Goal: Task Accomplishment & Management: Use online tool/utility

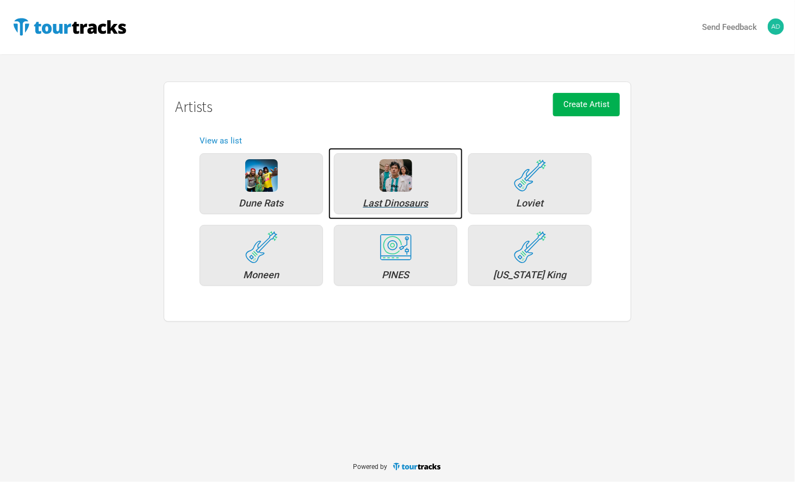
click at [389, 193] on div "Last Dinosaurs" at bounding box center [395, 183] width 123 height 61
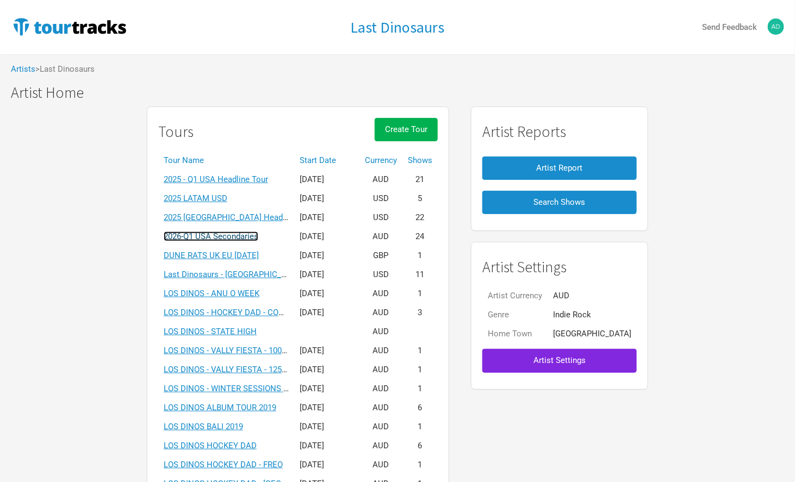
click at [226, 237] on link "2026-Q1 USA Secondaries" at bounding box center [211, 237] width 95 height 10
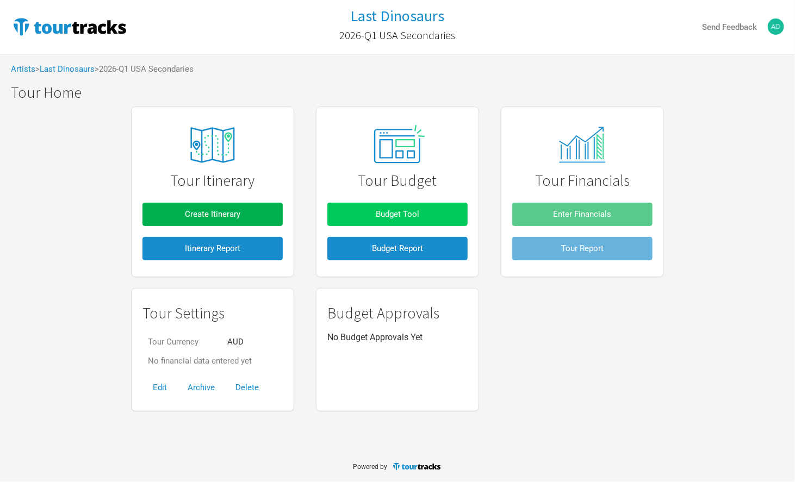
click at [424, 211] on button "Budget Tool" at bounding box center [397, 214] width 140 height 23
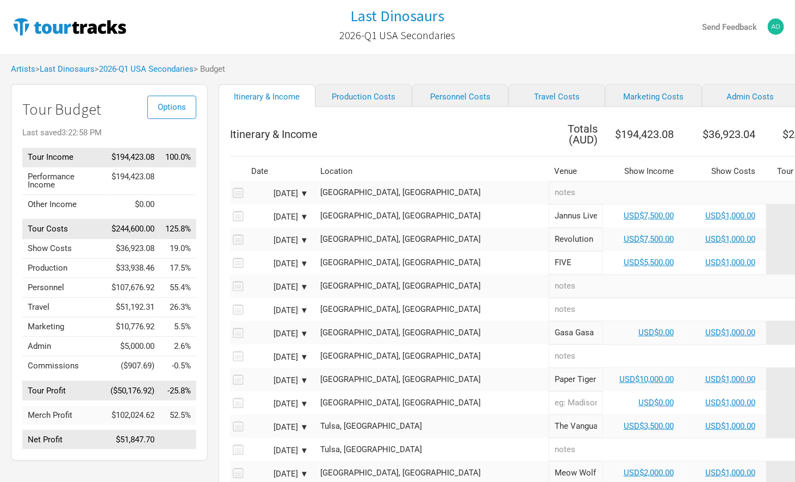
click at [284, 238] on div "[DATE] ▼" at bounding box center [279, 241] width 60 height 8
click at [364, 213] on div "[GEOGRAPHIC_DATA], [GEOGRAPHIC_DATA]" at bounding box center [431, 216] width 223 height 8
click at [290, 213] on div "[DATE] ▼" at bounding box center [279, 217] width 60 height 8
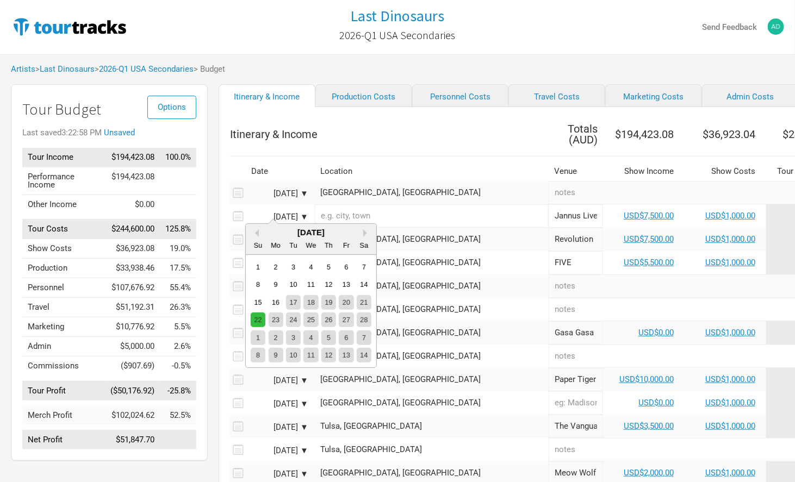
click at [257, 319] on div "22" at bounding box center [258, 320] width 15 height 15
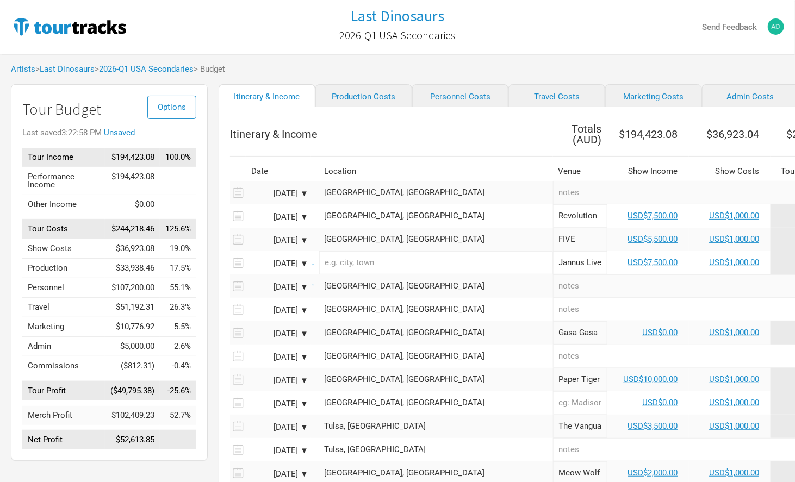
click at [367, 257] on input "text" at bounding box center [436, 262] width 234 height 23
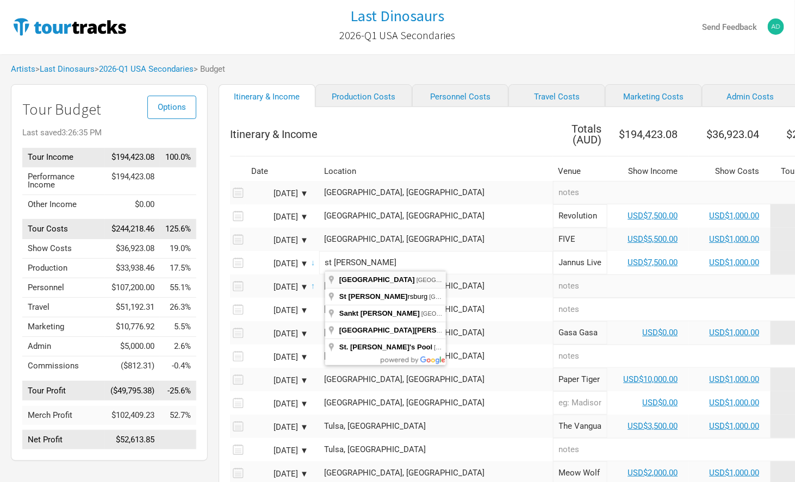
type input "[GEOGRAPHIC_DATA], [GEOGRAPHIC_DATA], [GEOGRAPHIC_DATA]"
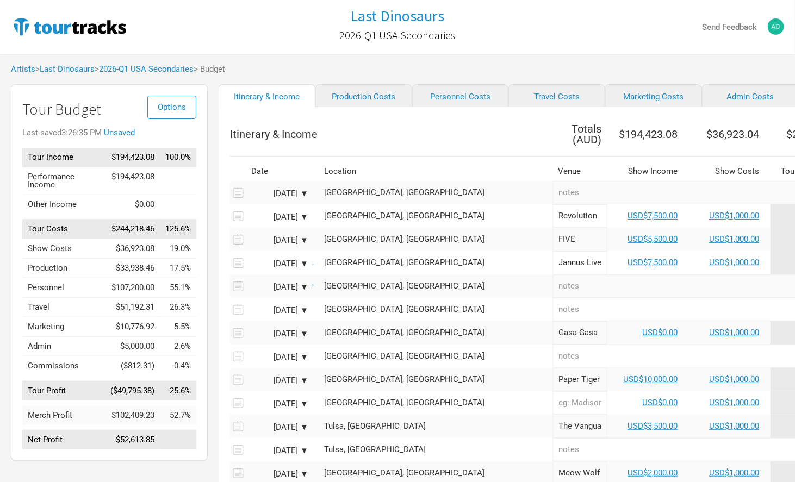
click at [378, 189] on div "[GEOGRAPHIC_DATA], [GEOGRAPHIC_DATA]" at bounding box center [436, 193] width 223 height 8
click at [378, 189] on input "text" at bounding box center [436, 192] width 234 height 23
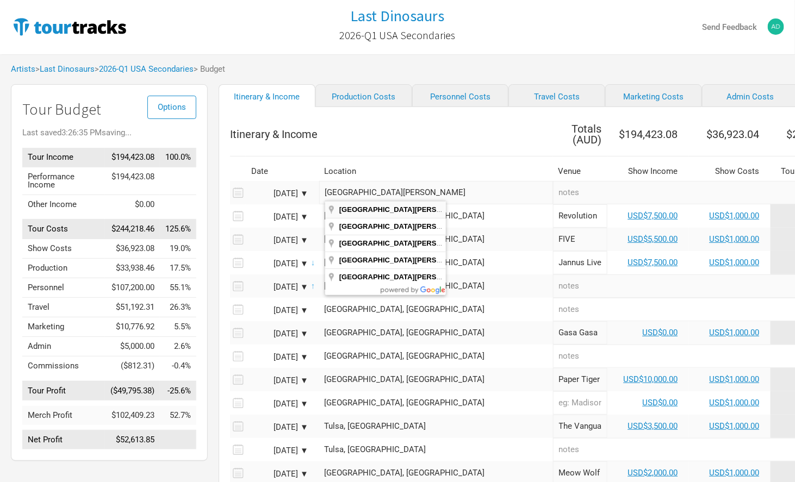
type input "[GEOGRAPHIC_DATA], [GEOGRAPHIC_DATA], [GEOGRAPHIC_DATA]"
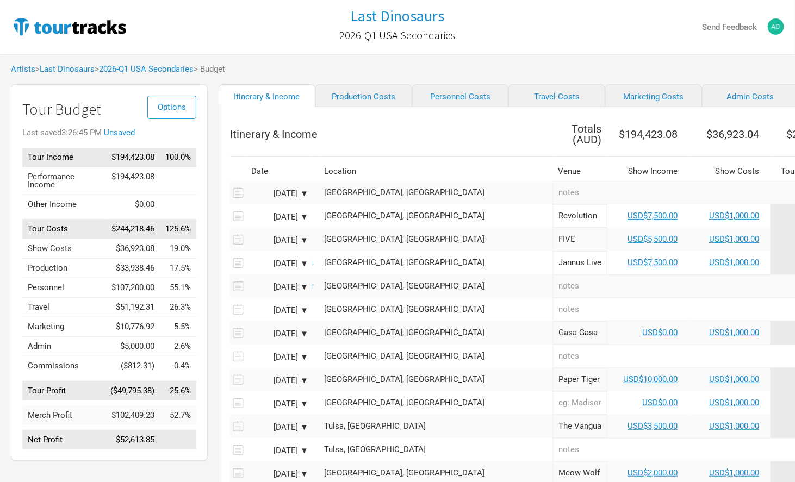
click at [281, 190] on div "[DATE] ▼" at bounding box center [279, 194] width 60 height 8
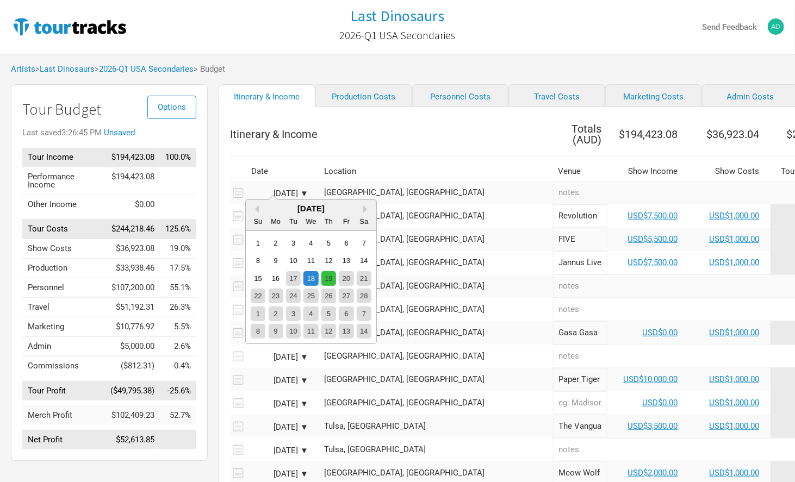
click at [333, 277] on div "19" at bounding box center [328, 278] width 15 height 15
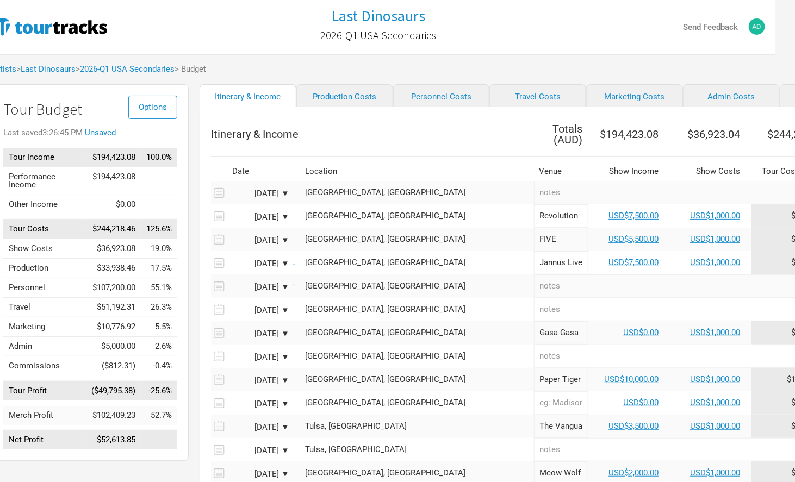
scroll to position [0, 33]
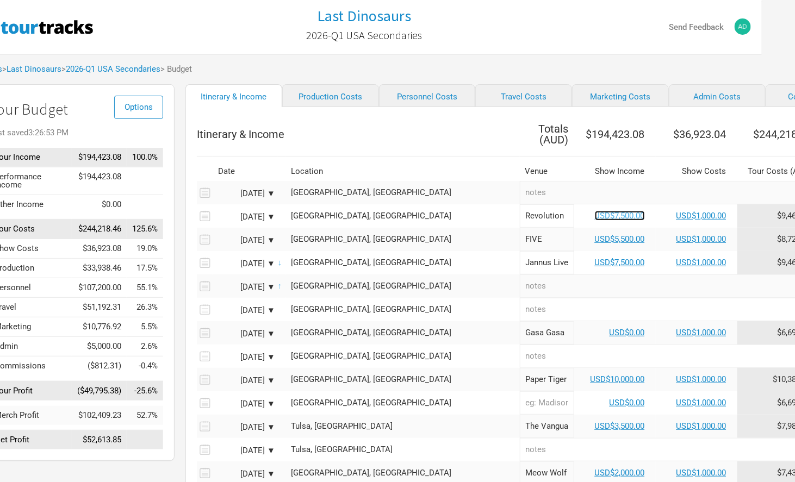
click at [595, 212] on link "USD$7,500.00" at bounding box center [620, 216] width 50 height 10
select select "USD"
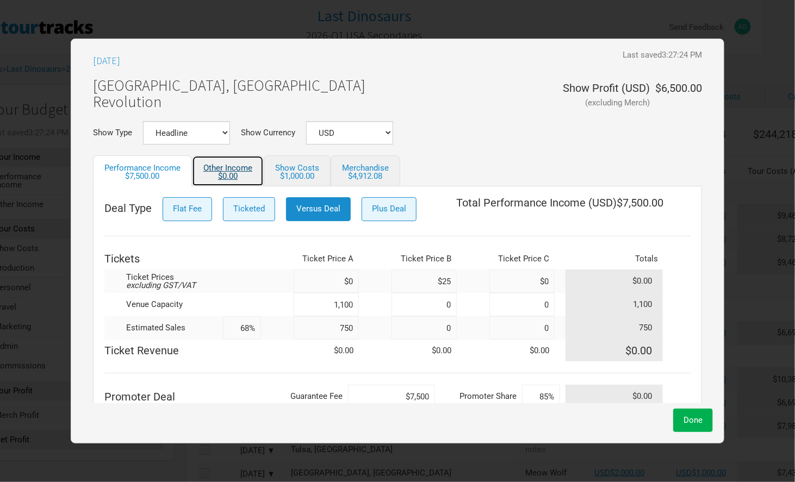
click at [214, 174] on div "$0.00" at bounding box center [227, 176] width 49 height 8
select select "USD"
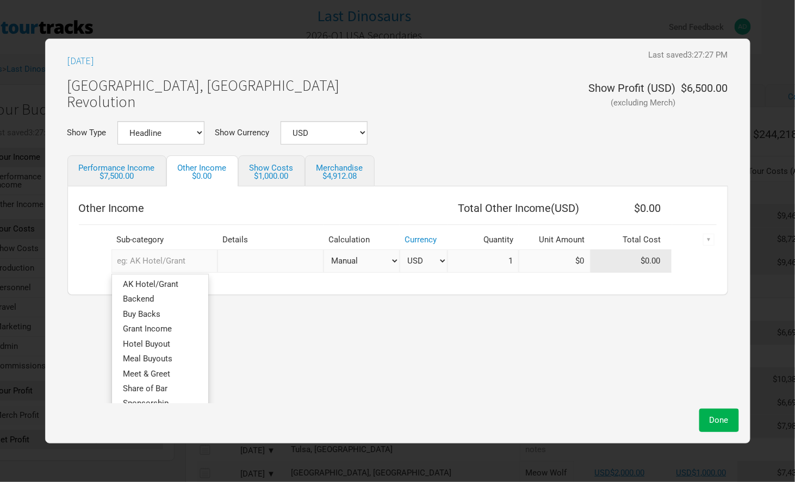
click at [189, 262] on input "text" at bounding box center [165, 261] width 106 height 23
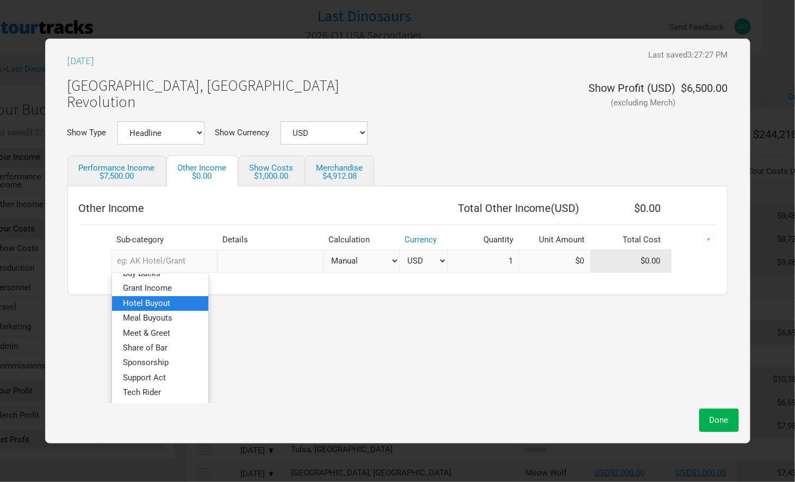
scroll to position [52, 0]
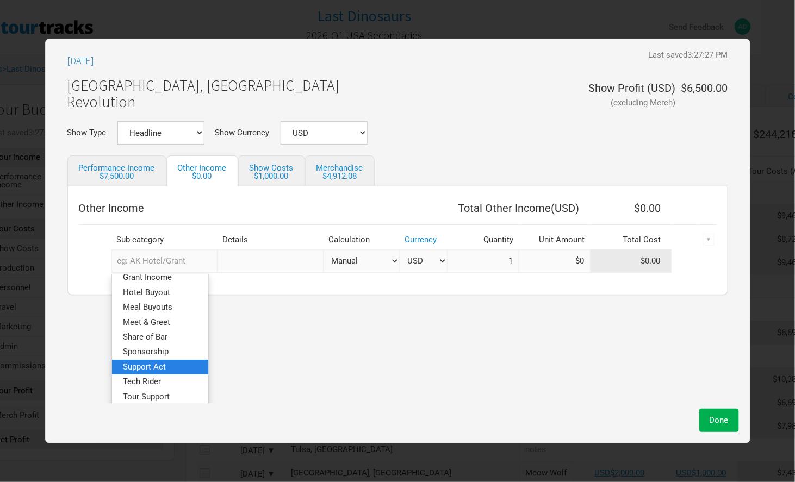
click at [166, 362] on span "Support Act" at bounding box center [144, 367] width 43 height 10
select select "USD"
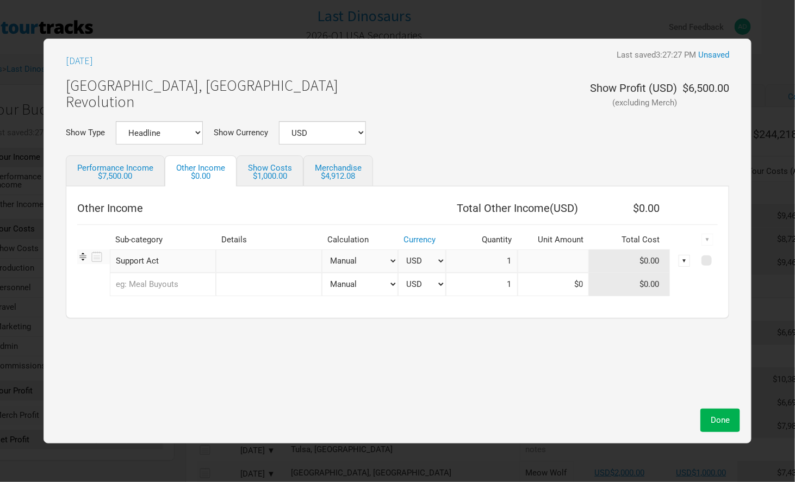
click at [544, 258] on input at bounding box center [554, 261] width 72 height 23
type input "$750"
click at [717, 417] on span "Done" at bounding box center [720, 421] width 19 height 10
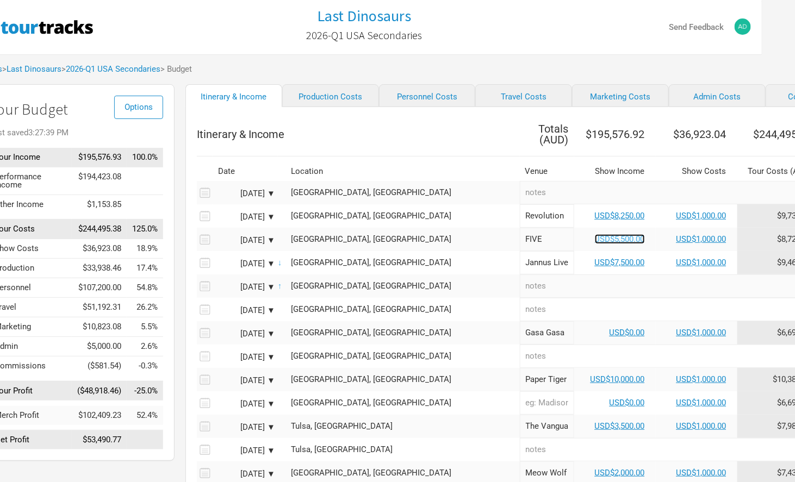
click at [595, 236] on link "USD$5,500.00" at bounding box center [620, 239] width 50 height 10
select select "USD"
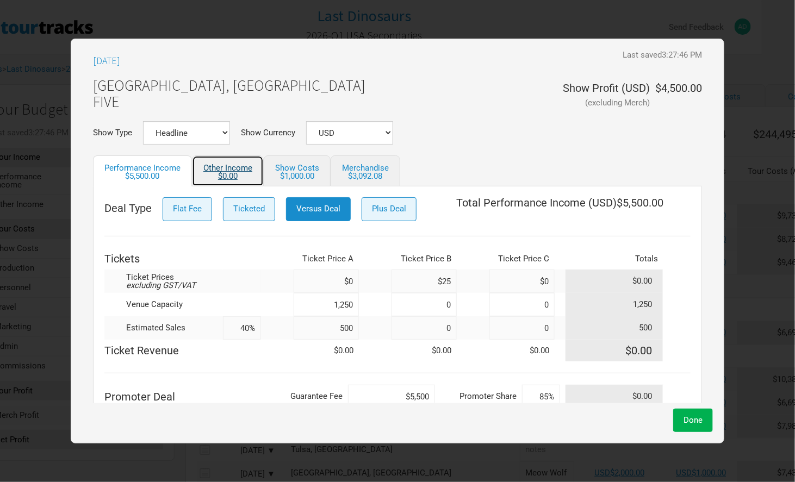
click at [233, 168] on link "Other Income $0.00" at bounding box center [228, 171] width 72 height 31
select select "USD"
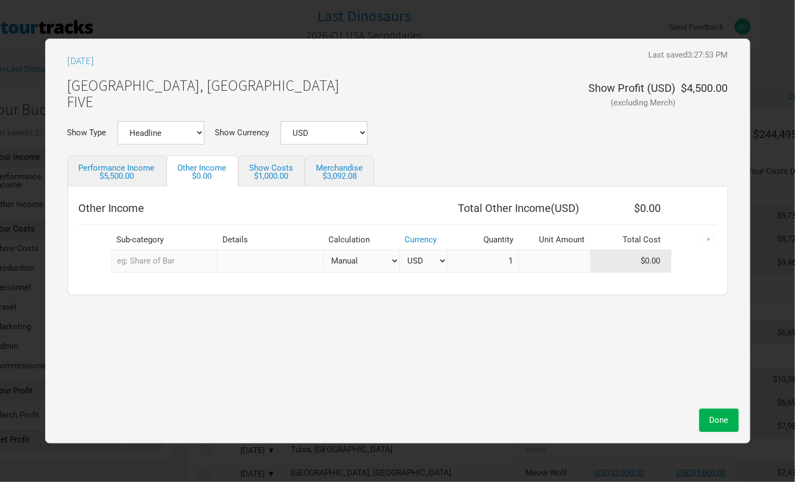
click at [555, 254] on input at bounding box center [555, 261] width 72 height 23
type input "$7"
select select "USD"
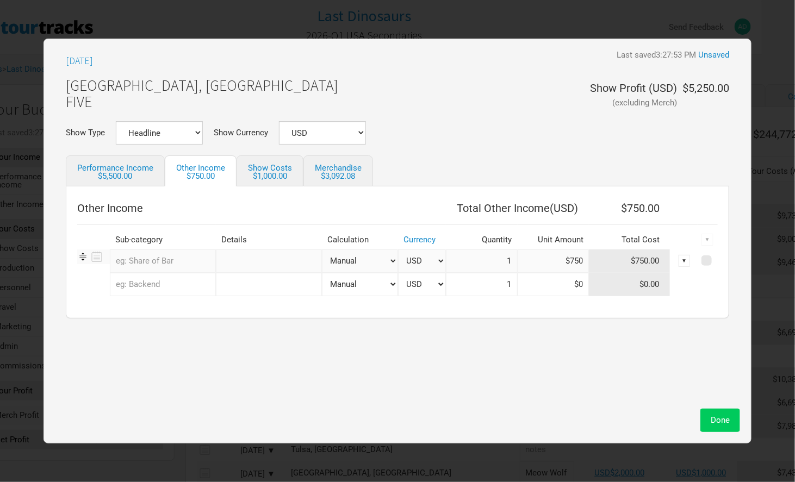
type input "$750"
click at [717, 422] on span "Done" at bounding box center [720, 421] width 19 height 10
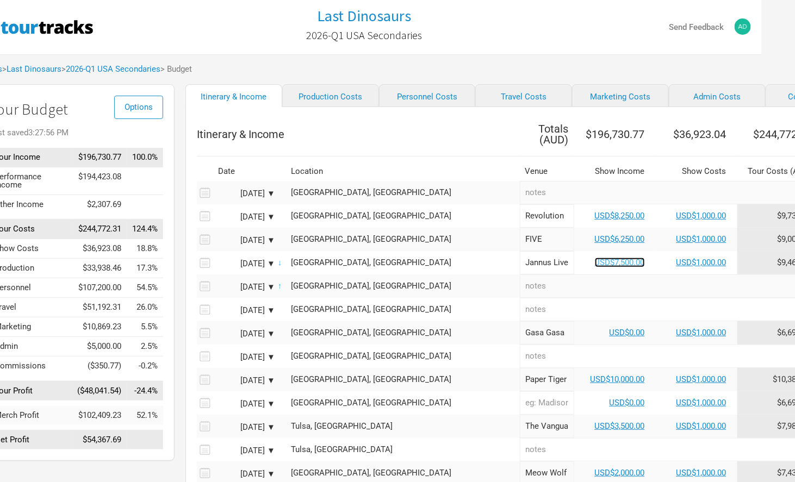
click at [595, 258] on link "USD$7,500.00" at bounding box center [620, 263] width 50 height 10
select select "USD"
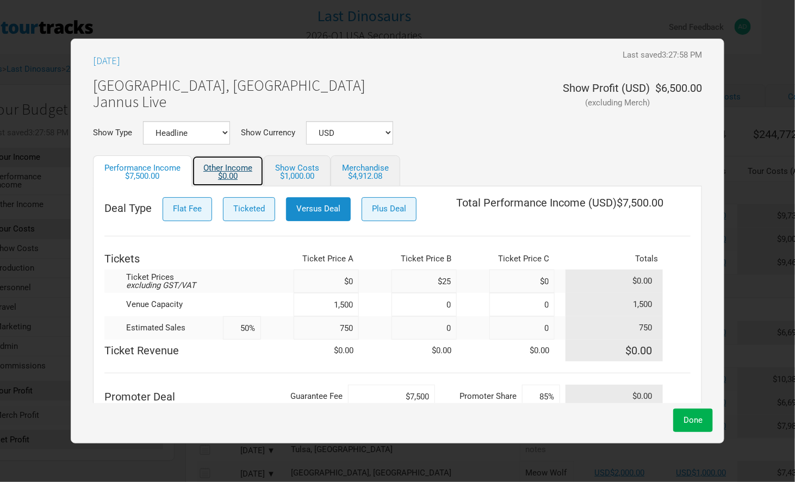
click at [226, 181] on div "$0.00" at bounding box center [227, 176] width 49 height 8
select select "USD"
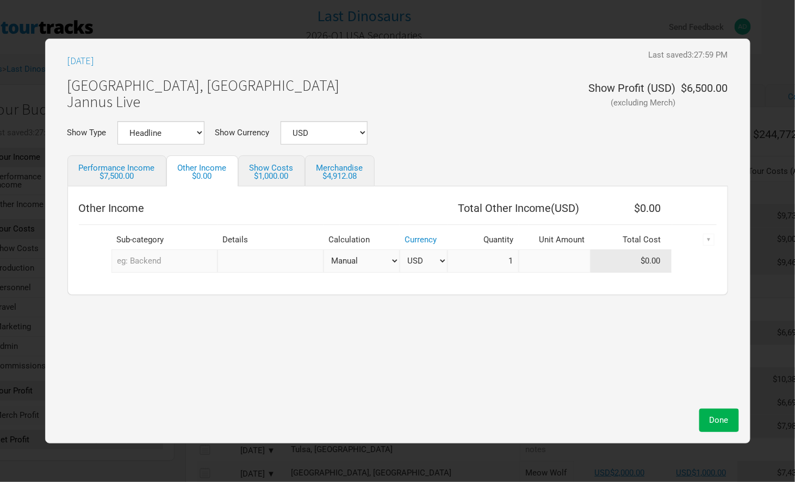
click at [558, 262] on input at bounding box center [555, 261] width 72 height 23
type input "$75"
select select "USD"
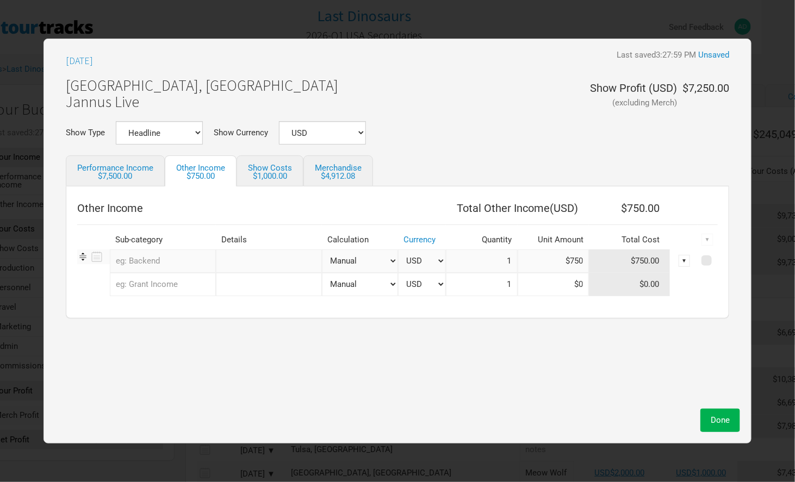
type input "$750"
click at [155, 256] on input "text" at bounding box center [163, 261] width 106 height 23
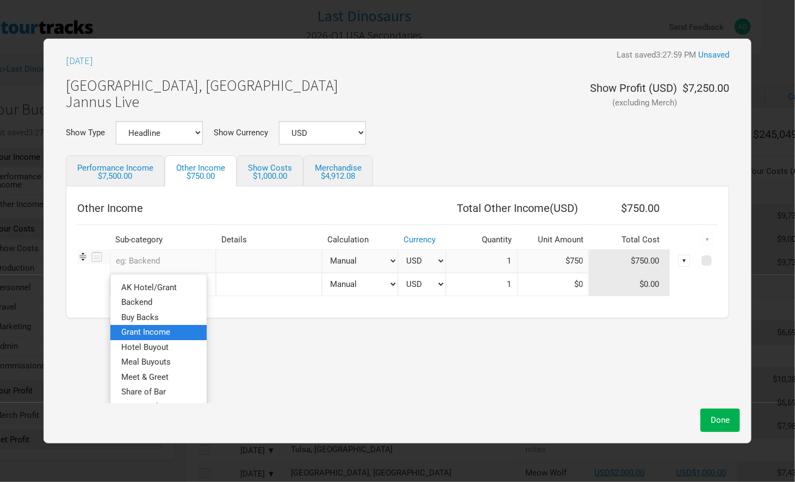
scroll to position [55, 0]
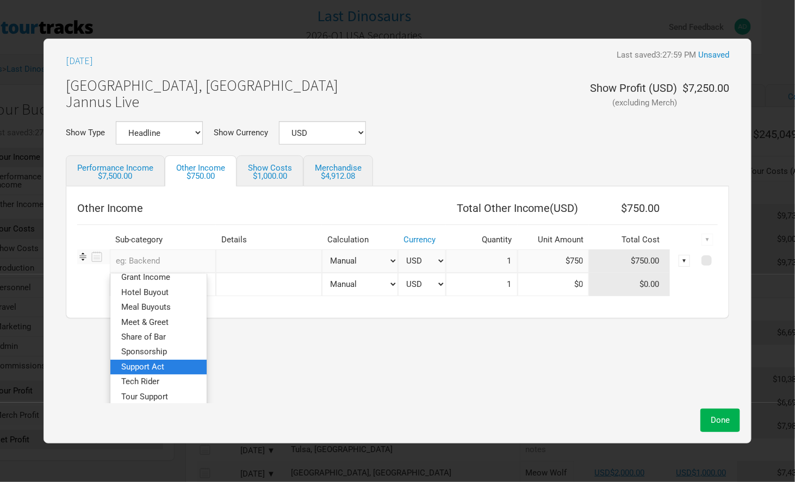
click at [156, 372] on link "Support Act" at bounding box center [158, 367] width 96 height 15
select select "USD"
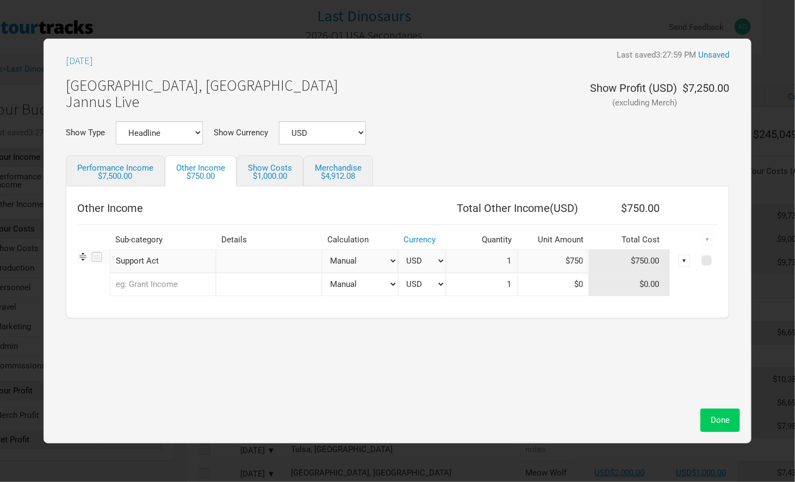
click at [715, 422] on span "Done" at bounding box center [720, 421] width 19 height 10
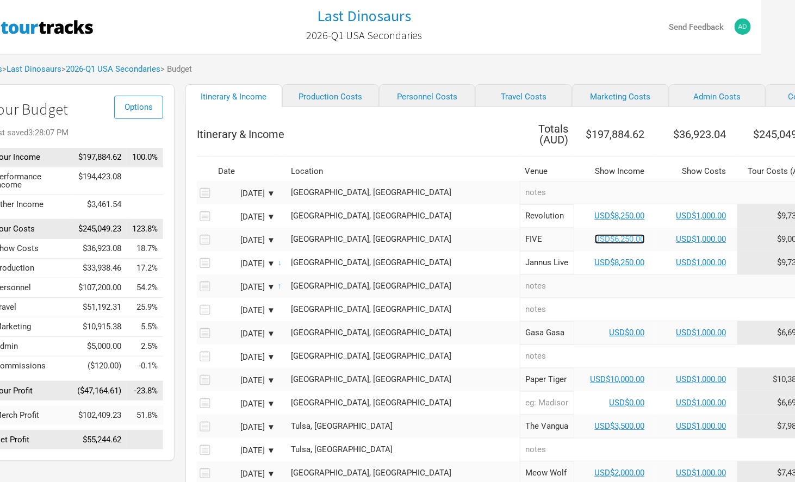
click at [595, 234] on link "USD$6,250.00" at bounding box center [620, 239] width 50 height 10
select select "USD"
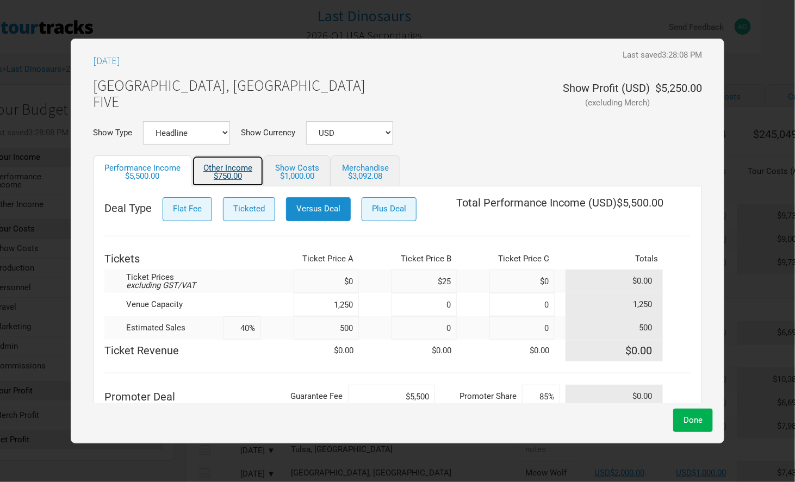
click at [218, 166] on link "Other Income $750.00" at bounding box center [228, 171] width 72 height 31
select select "USD"
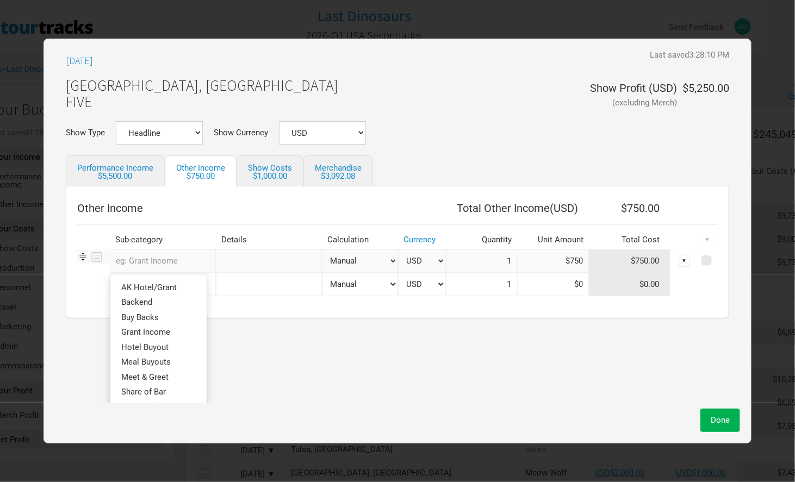
click at [160, 257] on input "text" at bounding box center [163, 261] width 106 height 23
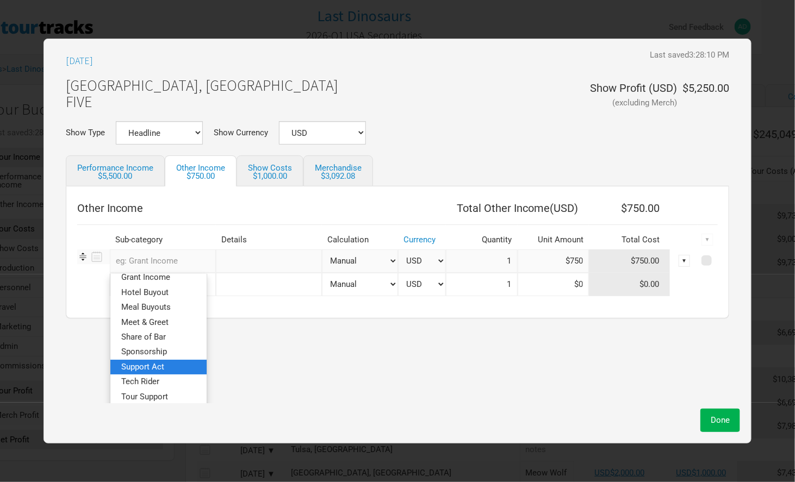
click at [158, 367] on span "Support Act" at bounding box center [142, 367] width 43 height 10
select select "USD"
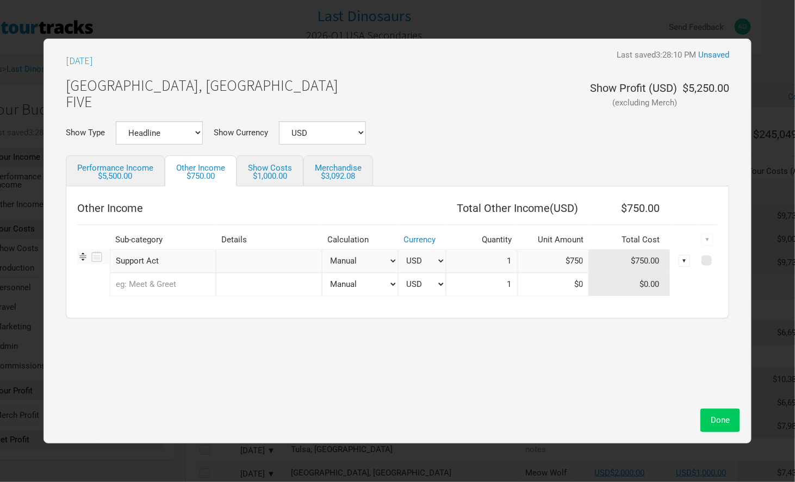
click at [715, 420] on span "Done" at bounding box center [720, 421] width 19 height 10
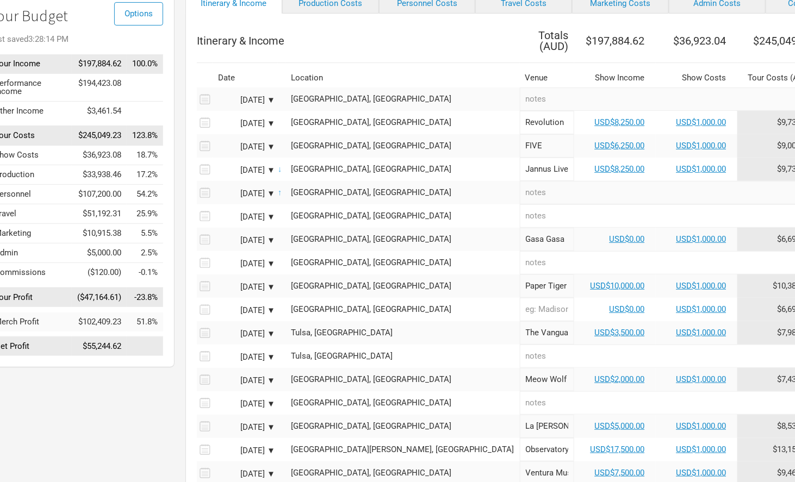
scroll to position [97, 33]
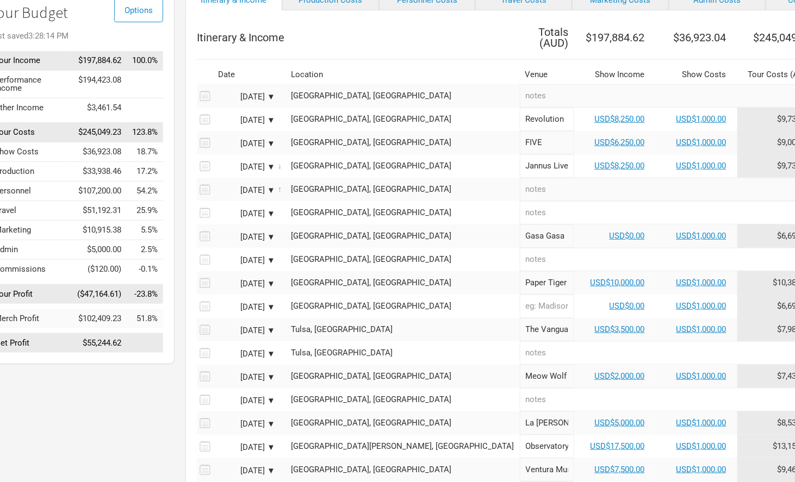
click at [320, 185] on div "[GEOGRAPHIC_DATA], [GEOGRAPHIC_DATA]" at bounding box center [403, 189] width 223 height 8
click at [320, 183] on input "text" at bounding box center [403, 189] width 234 height 23
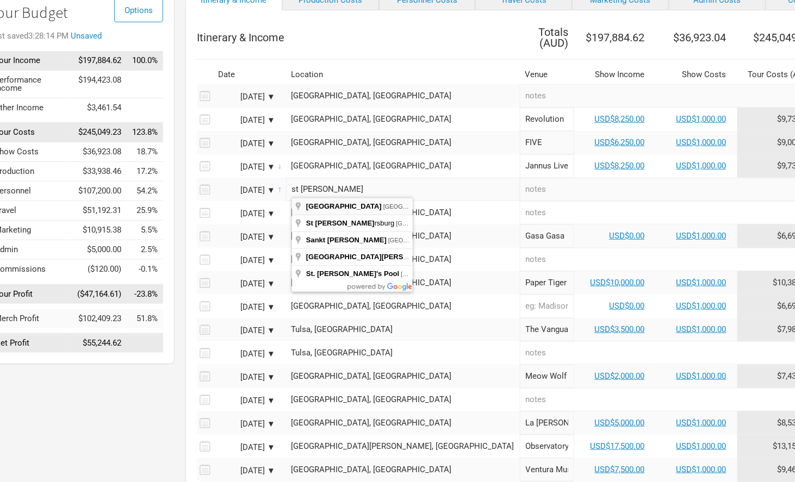
type input "[GEOGRAPHIC_DATA], [GEOGRAPHIC_DATA], [GEOGRAPHIC_DATA]"
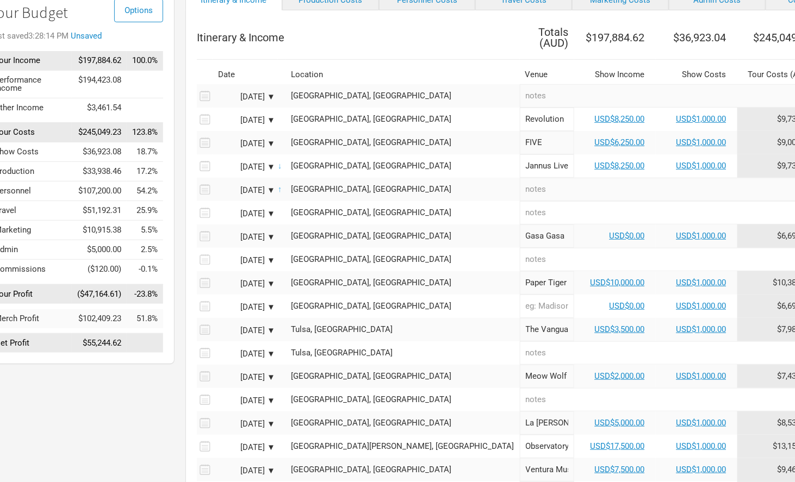
click at [344, 209] on div "[GEOGRAPHIC_DATA], [GEOGRAPHIC_DATA]" at bounding box center [403, 213] width 223 height 8
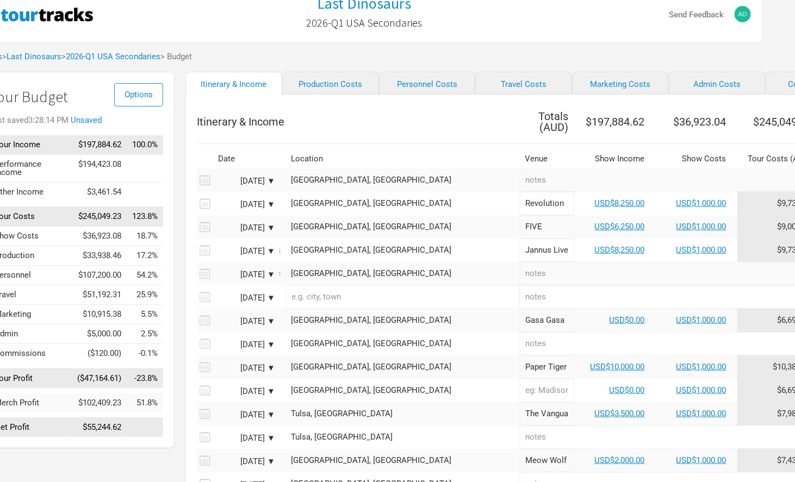
scroll to position [0, 33]
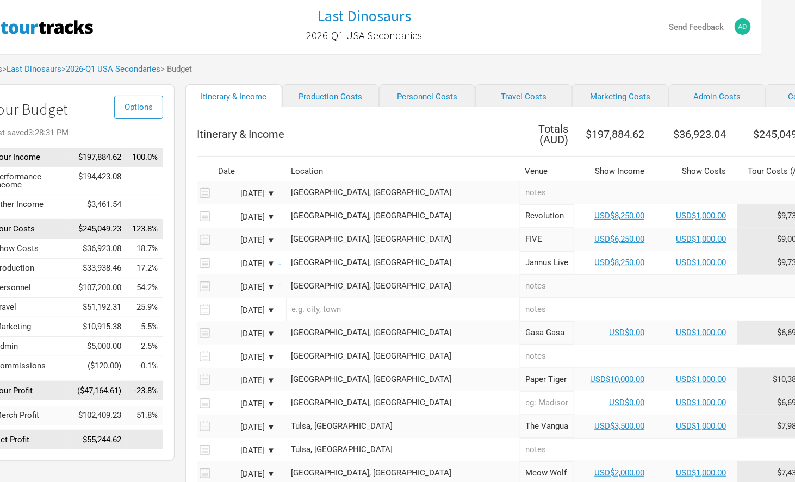
click at [325, 309] on input "text" at bounding box center [403, 309] width 234 height 23
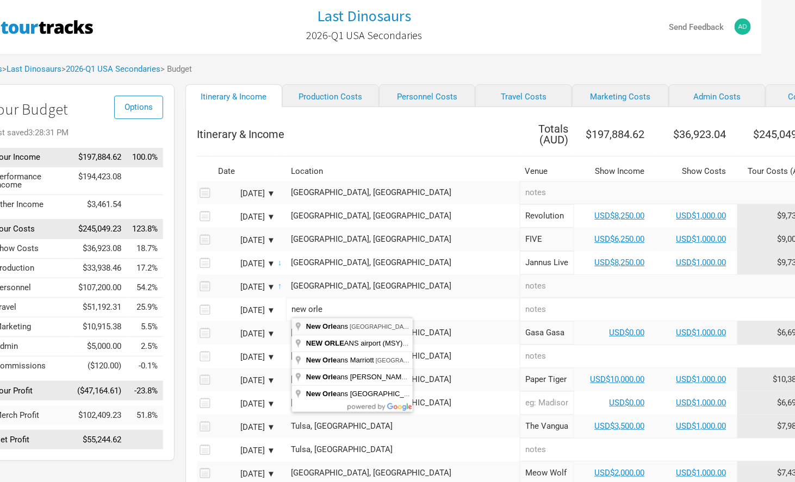
type input "[GEOGRAPHIC_DATA], [GEOGRAPHIC_DATA], [GEOGRAPHIC_DATA]"
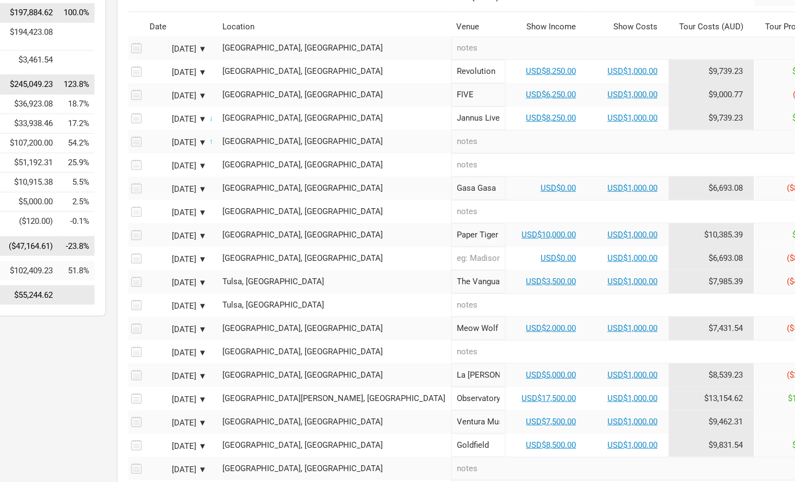
scroll to position [145, 113]
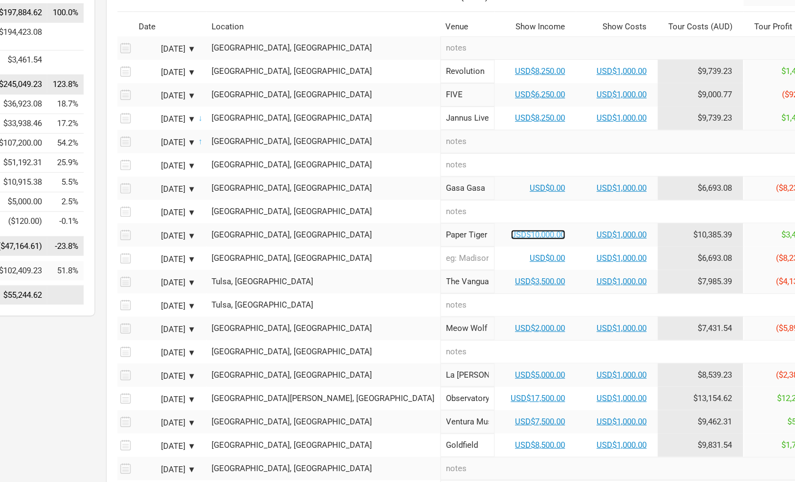
click at [511, 230] on link "USD$10,000.00" at bounding box center [538, 235] width 54 height 10
select select "USD"
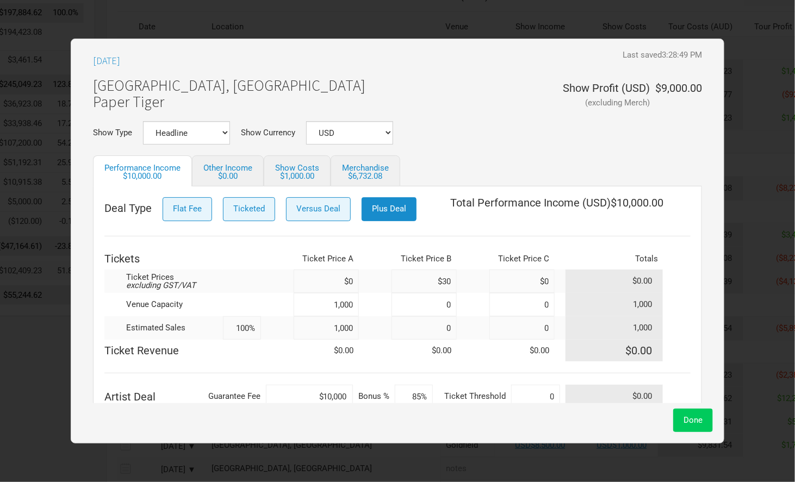
click at [692, 424] on span "Done" at bounding box center [693, 421] width 19 height 10
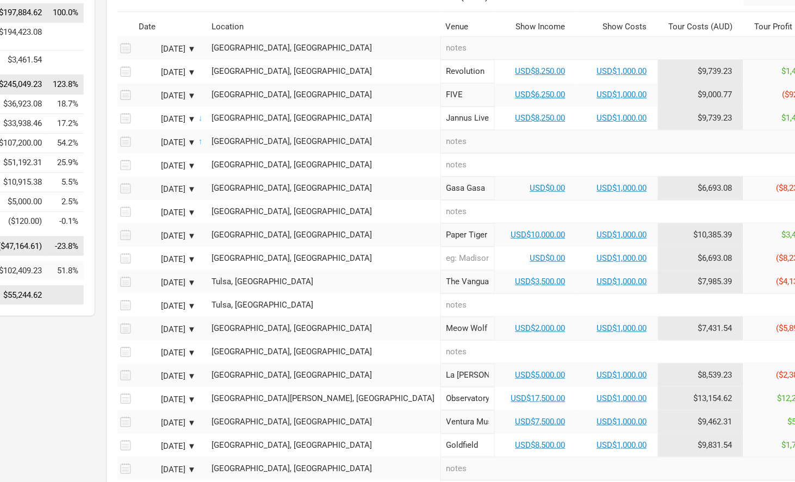
click at [285, 255] on div "[GEOGRAPHIC_DATA], [GEOGRAPHIC_DATA]" at bounding box center [323, 259] width 223 height 8
click at [271, 255] on input "text" at bounding box center [324, 258] width 234 height 23
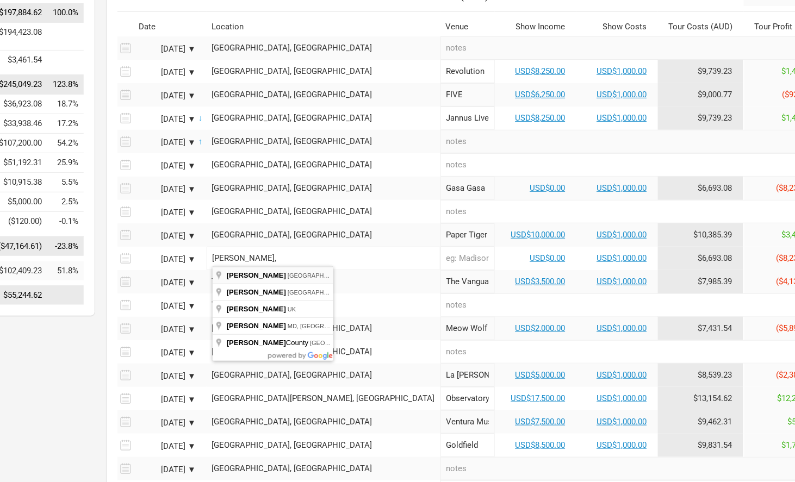
type input "[GEOGRAPHIC_DATA], [GEOGRAPHIC_DATA], [GEOGRAPHIC_DATA]"
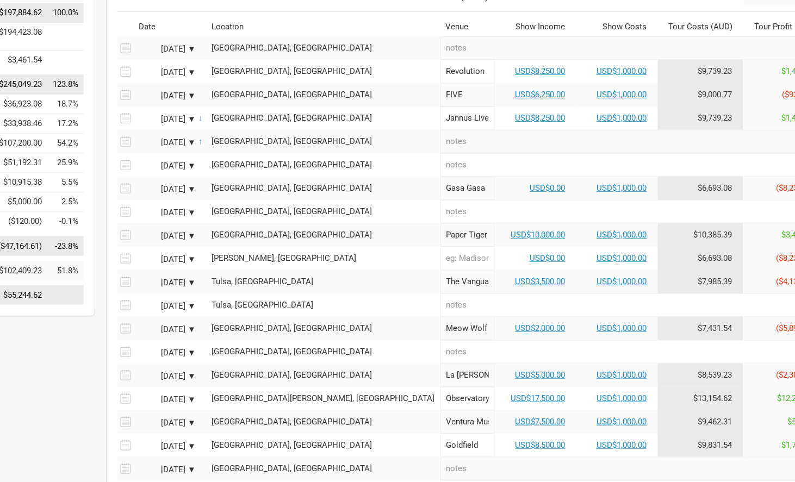
click at [441, 254] on input "text" at bounding box center [468, 258] width 54 height 23
type input "Rubber Duck"
click at [530, 253] on link "USD$0.00" at bounding box center [547, 258] width 35 height 10
select select "USD"
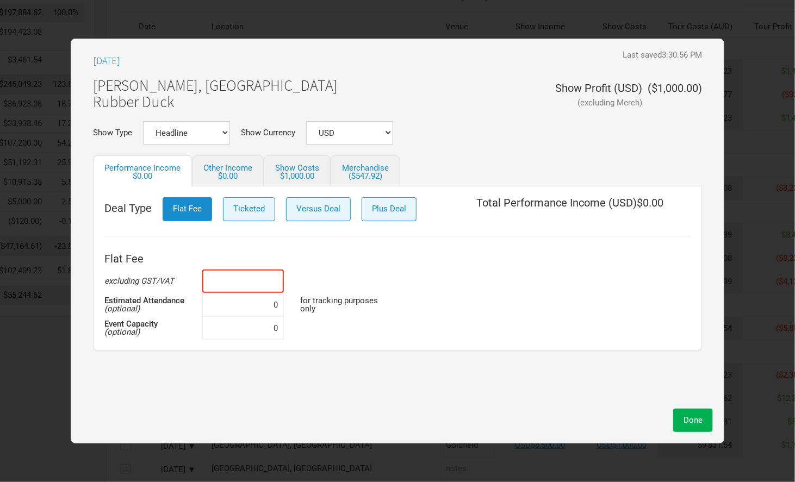
click at [226, 281] on input at bounding box center [243, 281] width 82 height 23
type input "$5,500"
click at [237, 329] on input at bounding box center [243, 328] width 82 height 23
type input "500"
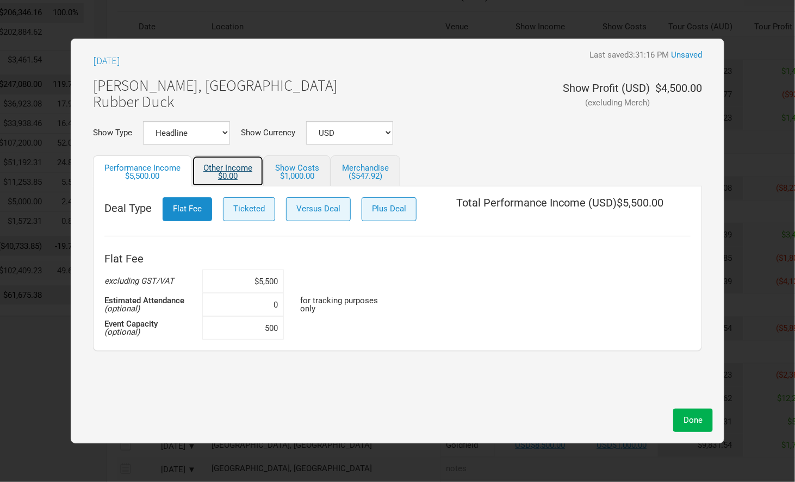
click at [229, 179] on div "$0.00" at bounding box center [227, 176] width 49 height 8
select select "USD"
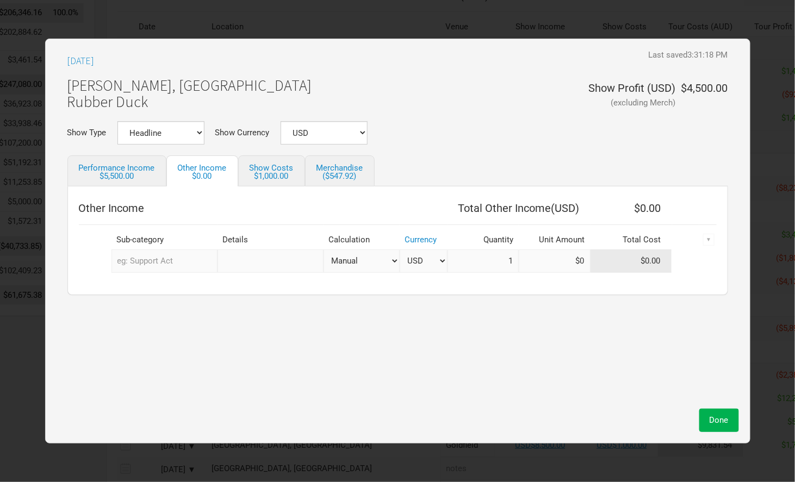
click at [171, 267] on input "text" at bounding box center [165, 261] width 106 height 23
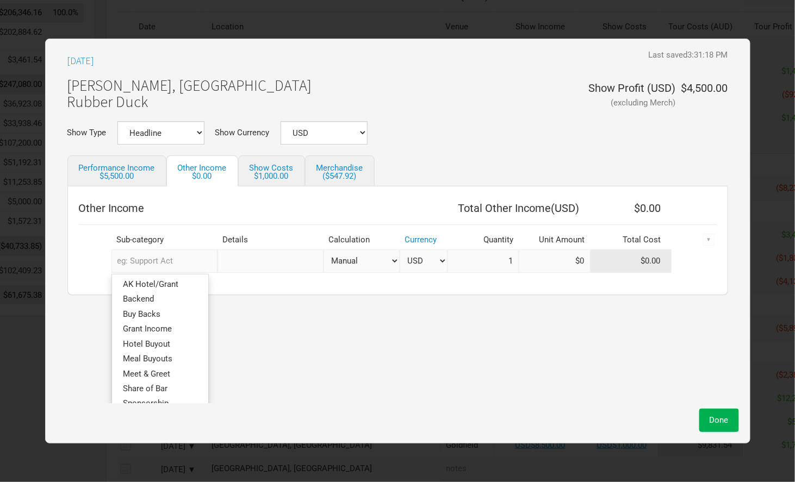
type input "s"
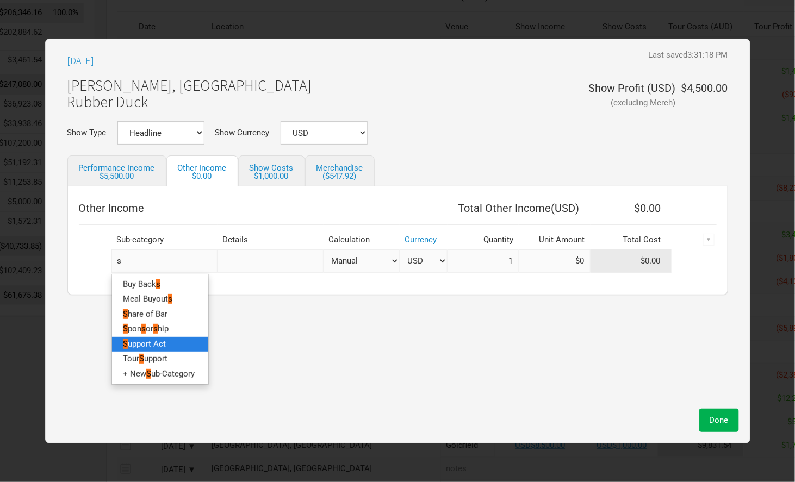
click at [166, 345] on span "upport Act" at bounding box center [147, 344] width 38 height 10
select select "USD"
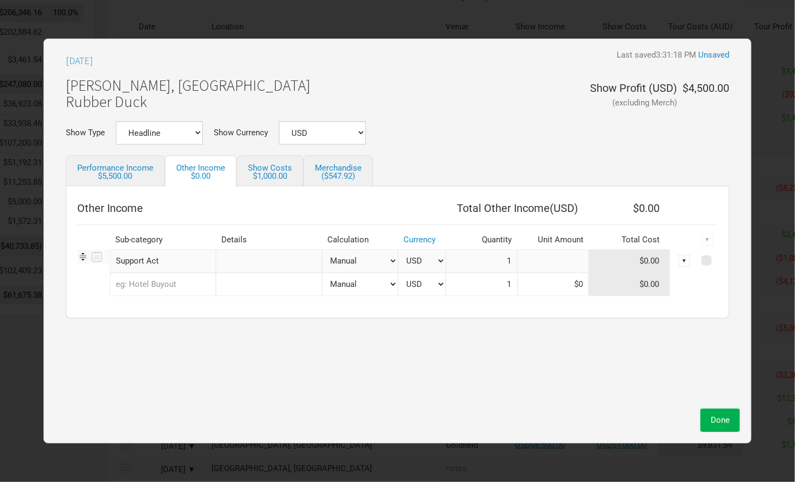
click at [569, 260] on input at bounding box center [554, 261] width 72 height 23
type input "$750"
click at [135, 172] on div "$5,500.00" at bounding box center [115, 176] width 76 height 8
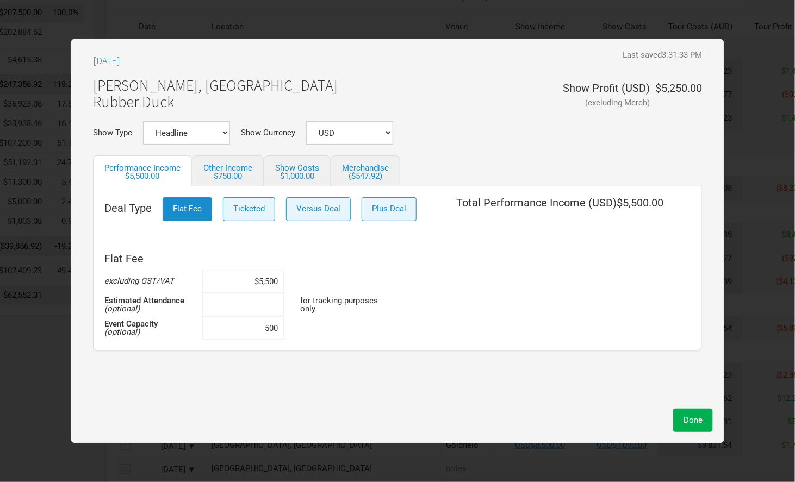
click at [251, 298] on input at bounding box center [243, 304] width 82 height 23
type input "400"
click at [530, 307] on div "Flat Fee excluding GST/VAT $5,500 Estimated Attendance (optional) 400 for track…" at bounding box center [397, 294] width 586 height 92
click at [700, 425] on span "Done" at bounding box center [693, 421] width 19 height 10
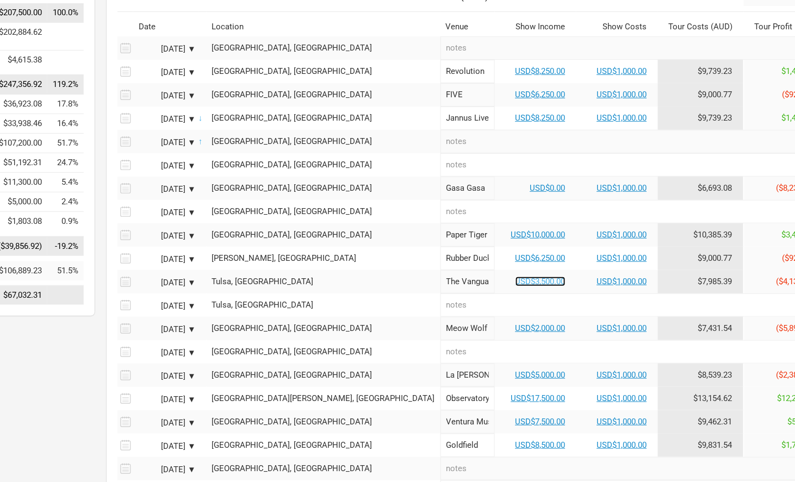
click at [516, 277] on link "USD$3,500.00" at bounding box center [541, 282] width 50 height 10
select select "USD"
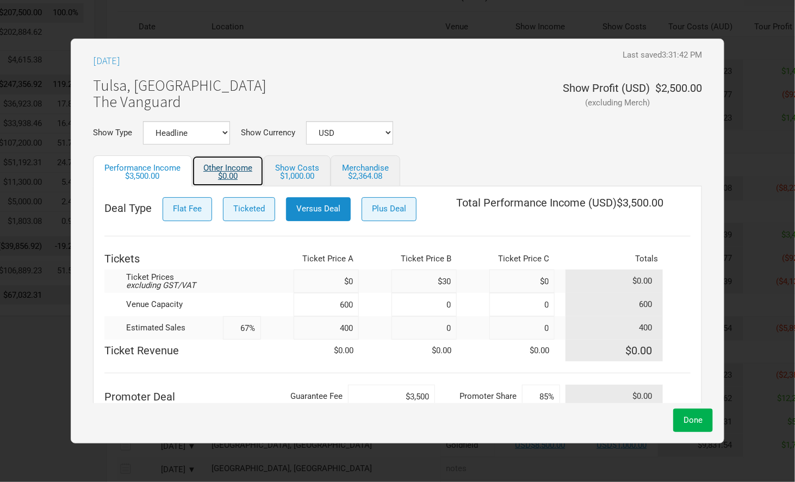
click at [242, 170] on link "Other Income $0.00" at bounding box center [228, 171] width 72 height 31
select select "USD"
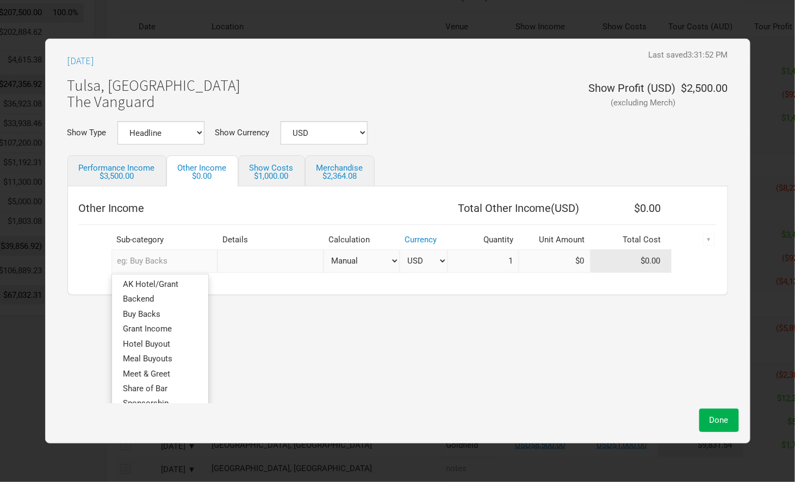
click at [174, 263] on input "text" at bounding box center [165, 261] width 106 height 23
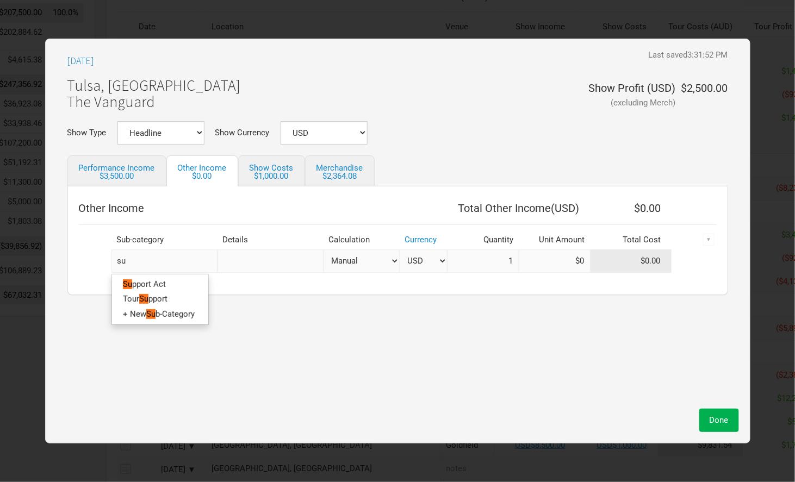
type input "sup"
click at [181, 281] on link "Sup port Act" at bounding box center [160, 284] width 96 height 15
select select "USD"
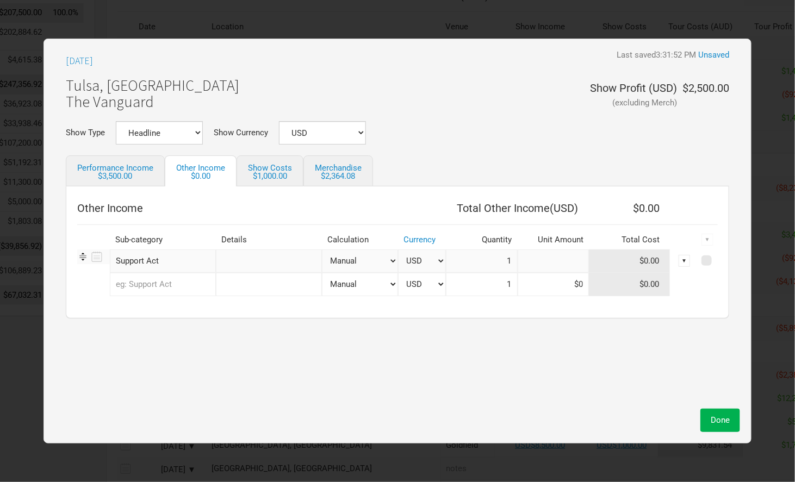
click at [562, 266] on input at bounding box center [554, 261] width 72 height 23
type input "$500"
click at [714, 417] on span "Done" at bounding box center [720, 421] width 19 height 10
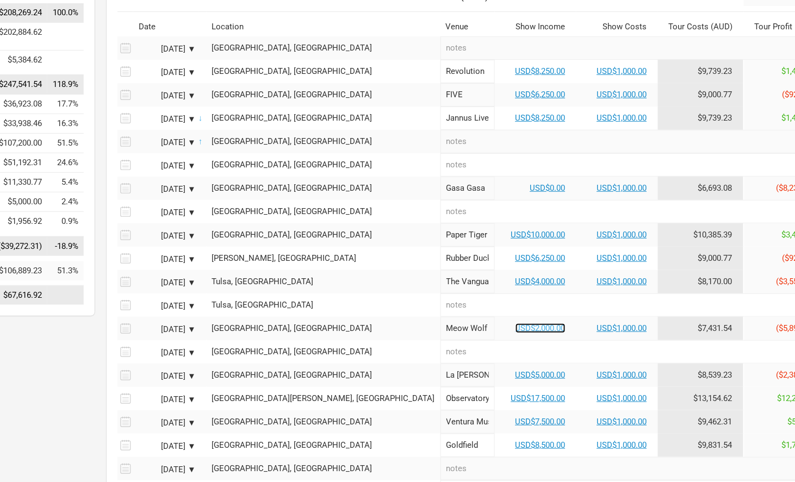
click at [516, 324] on link "USD$2,000.00" at bounding box center [541, 329] width 50 height 10
select select "USD"
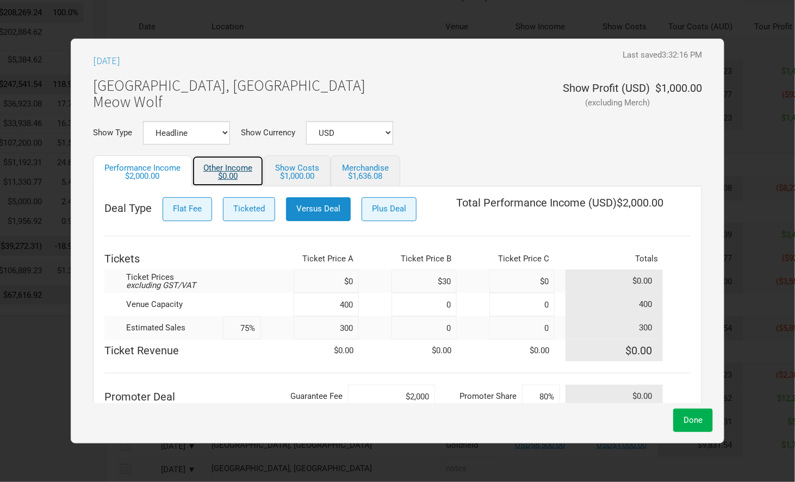
click at [234, 176] on div "$0.00" at bounding box center [227, 176] width 49 height 8
select select "USD"
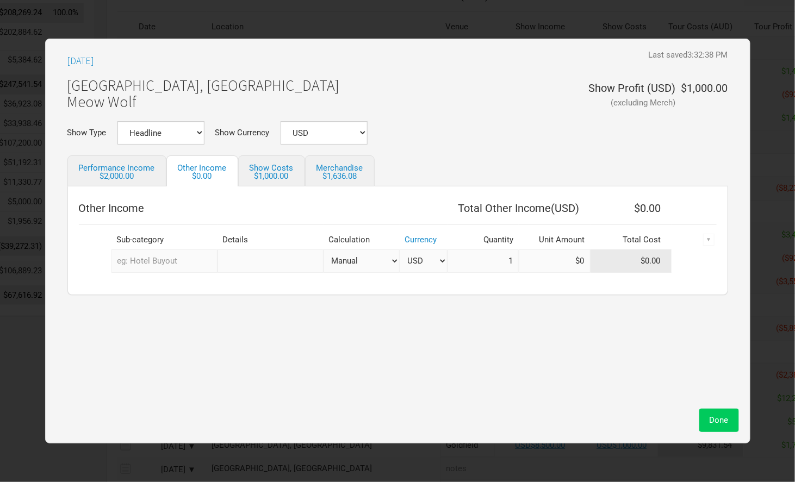
click at [711, 423] on span "Done" at bounding box center [719, 421] width 19 height 10
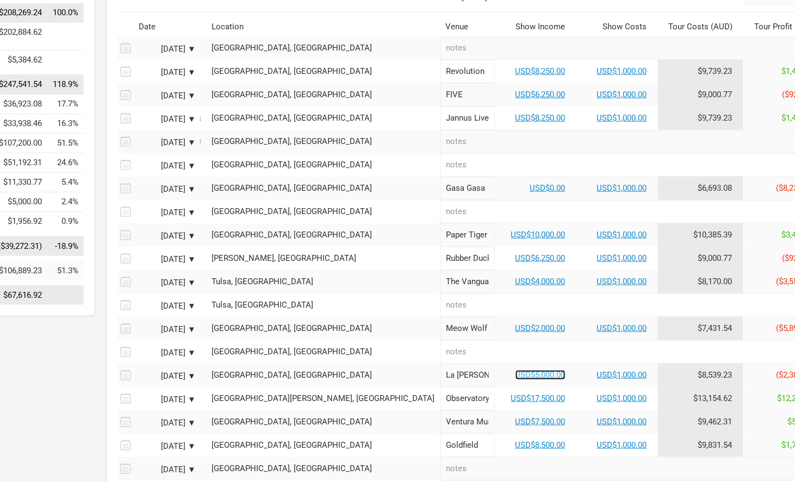
click at [516, 371] on link "USD$5,000.00" at bounding box center [541, 375] width 50 height 10
select select "USD"
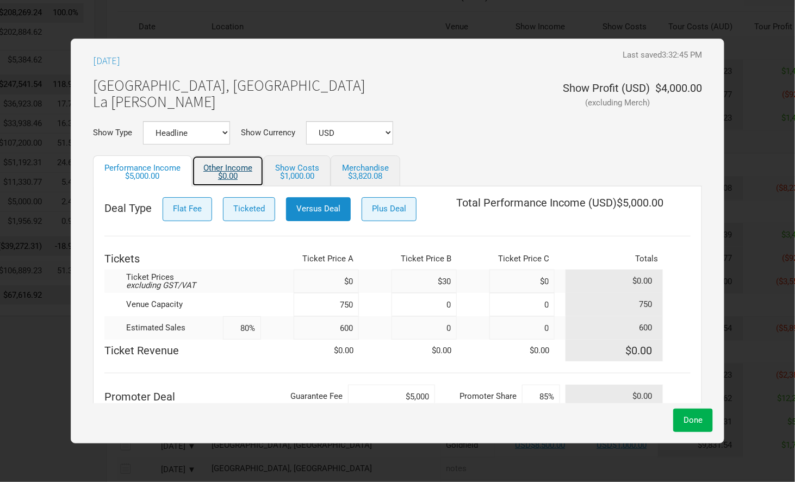
click at [216, 170] on link "Other Income $0.00" at bounding box center [228, 171] width 72 height 31
select select "USD"
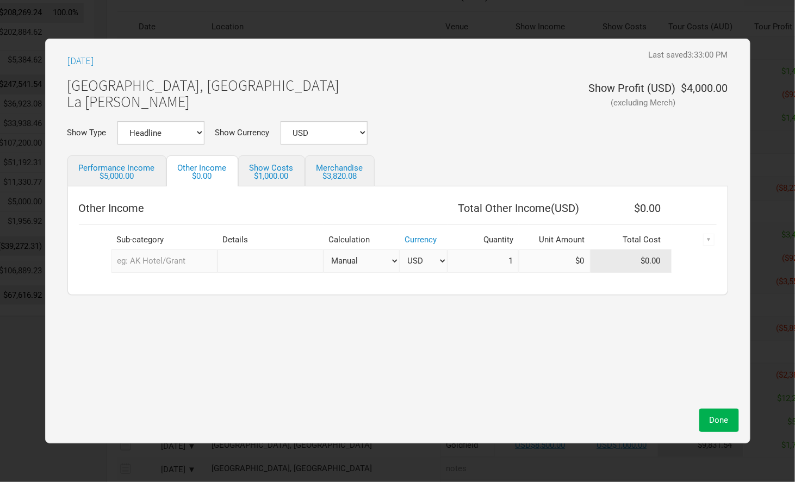
click at [180, 264] on input "text" at bounding box center [165, 261] width 106 height 23
type input "sup"
type input "supp"
click at [180, 290] on link "Supp ort Act" at bounding box center [160, 284] width 96 height 15
select select "USD"
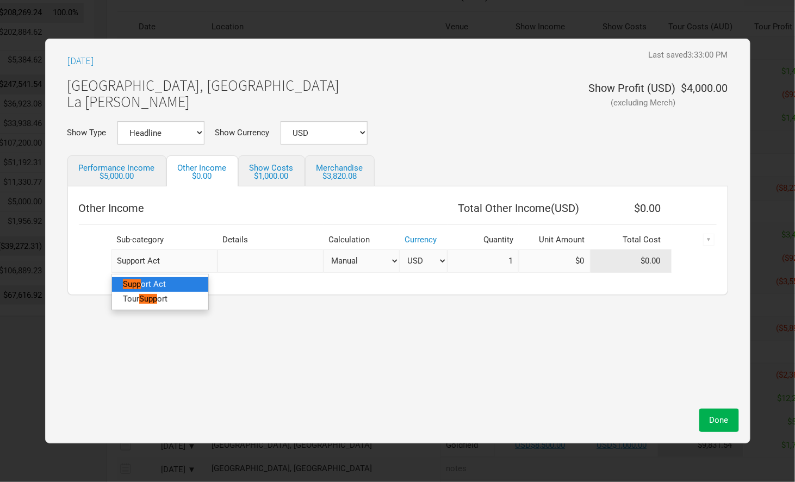
select select "USD"
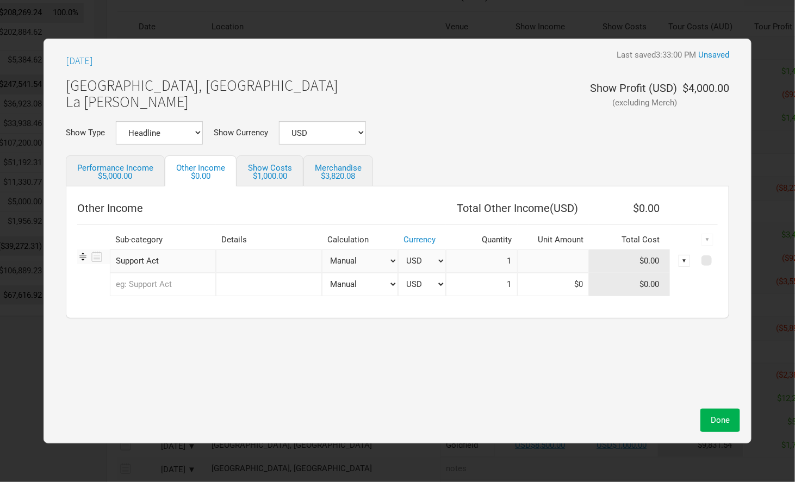
click at [558, 265] on input at bounding box center [554, 261] width 72 height 23
type input "$750"
click at [719, 418] on span "Done" at bounding box center [720, 421] width 19 height 10
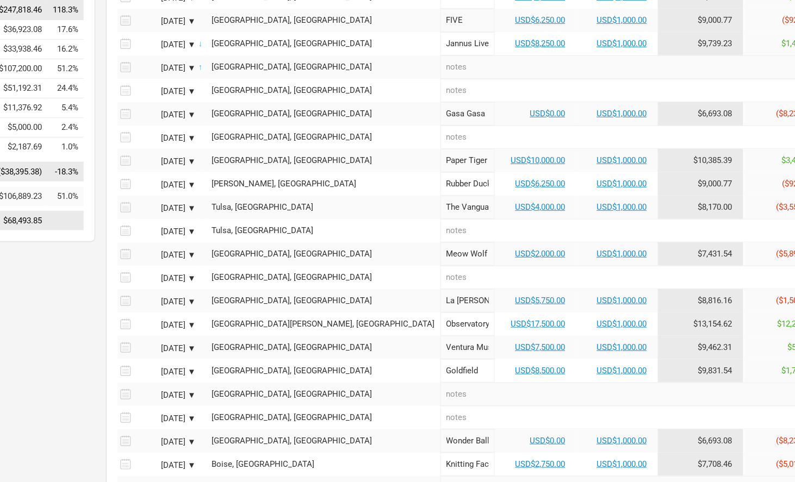
scroll to position [221, 113]
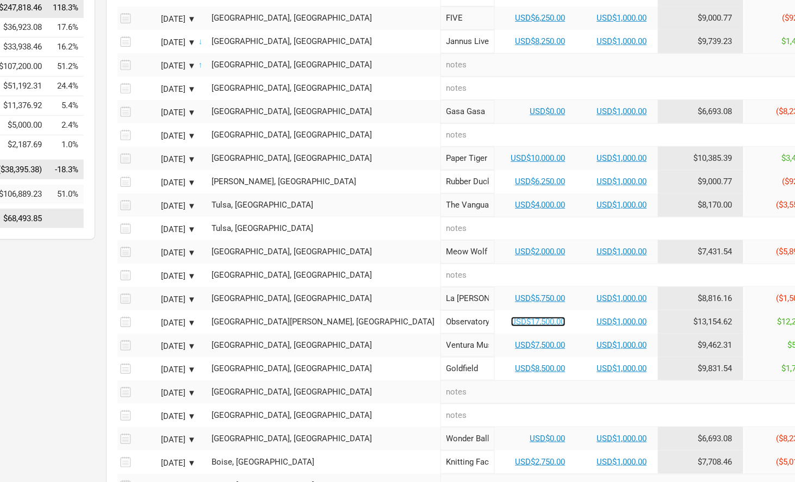
click at [511, 317] on link "USD$17,500.00" at bounding box center [538, 322] width 54 height 10
select select "USD"
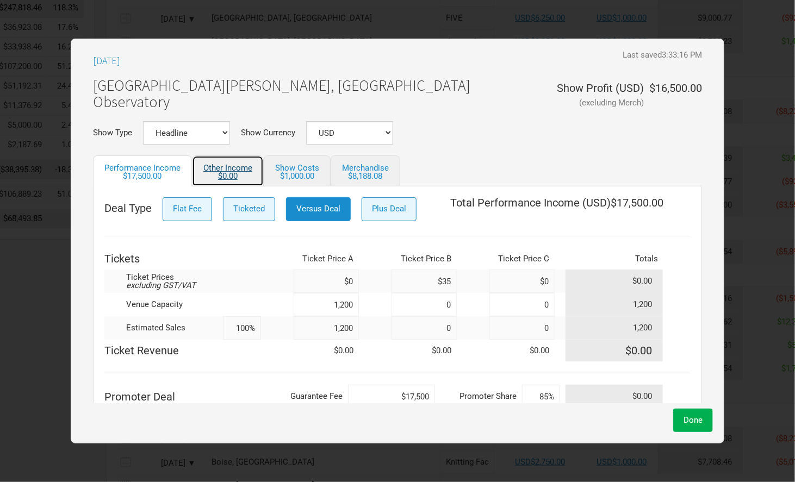
click at [227, 169] on link "Other Income $0.00" at bounding box center [228, 171] width 72 height 31
select select "USD"
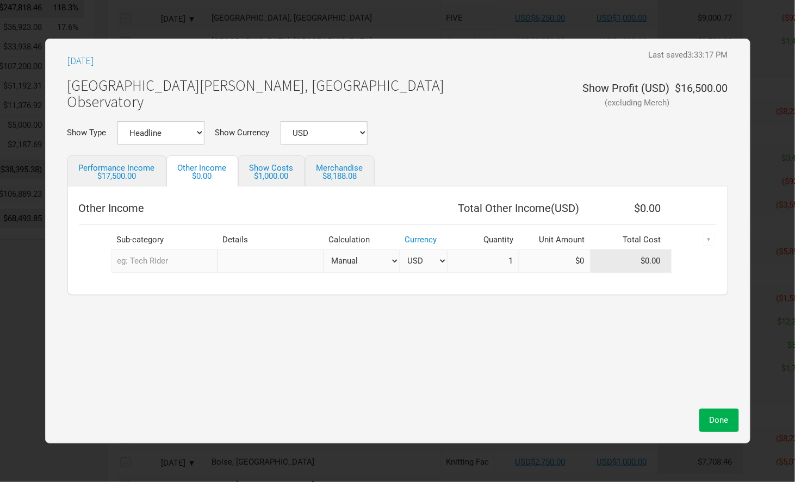
click at [161, 264] on input "text" at bounding box center [165, 261] width 106 height 23
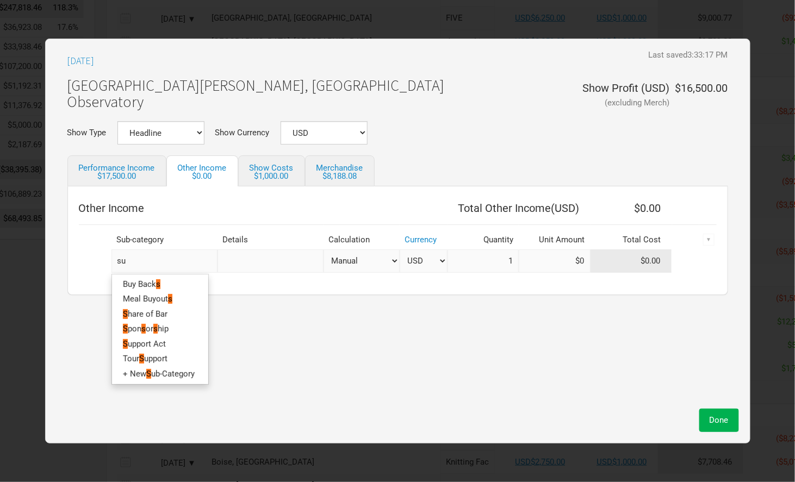
type input "sup"
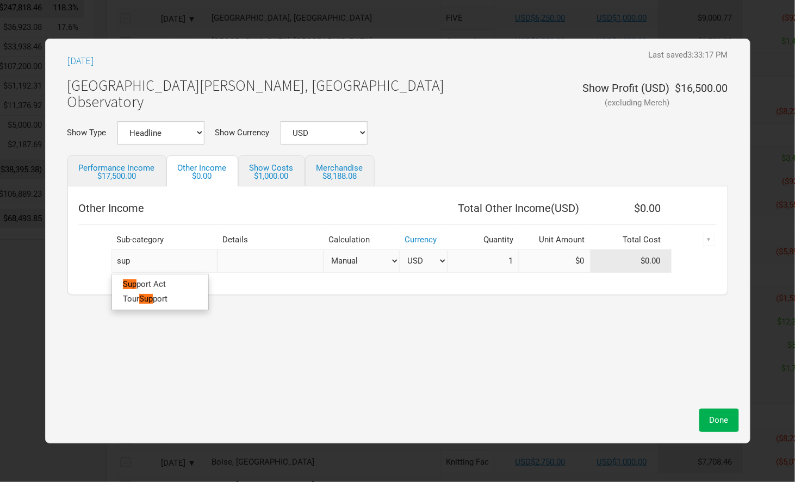
type input "supp"
click at [155, 286] on span "ort Act" at bounding box center [153, 285] width 25 height 10
select select "USD"
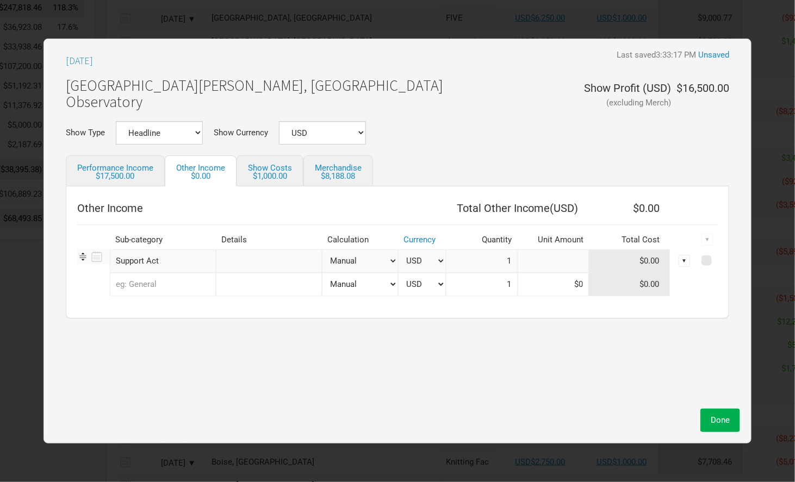
click at [558, 262] on input at bounding box center [554, 261] width 72 height 23
type input "$750"
click at [713, 418] on span "Done" at bounding box center [720, 421] width 19 height 10
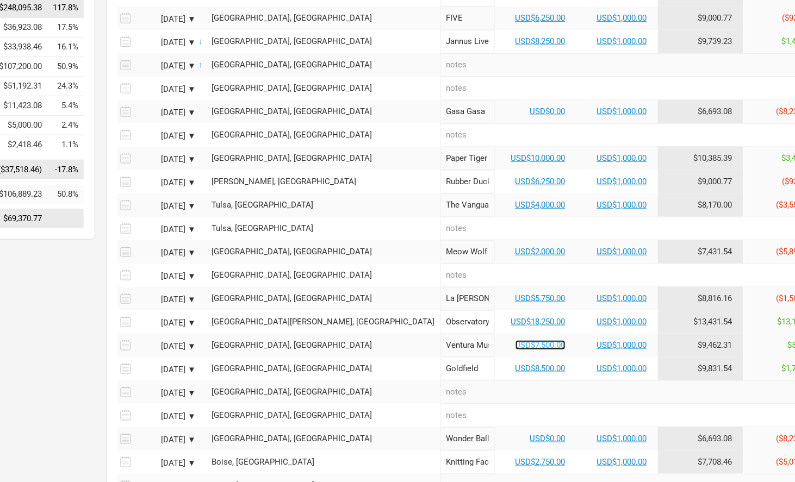
click at [516, 342] on link "USD$7,500.00" at bounding box center [541, 346] width 50 height 10
select select "USD"
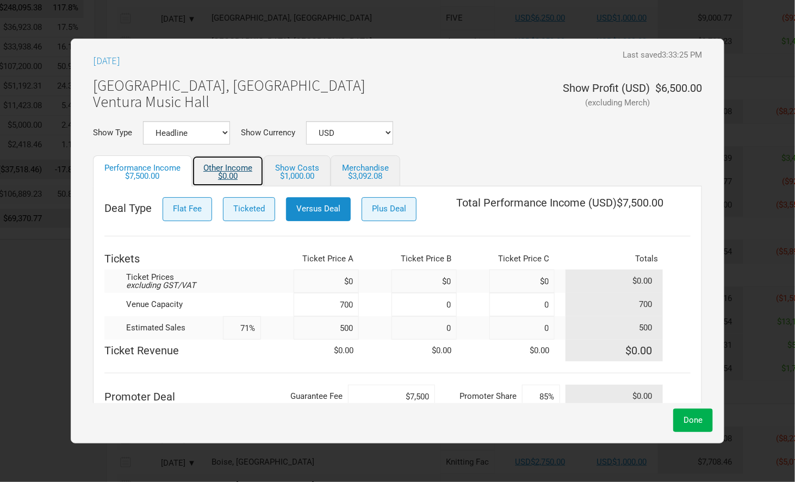
click at [225, 168] on link "Other Income $0.00" at bounding box center [228, 171] width 72 height 31
select select "USD"
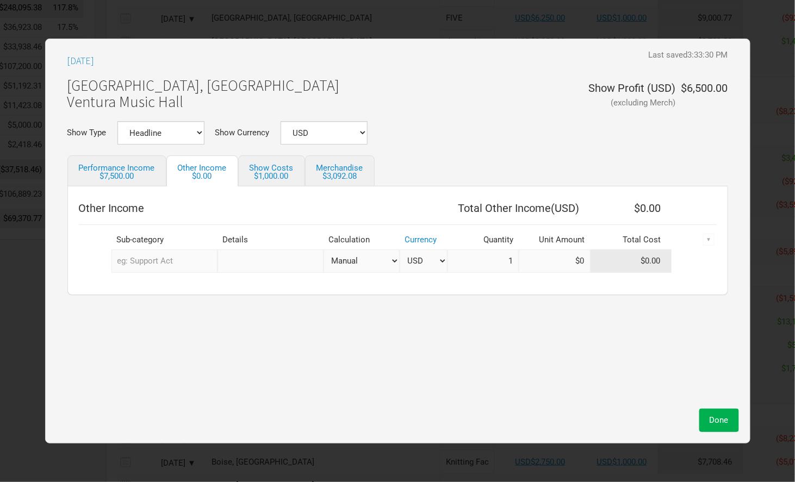
click at [171, 261] on input "text" at bounding box center [165, 261] width 106 height 23
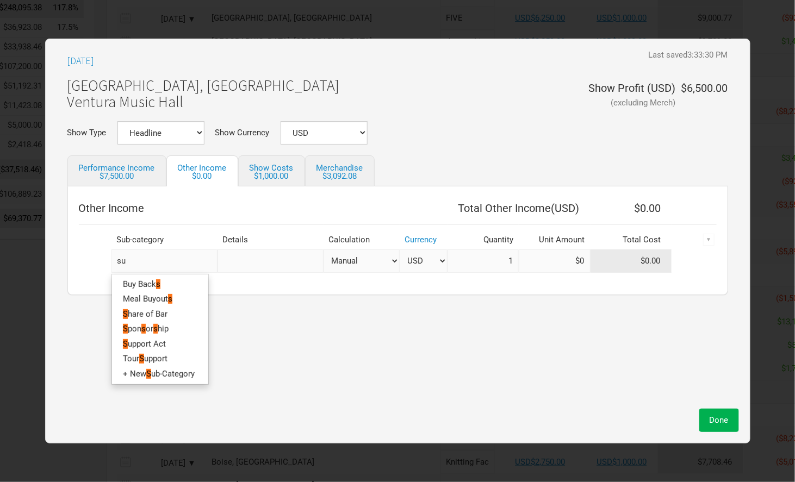
type input "sup"
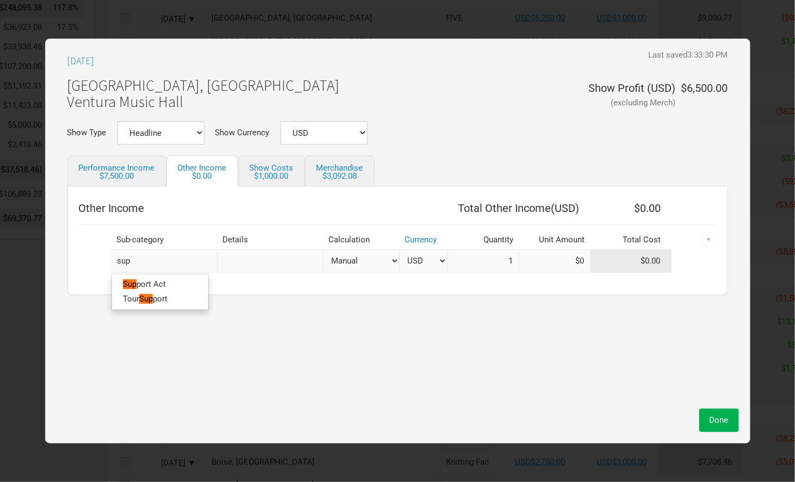
type input "supp"
click at [173, 281] on link "Supp ort Act" at bounding box center [160, 284] width 96 height 15
select select "USD"
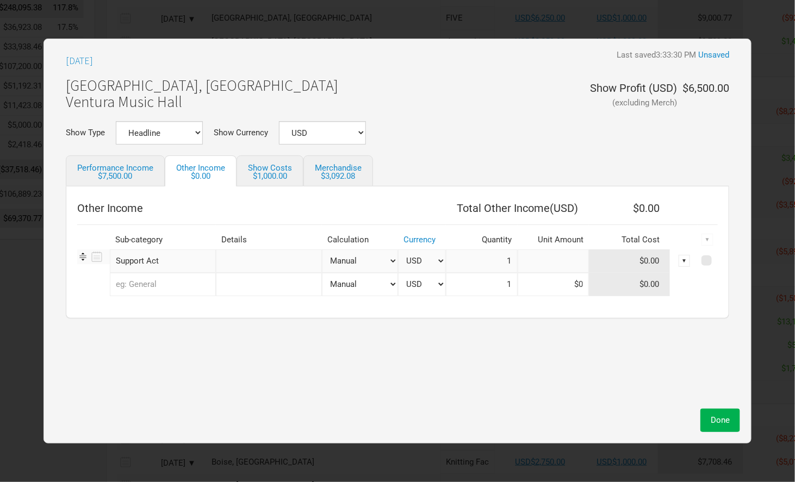
click at [554, 261] on input at bounding box center [554, 261] width 72 height 23
type input "$750"
click at [713, 420] on span "Done" at bounding box center [720, 421] width 19 height 10
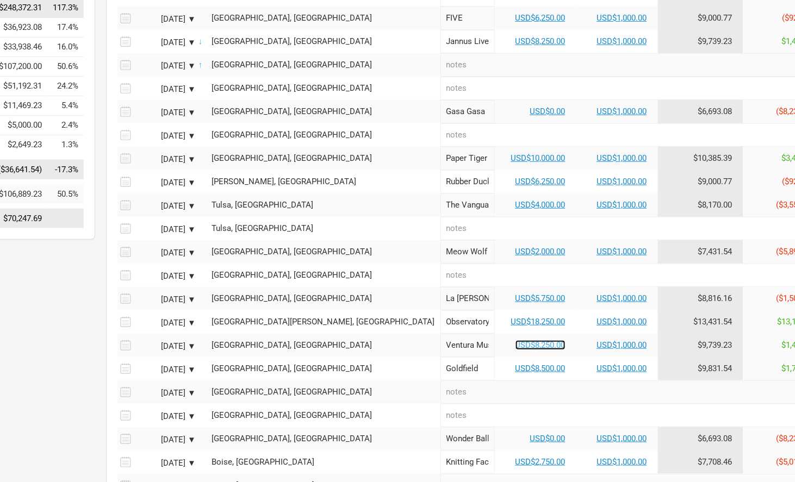
click at [516, 342] on link "USD$8,250.00" at bounding box center [541, 346] width 50 height 10
select select "USD"
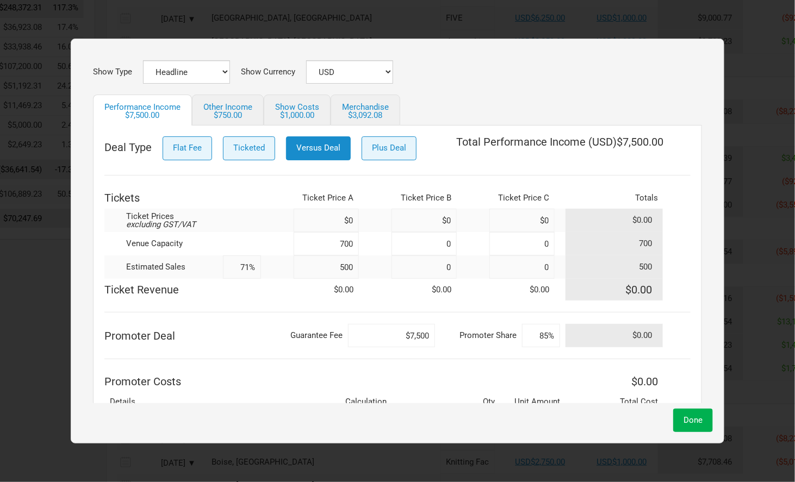
scroll to position [63, 0]
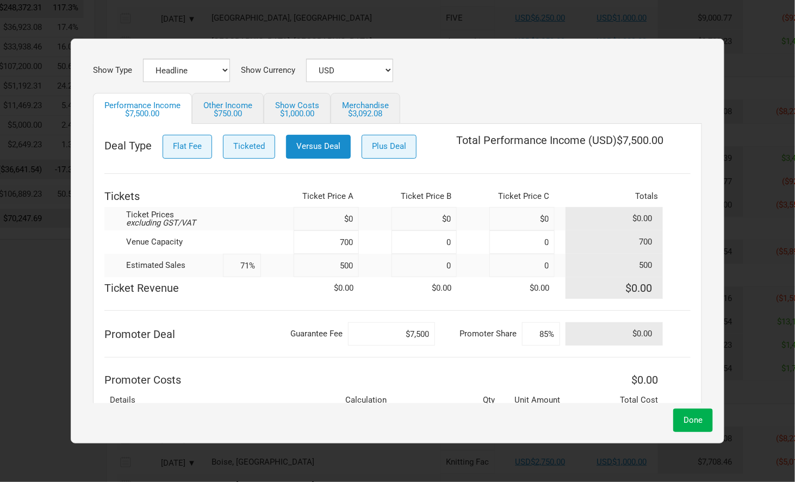
click at [411, 333] on input "$7,500" at bounding box center [391, 334] width 87 height 23
type input "$8,500"
click at [704, 423] on button "Done" at bounding box center [693, 420] width 40 height 23
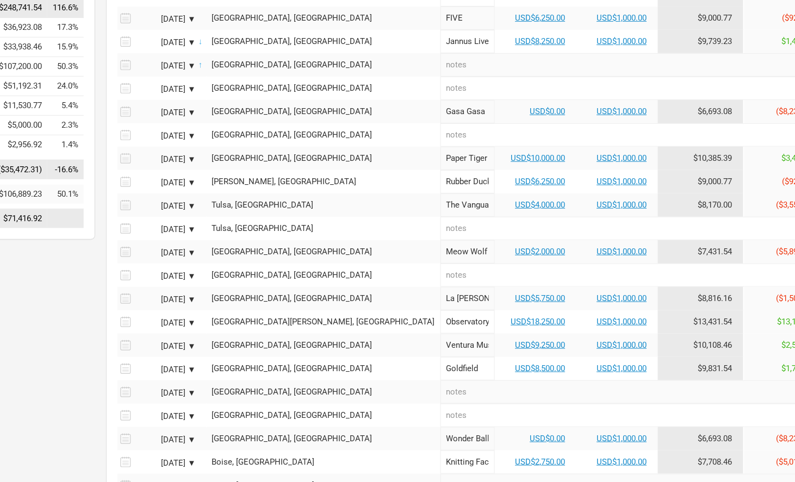
click at [269, 365] on div "[GEOGRAPHIC_DATA], [GEOGRAPHIC_DATA]" at bounding box center [323, 369] width 223 height 8
click at [269, 362] on input "text" at bounding box center [324, 368] width 234 height 23
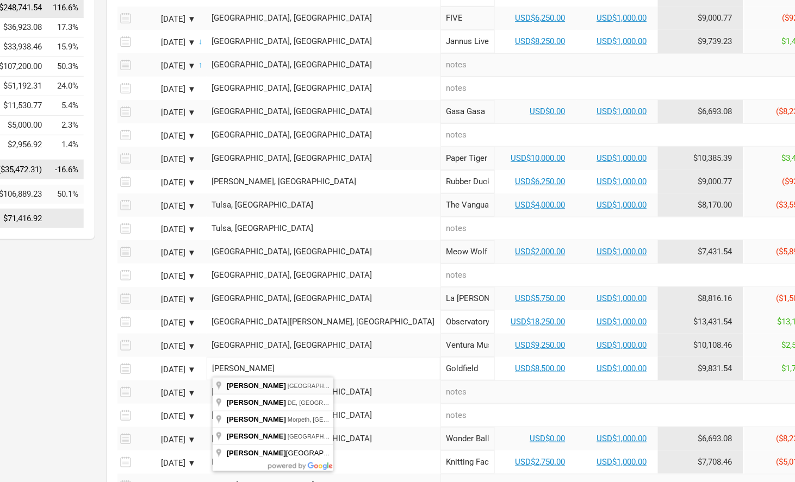
type input "[GEOGRAPHIC_DATA], [GEOGRAPHIC_DATA], [GEOGRAPHIC_DATA]"
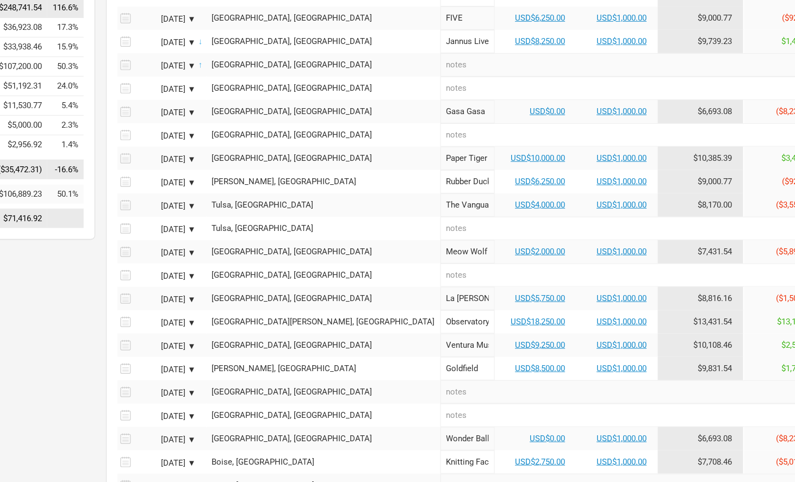
click at [283, 388] on div "[GEOGRAPHIC_DATA], [GEOGRAPHIC_DATA]" at bounding box center [323, 392] width 223 height 8
click at [283, 386] on input "text" at bounding box center [324, 392] width 234 height 23
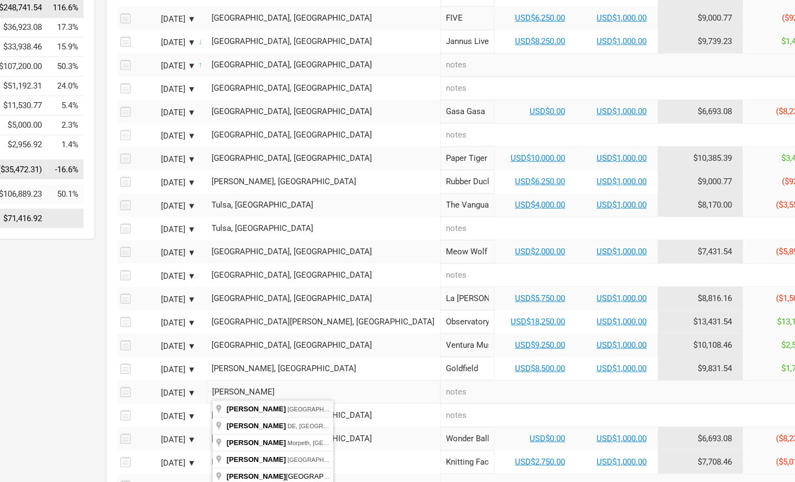
type input "[GEOGRAPHIC_DATA], [GEOGRAPHIC_DATA], [GEOGRAPHIC_DATA]"
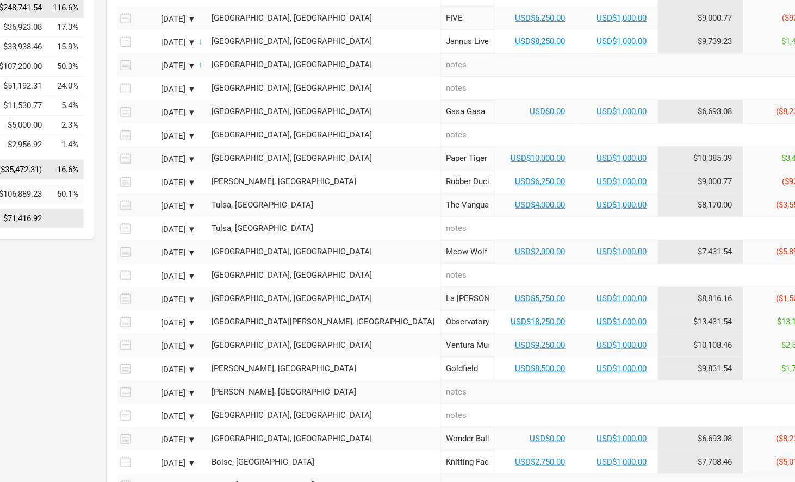
click at [252, 412] on div "[GEOGRAPHIC_DATA], [GEOGRAPHIC_DATA]" at bounding box center [323, 416] width 223 height 8
click at [252, 412] on input "text" at bounding box center [324, 415] width 234 height 23
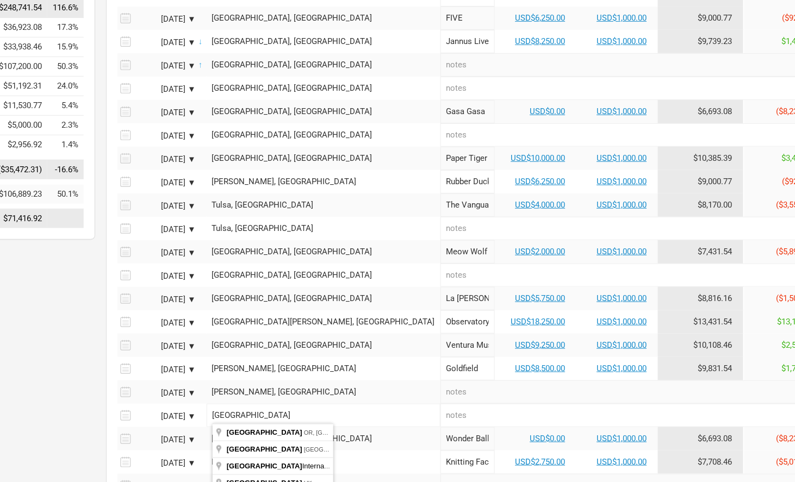
type input "[GEOGRAPHIC_DATA], [GEOGRAPHIC_DATA], [GEOGRAPHIC_DATA]"
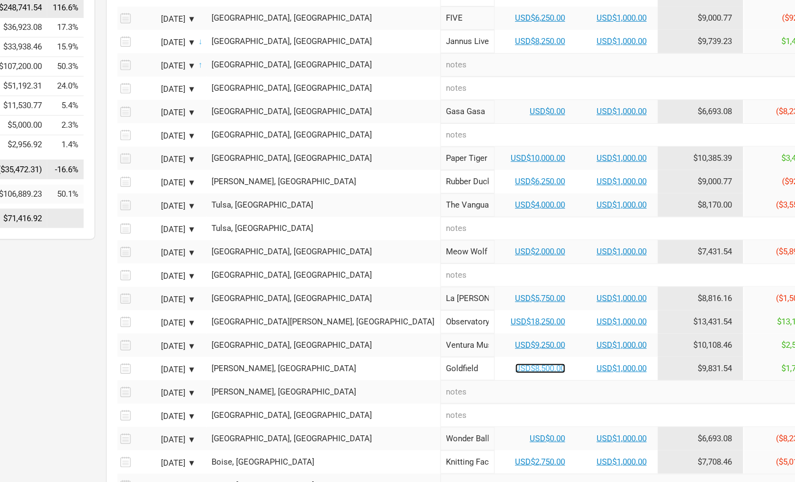
click at [516, 364] on link "USD$8,500.00" at bounding box center [541, 369] width 50 height 10
select select "USD"
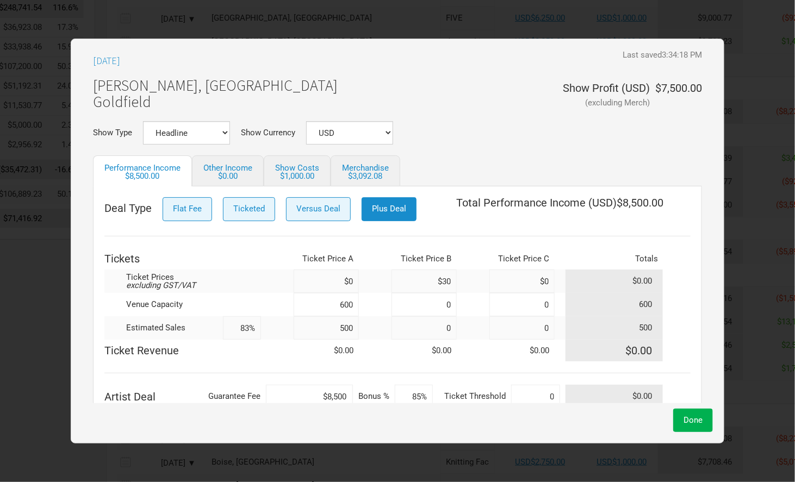
scroll to position [21, 0]
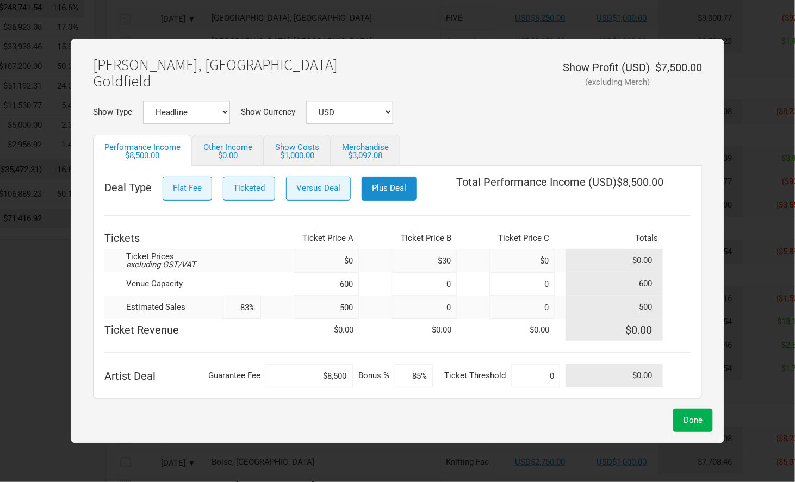
click at [329, 378] on input "$8,500" at bounding box center [309, 375] width 87 height 23
type input "$5,750"
click at [335, 354] on div "Deal Type Flat Fee Ticketed Versus Deal Plus Deal Total Performance Income ( US…" at bounding box center [397, 282] width 586 height 211
click at [346, 283] on input "600" at bounding box center [326, 284] width 65 height 23
type input "60"
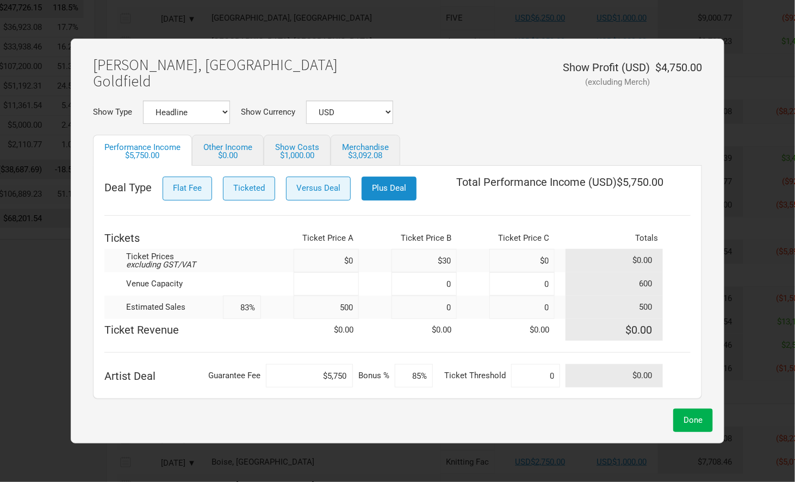
type input "0%"
type input "35"
type input "1,429%"
type input "350"
type input "143%"
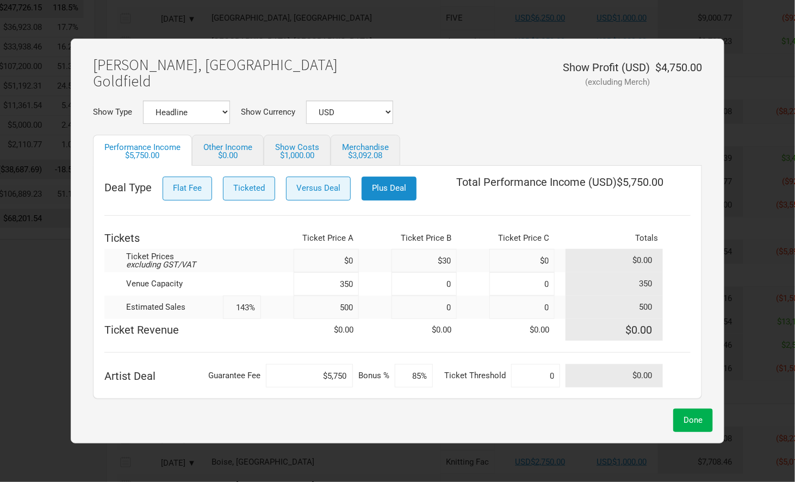
type input "350"
click at [348, 308] on input "500" at bounding box center [326, 307] width 65 height 23
type input "50"
type input "0%"
type input "35"
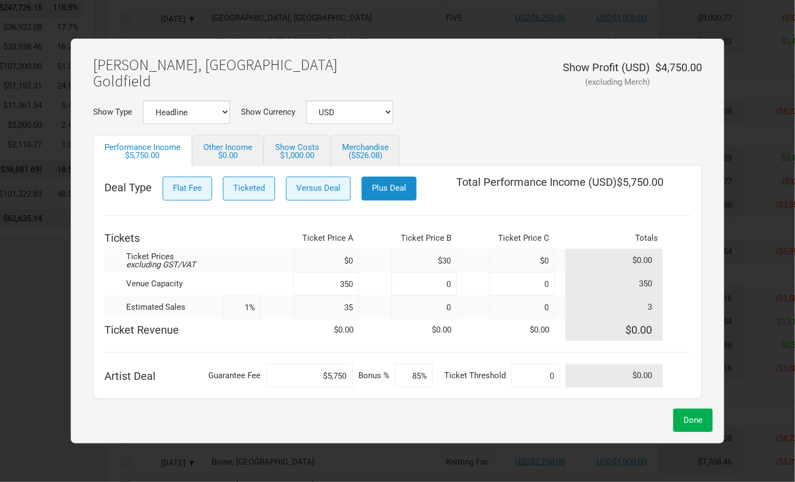
type input "10%"
type input "350"
type input "100%"
type input "350"
click at [277, 356] on div "Deal Type Flat Fee Ticketed Versus Deal Plus Deal Total Performance Income ( US…" at bounding box center [397, 282] width 586 height 211
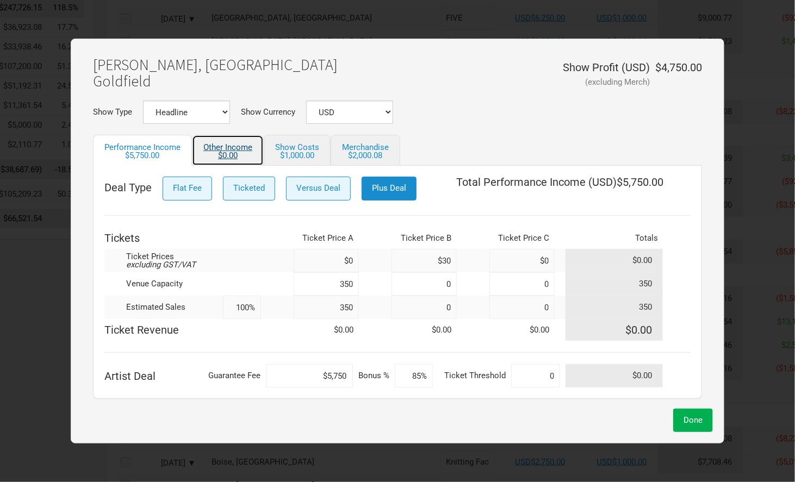
click at [233, 148] on link "Other Income $0.00" at bounding box center [228, 150] width 72 height 31
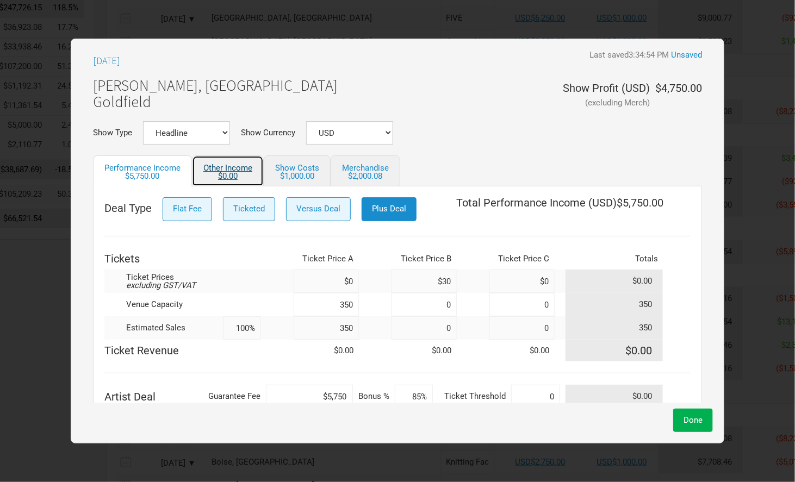
select select "USD"
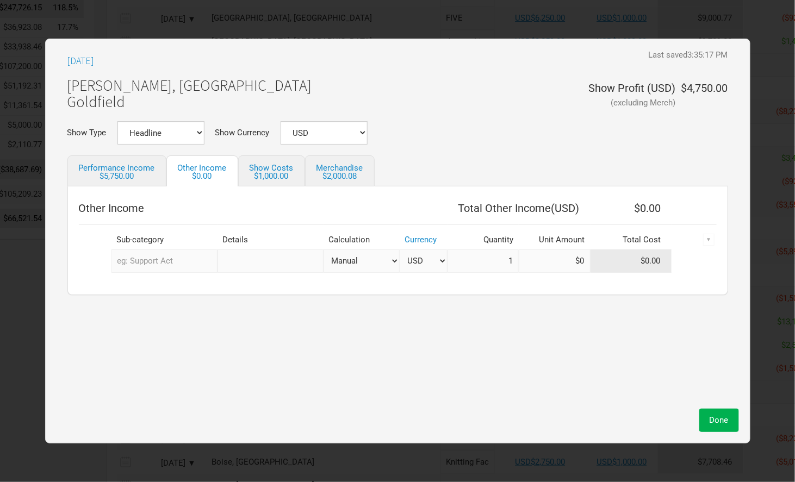
click at [171, 262] on input "text" at bounding box center [165, 261] width 106 height 23
type input "sup"
type input "supp"
click at [164, 281] on span "ort Act" at bounding box center [153, 285] width 25 height 10
select select "USD"
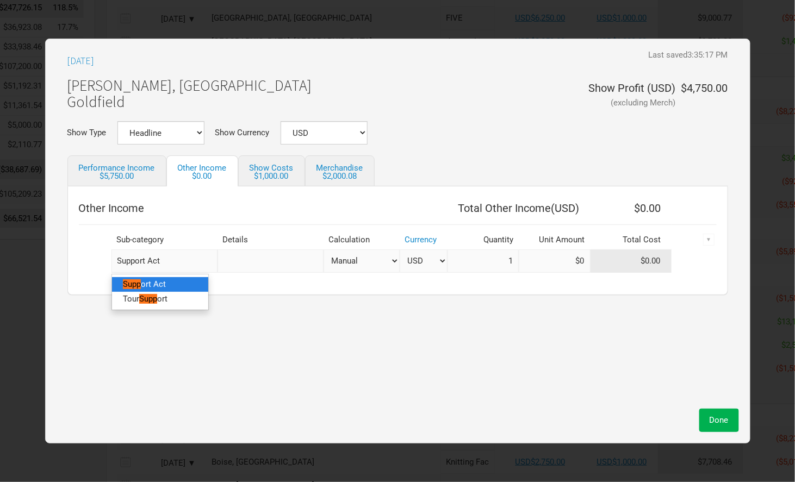
select select "USD"
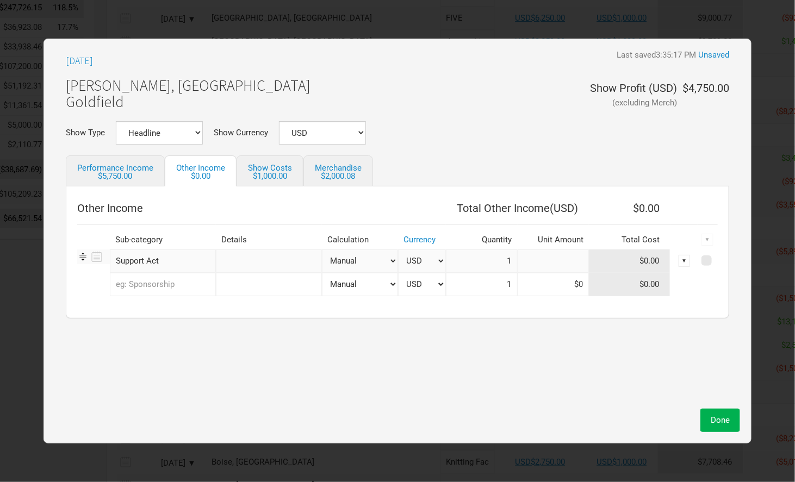
click at [555, 262] on input at bounding box center [554, 261] width 72 height 23
type input "$750"
click at [719, 420] on span "Done" at bounding box center [720, 421] width 19 height 10
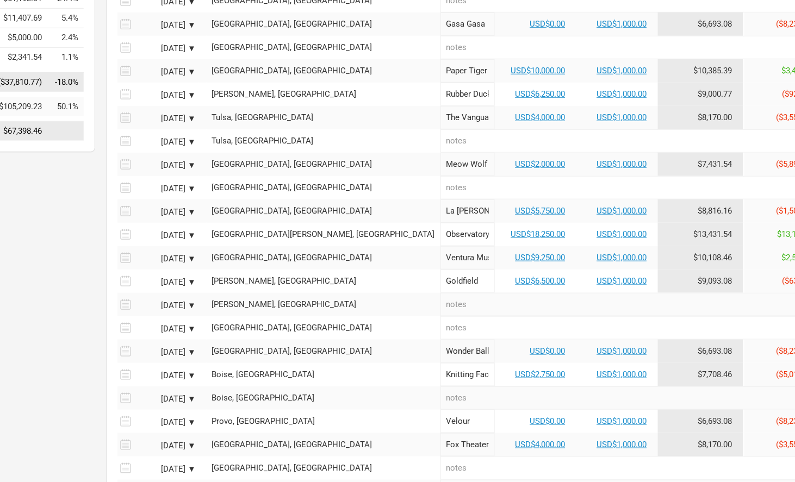
scroll to position [327, 113]
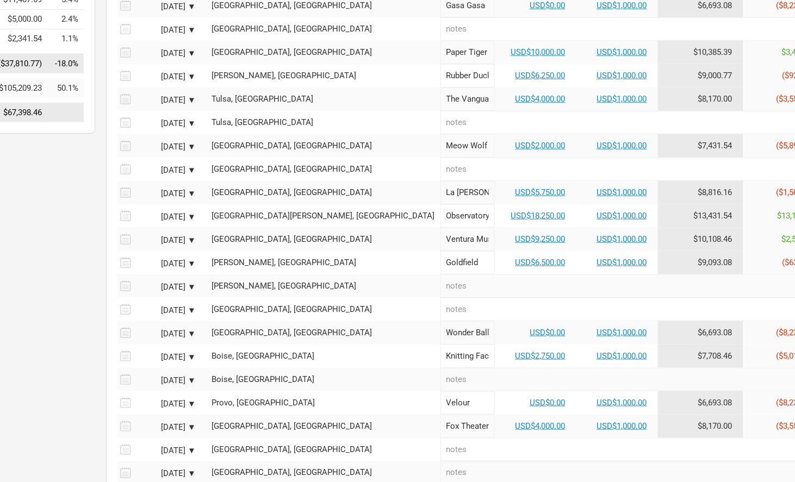
click at [441, 329] on input "Wonder Ballroom" at bounding box center [468, 332] width 54 height 23
click at [441, 322] on input "TBD" at bounding box center [468, 332] width 54 height 23
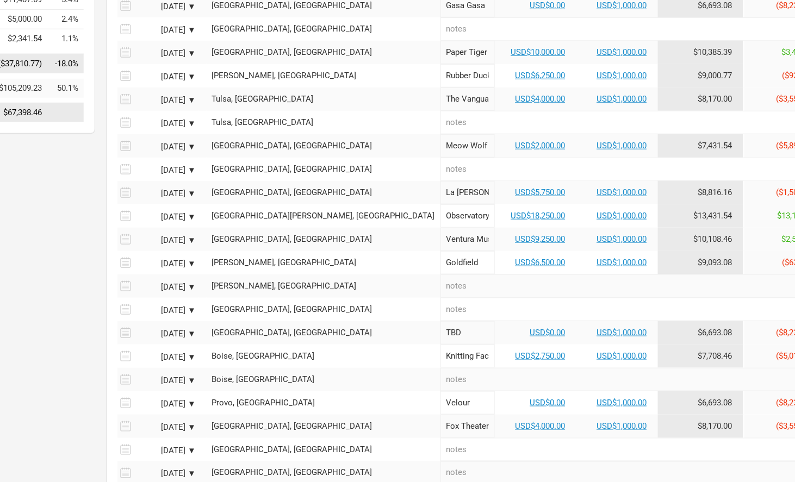
click at [441, 327] on input "TBD" at bounding box center [468, 332] width 54 height 23
type input "T"
type input "[GEOGRAPHIC_DATA]"
click at [530, 329] on link "USD$0.00" at bounding box center [547, 333] width 35 height 10
select select "USD"
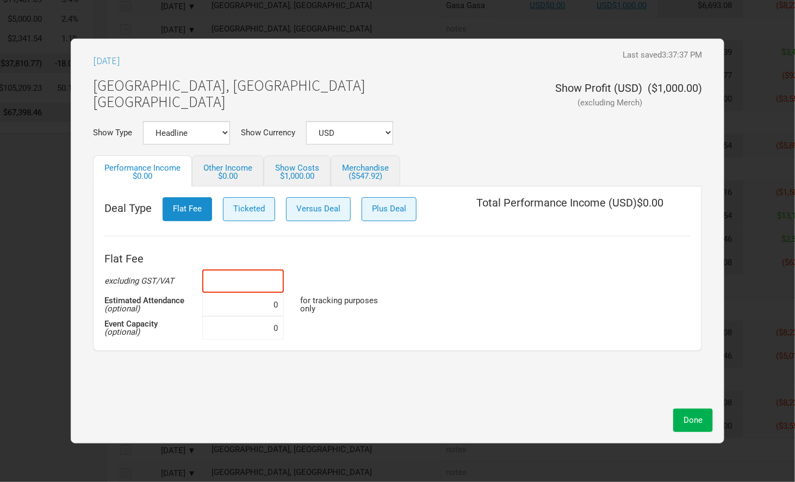
click at [242, 286] on input at bounding box center [243, 281] width 82 height 23
type input "$6,000"
click at [230, 310] on input at bounding box center [243, 304] width 82 height 23
type input "500"
type input "620"
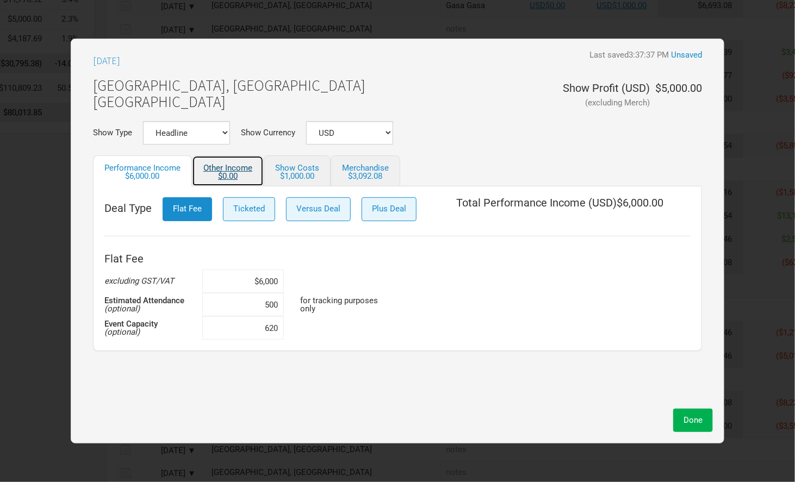
click at [244, 170] on link "Other Income $0.00" at bounding box center [228, 171] width 72 height 31
select select "USD"
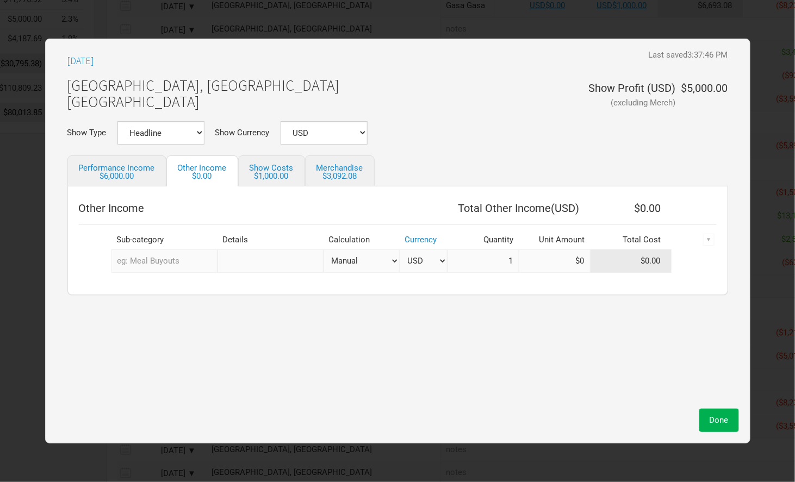
click at [174, 259] on input "text" at bounding box center [165, 261] width 106 height 23
type input "sup"
type input "supp"
click at [166, 287] on span "ort Act" at bounding box center [153, 285] width 25 height 10
select select "USD"
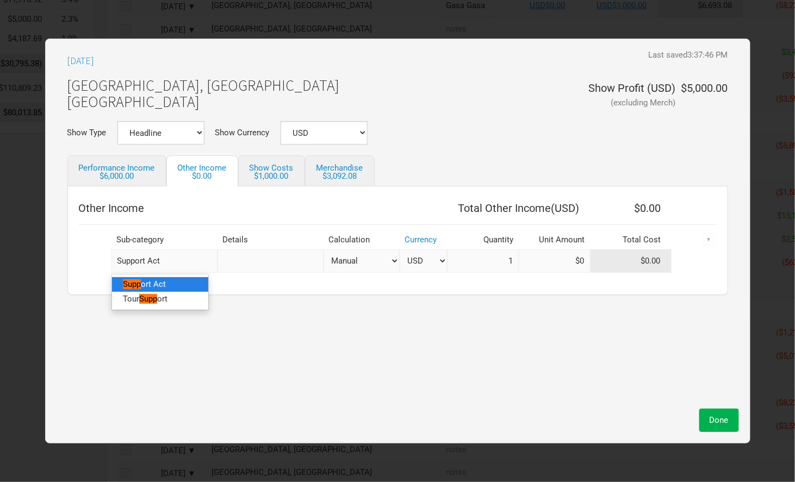
select select "USD"
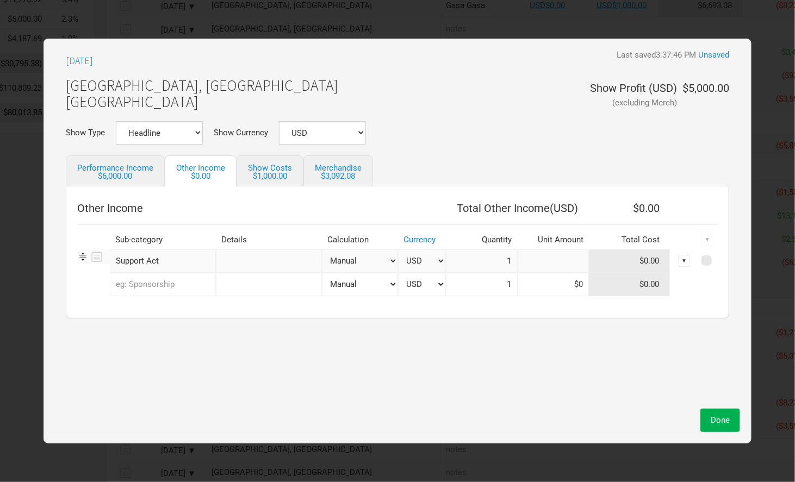
click at [569, 257] on input at bounding box center [554, 261] width 72 height 23
type input "$750"
click at [711, 419] on span "Done" at bounding box center [720, 421] width 19 height 10
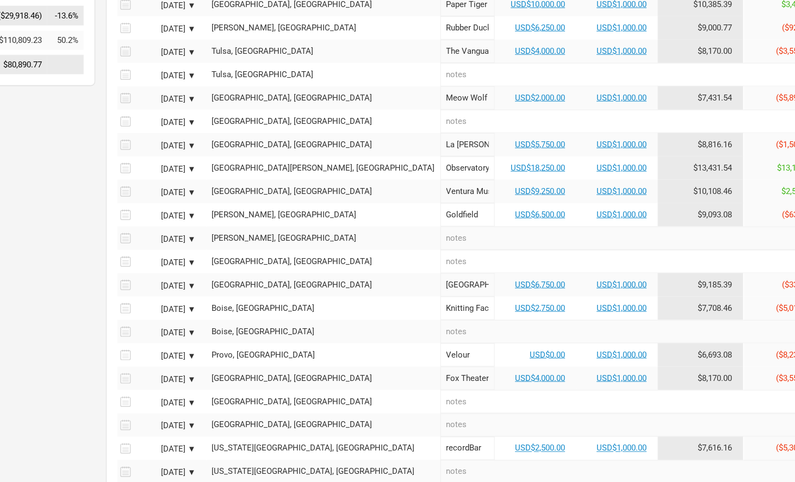
scroll to position [377, 113]
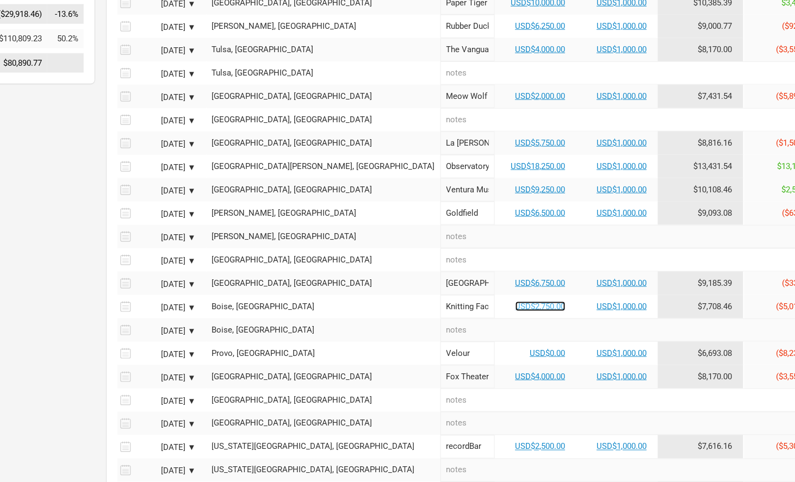
click at [516, 302] on link "USD$2,750.00" at bounding box center [541, 307] width 50 height 10
select select "USD"
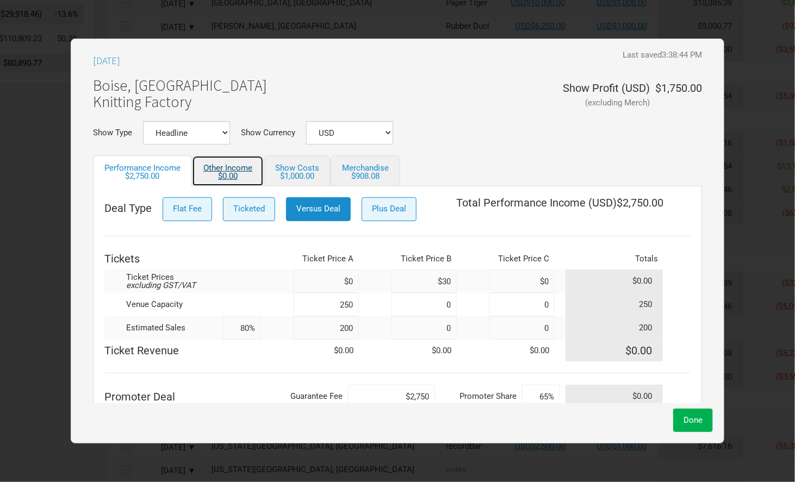
click at [226, 178] on div "$0.00" at bounding box center [227, 176] width 49 height 8
select select "USD"
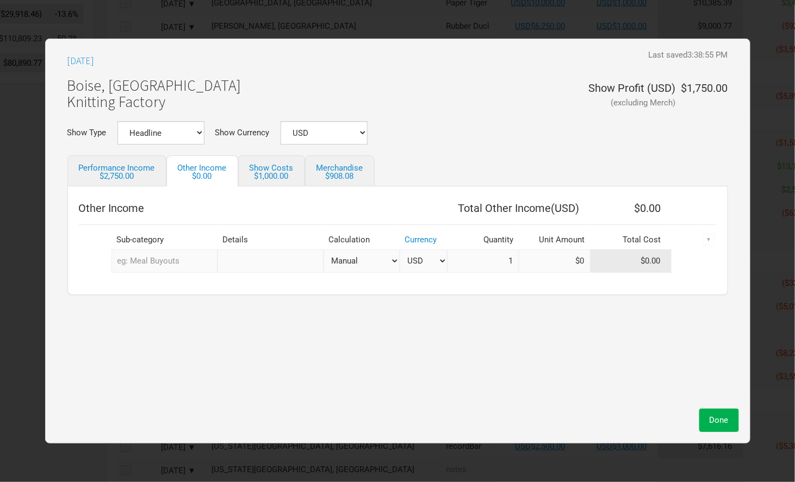
click at [182, 251] on input "text" at bounding box center [165, 261] width 106 height 23
type input "sup"
type input "supp"
click at [177, 286] on link "Supp ort Act" at bounding box center [160, 284] width 96 height 15
select select "USD"
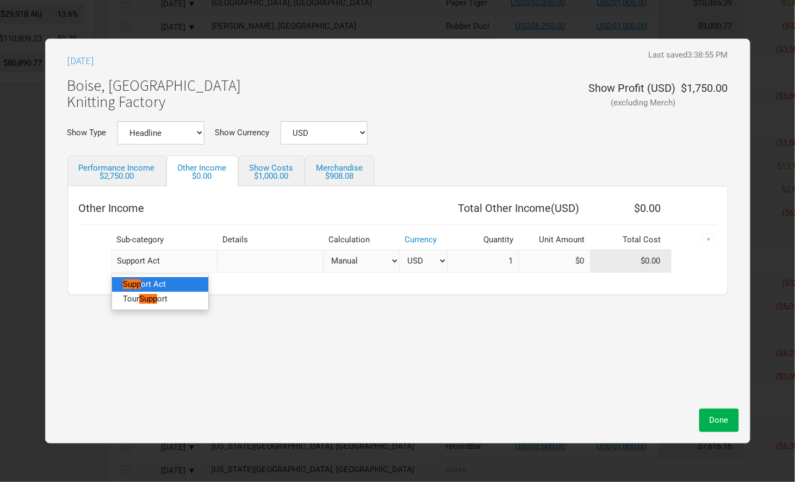
select select "USD"
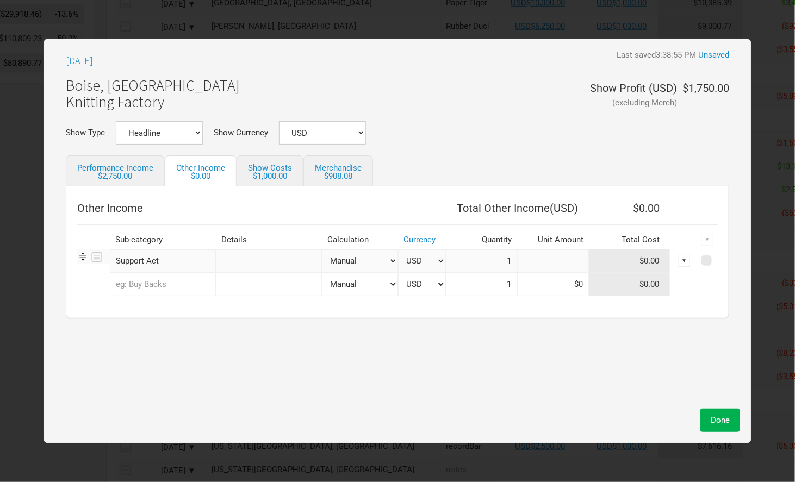
click at [558, 257] on input at bounding box center [554, 261] width 72 height 23
type input "$750"
click at [709, 414] on button "Done" at bounding box center [721, 420] width 40 height 23
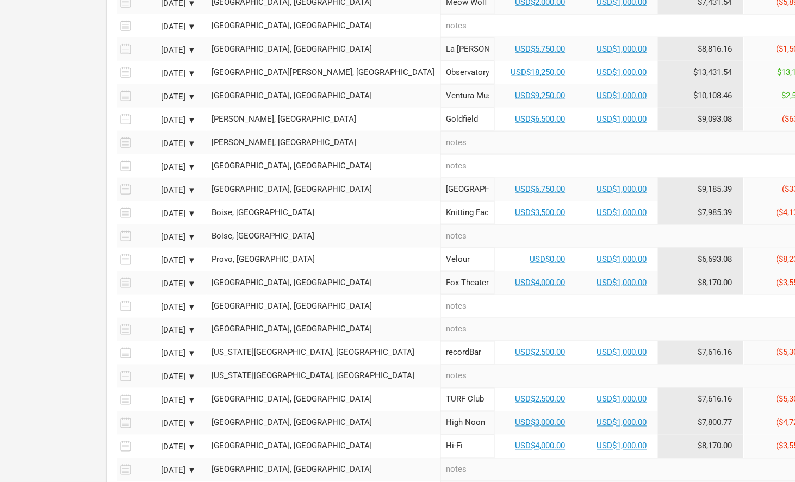
scroll to position [481, 113]
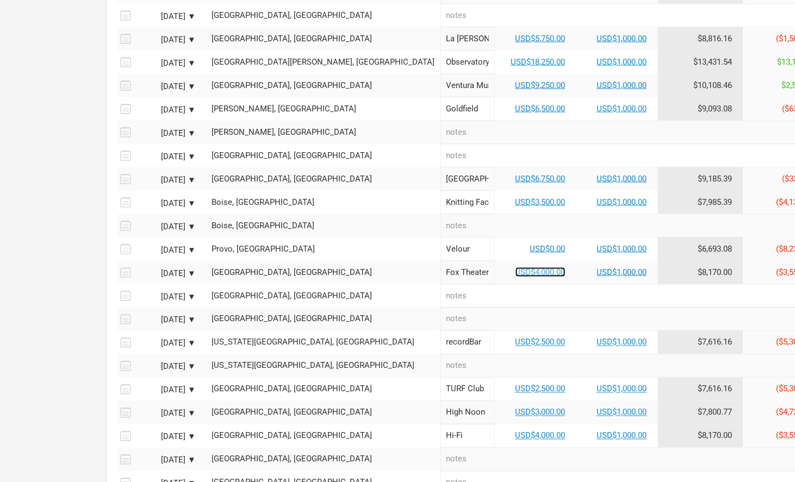
click at [516, 271] on link "USD$4,000.00" at bounding box center [541, 273] width 50 height 10
select select "USD"
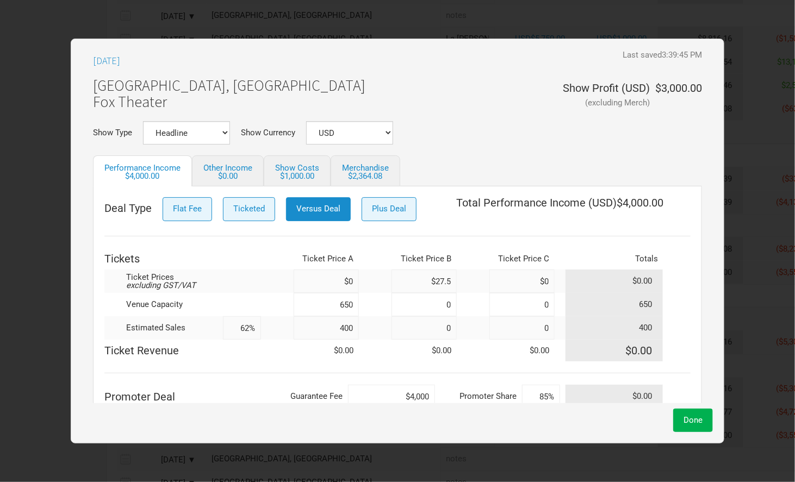
click at [423, 399] on input "$4,000" at bounding box center [391, 396] width 87 height 23
type input "$400"
type input "$3,500"
click at [233, 165] on link "Other Income $0.00" at bounding box center [228, 171] width 72 height 31
select select "USD"
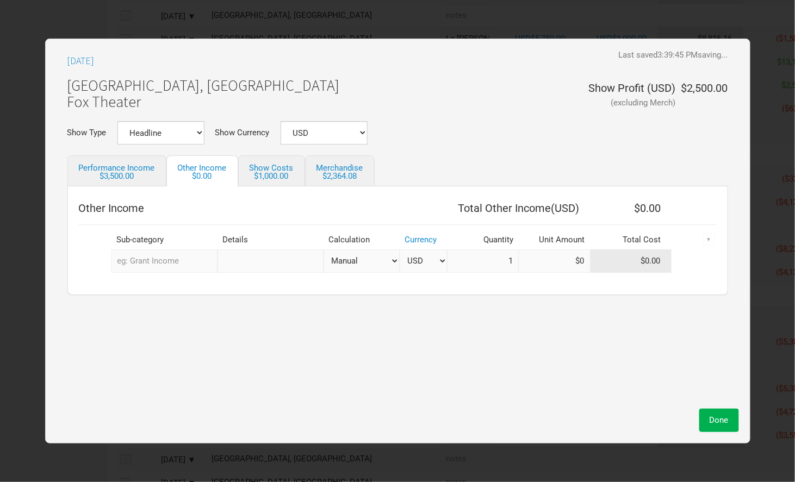
click at [193, 256] on input "text" at bounding box center [165, 261] width 106 height 23
type input "sup"
type input "supp"
click at [191, 281] on link "Supp ort Act" at bounding box center [160, 284] width 96 height 15
select select "USD"
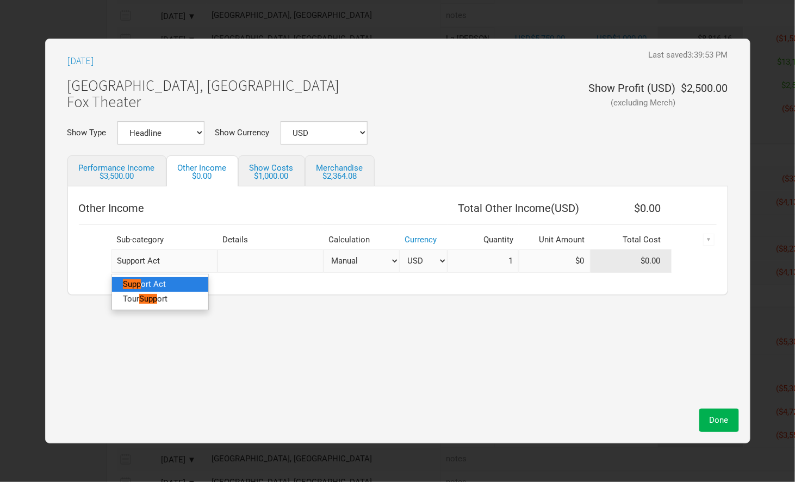
select select "USD"
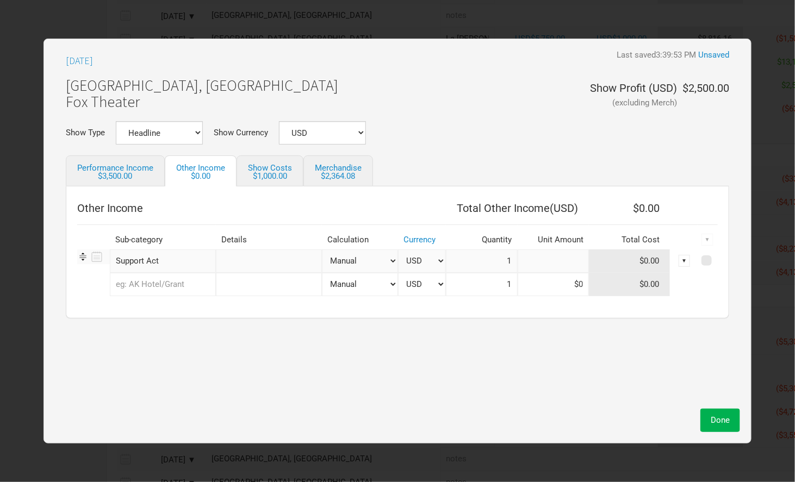
click at [556, 262] on input at bounding box center [554, 261] width 72 height 23
type input "$500"
click at [721, 410] on button "Done" at bounding box center [721, 420] width 40 height 23
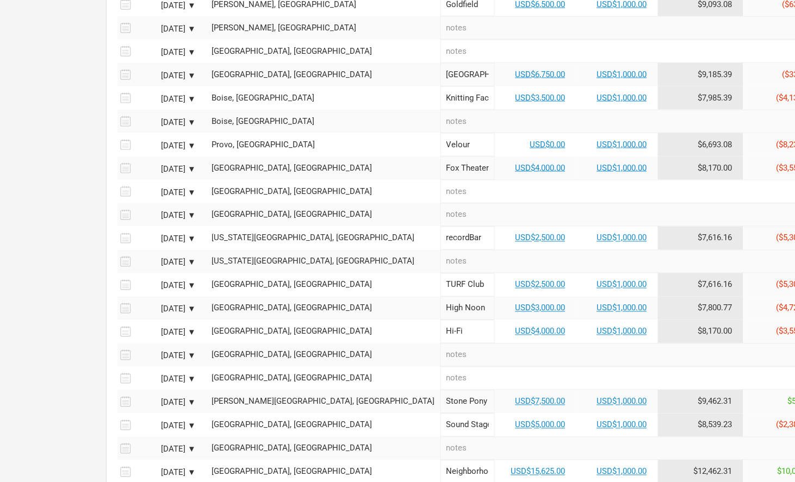
scroll to position [586, 113]
click at [516, 233] on link "USD$2,500.00" at bounding box center [541, 238] width 50 height 10
select select "USD"
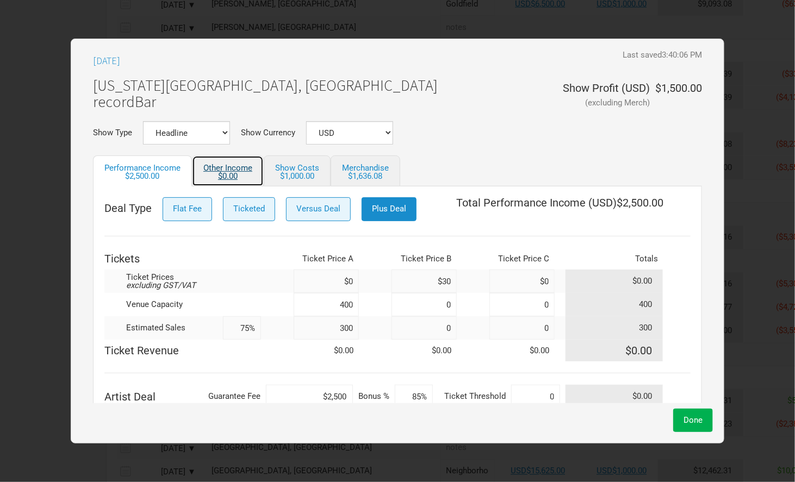
click at [231, 176] on div "$0.00" at bounding box center [227, 176] width 49 height 8
select select "USD"
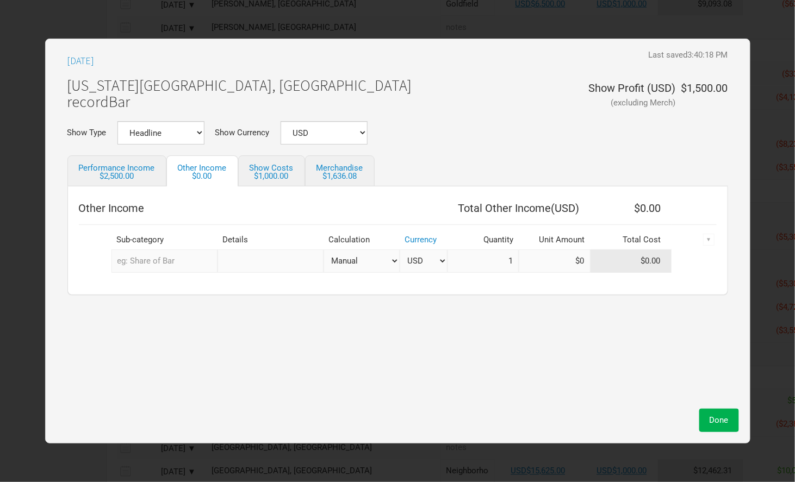
click at [156, 265] on input "text" at bounding box center [165, 261] width 106 height 23
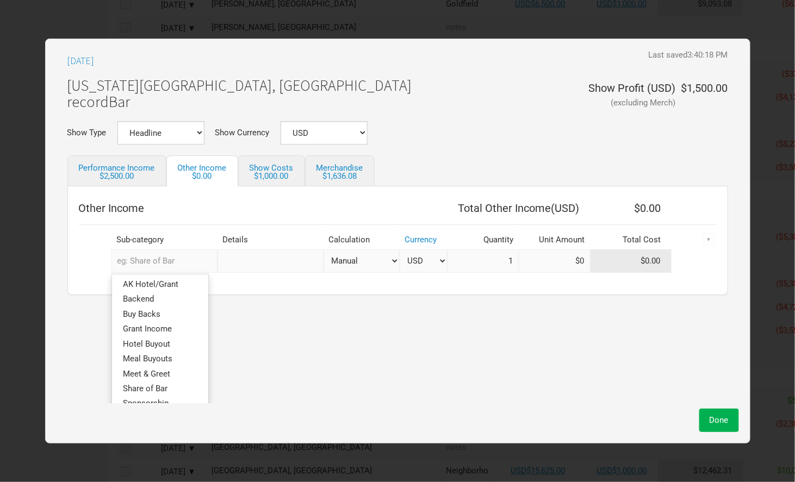
type input "s"
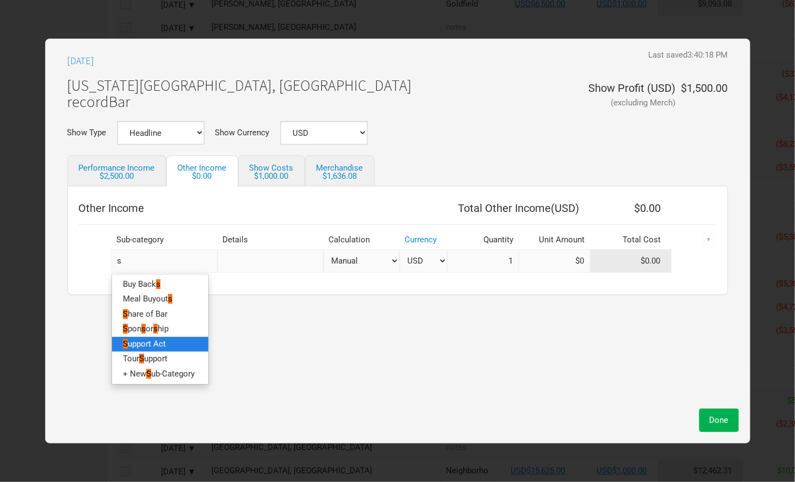
click at [171, 350] on link "S upport Act" at bounding box center [160, 344] width 96 height 15
select select "USD"
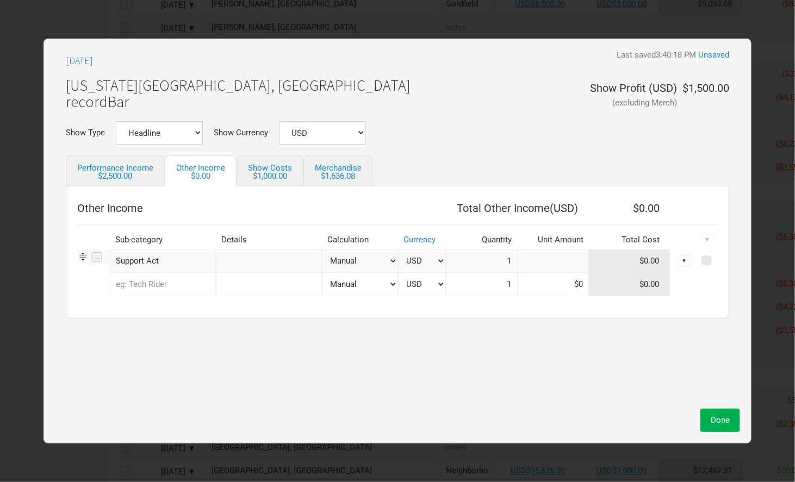
click at [568, 258] on input at bounding box center [554, 261] width 72 height 23
type input "$750"
click at [724, 414] on button "Done" at bounding box center [721, 420] width 40 height 23
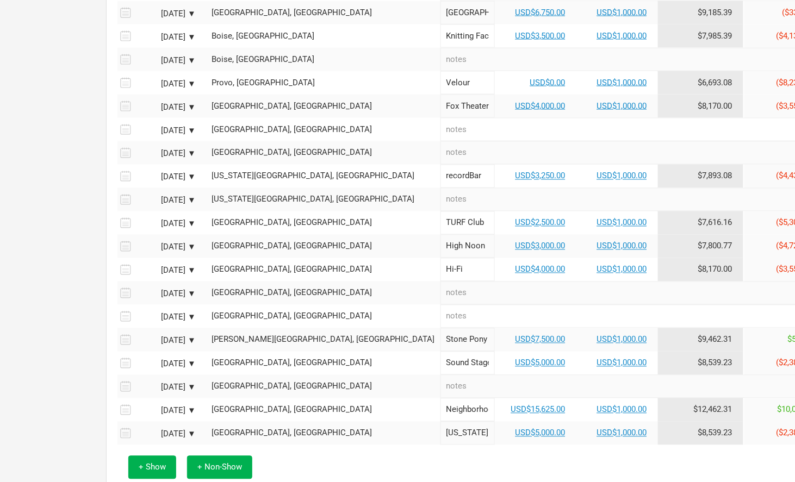
scroll to position [651, 113]
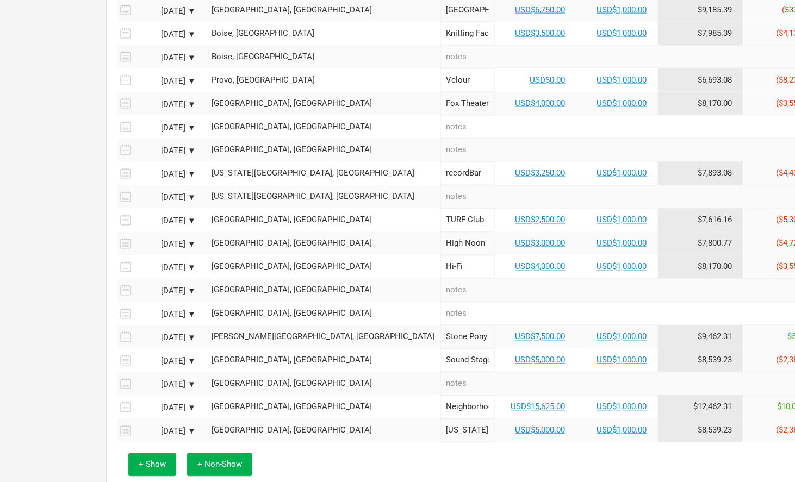
click at [176, 171] on div "[DATE] ▼" at bounding box center [166, 175] width 60 height 8
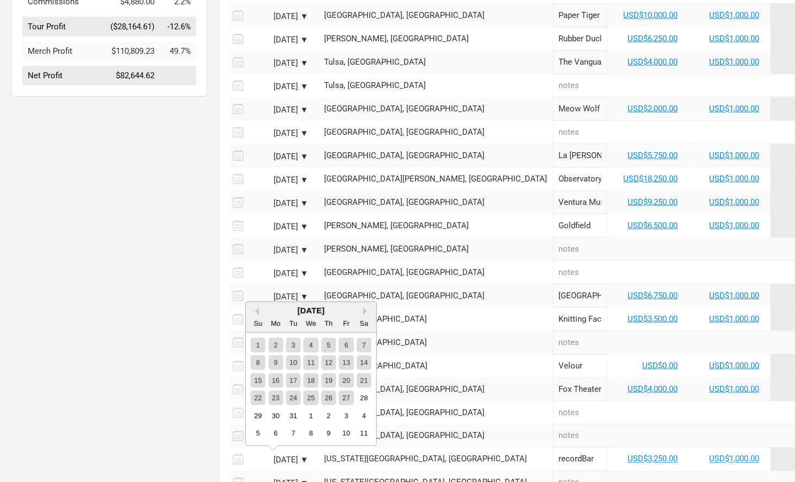
scroll to position [396, 0]
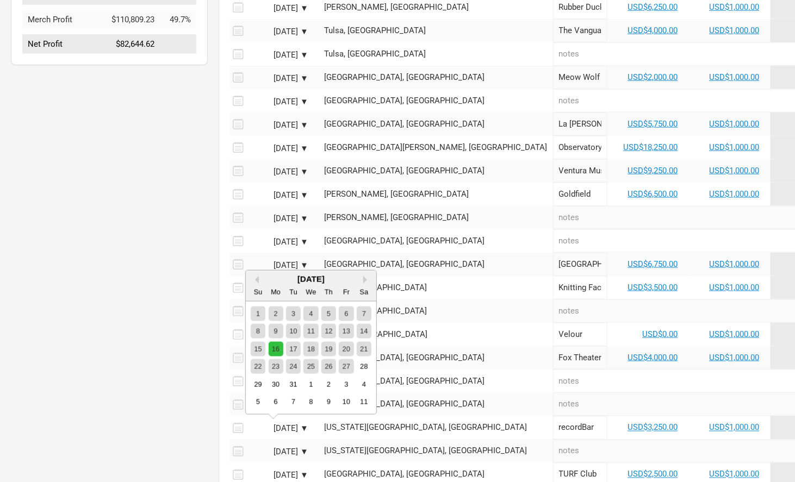
click at [275, 348] on div "16" at bounding box center [276, 349] width 15 height 15
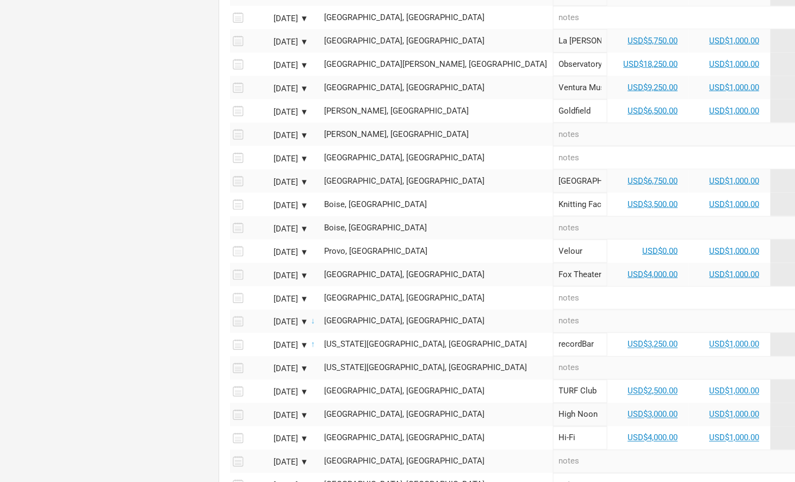
scroll to position [484, 0]
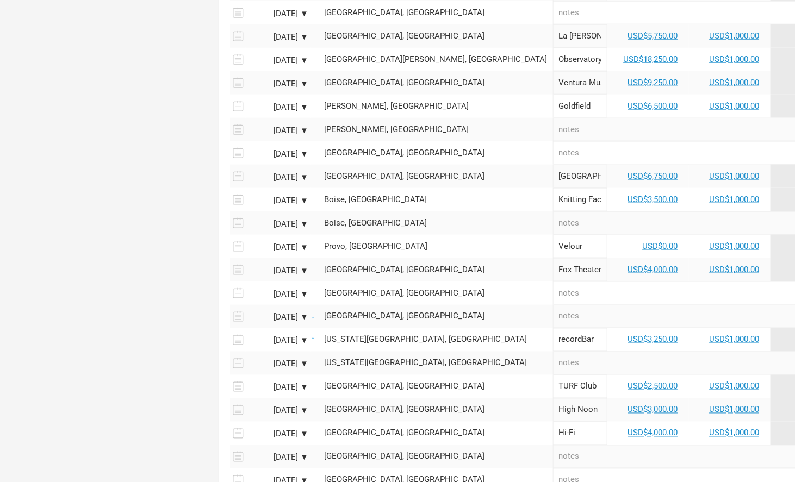
click at [346, 313] on div "[GEOGRAPHIC_DATA], [GEOGRAPHIC_DATA]" at bounding box center [436, 317] width 223 height 8
click at [301, 314] on div "[DATE] ▼" at bounding box center [279, 318] width 60 height 8
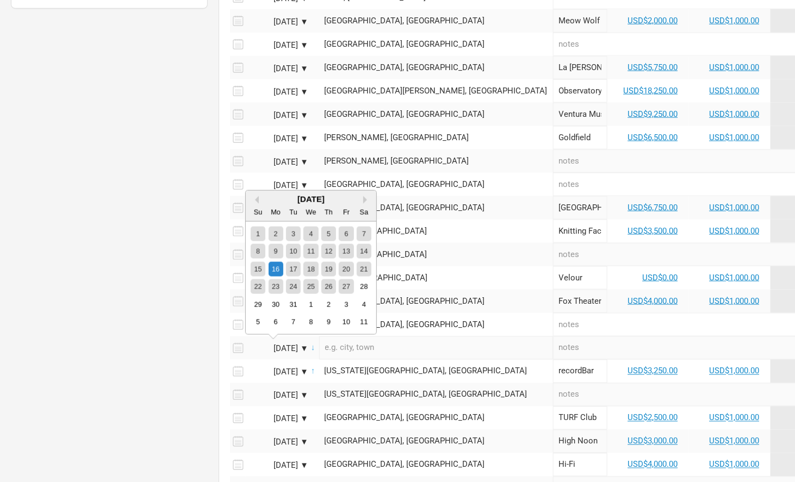
scroll to position [455, 0]
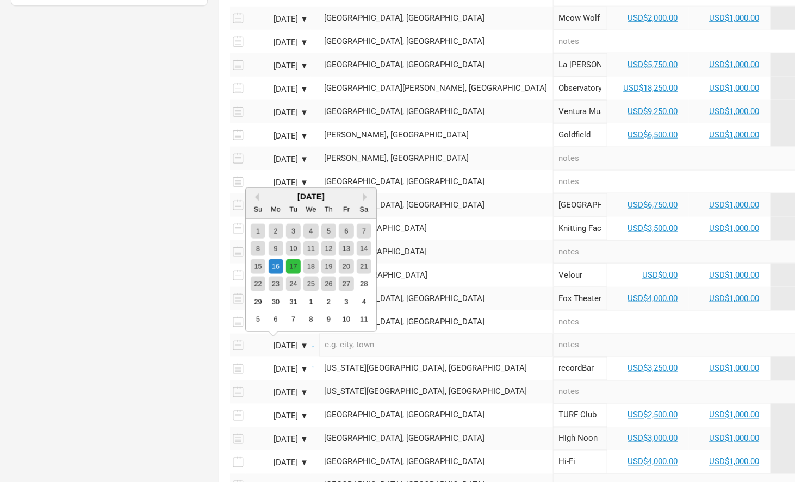
click at [290, 269] on div "17" at bounding box center [293, 266] width 15 height 15
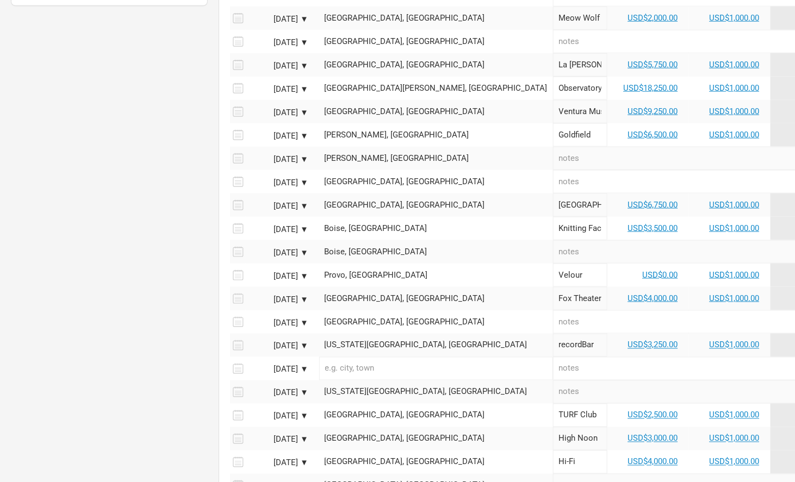
click at [385, 172] on td "[GEOGRAPHIC_DATA], [GEOGRAPHIC_DATA]" at bounding box center [436, 181] width 234 height 23
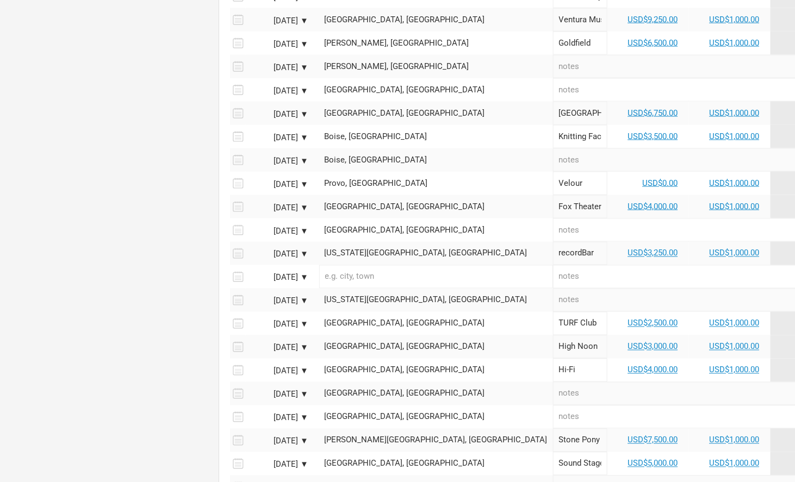
scroll to position [550, 0]
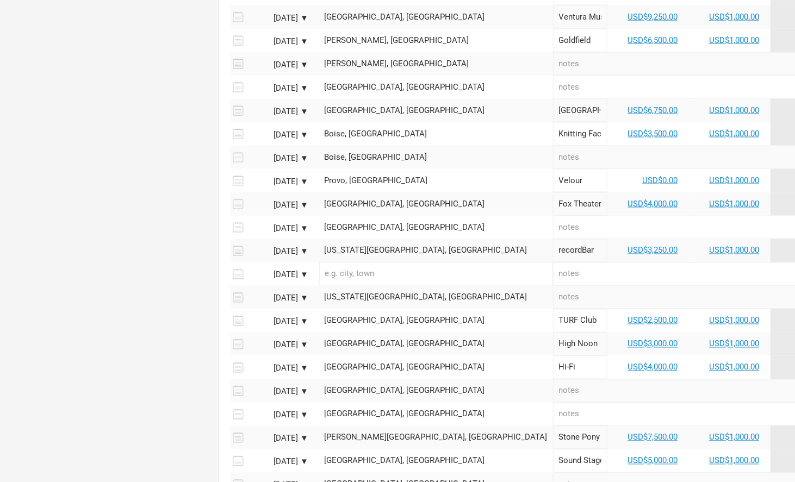
click at [376, 270] on input "text" at bounding box center [436, 274] width 234 height 23
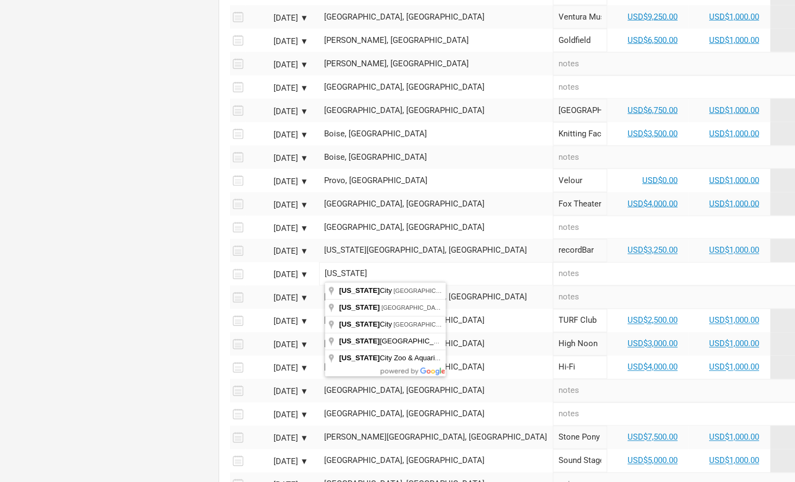
type input "[US_STATE][GEOGRAPHIC_DATA], [GEOGRAPHIC_DATA], [GEOGRAPHIC_DATA]"
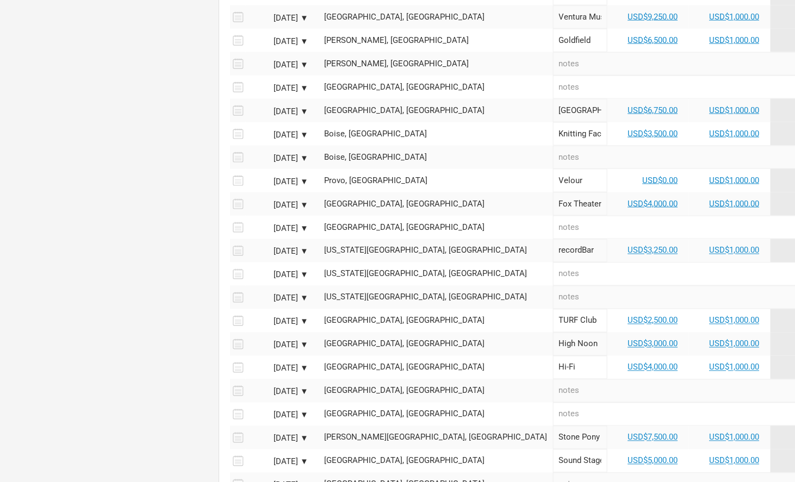
click at [289, 318] on div "[DATE] ▼" at bounding box center [279, 322] width 60 height 8
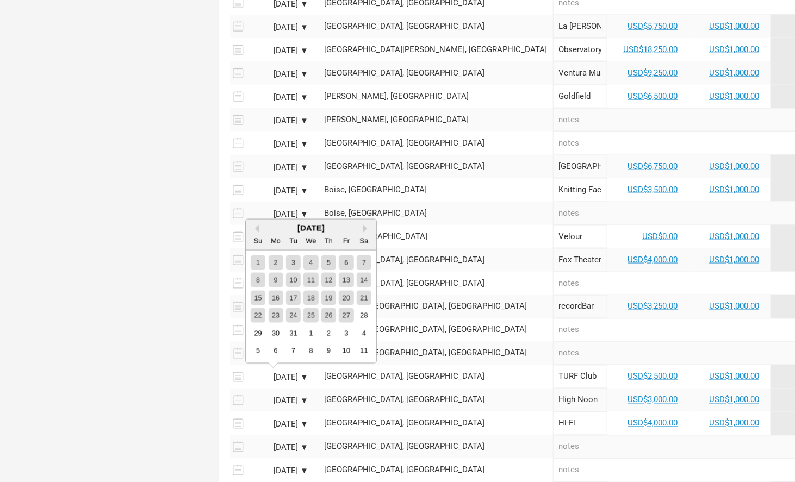
scroll to position [495, 0]
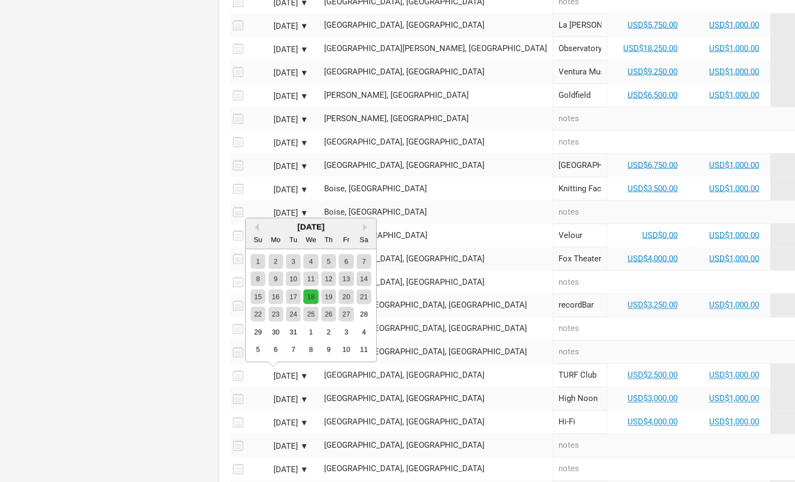
click at [310, 296] on div "18" at bounding box center [311, 297] width 15 height 15
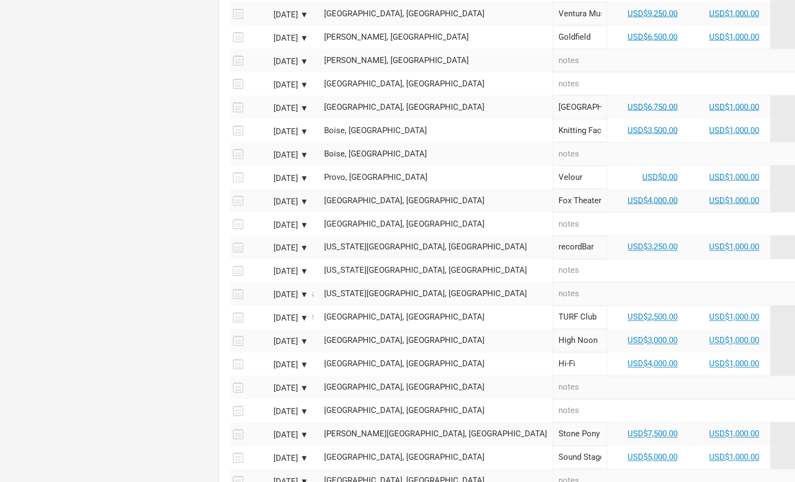
scroll to position [555, 0]
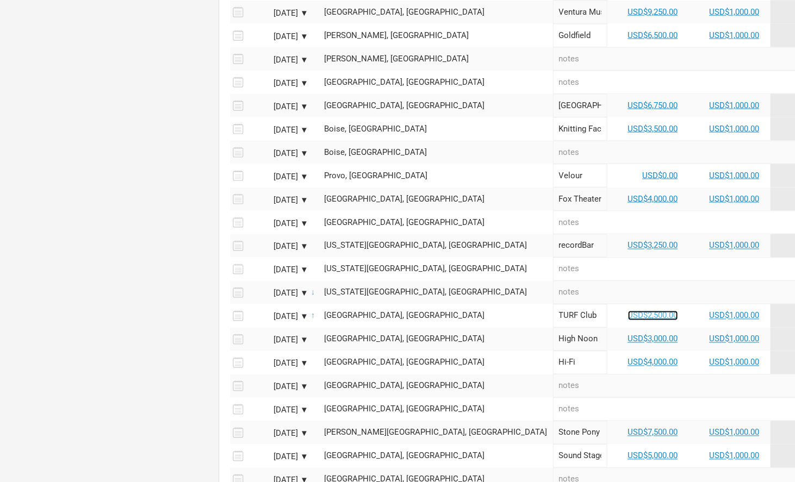
click at [628, 311] on link "USD$2,500.00" at bounding box center [653, 316] width 50 height 10
select select "USD"
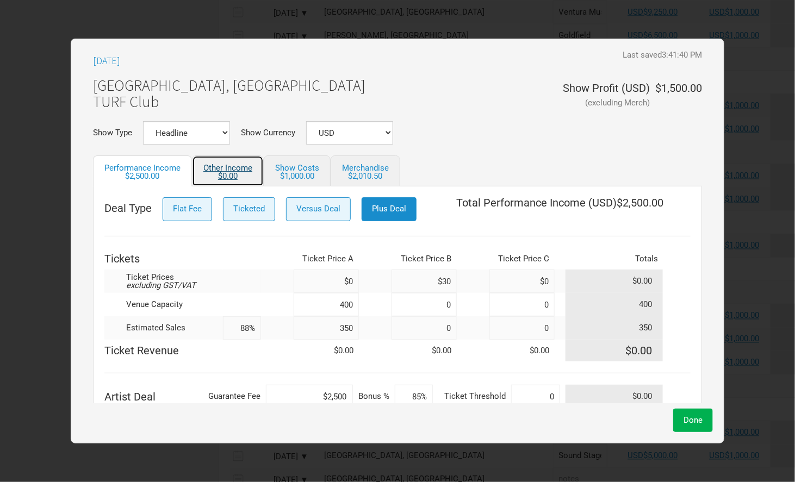
click at [230, 175] on div "$0.00" at bounding box center [227, 176] width 49 height 8
select select "USD"
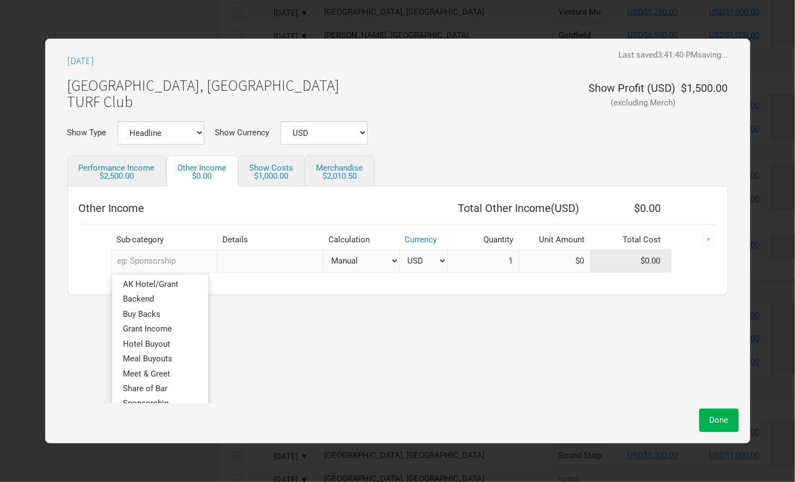
click at [185, 260] on input "text" at bounding box center [165, 261] width 106 height 23
type input "sup"
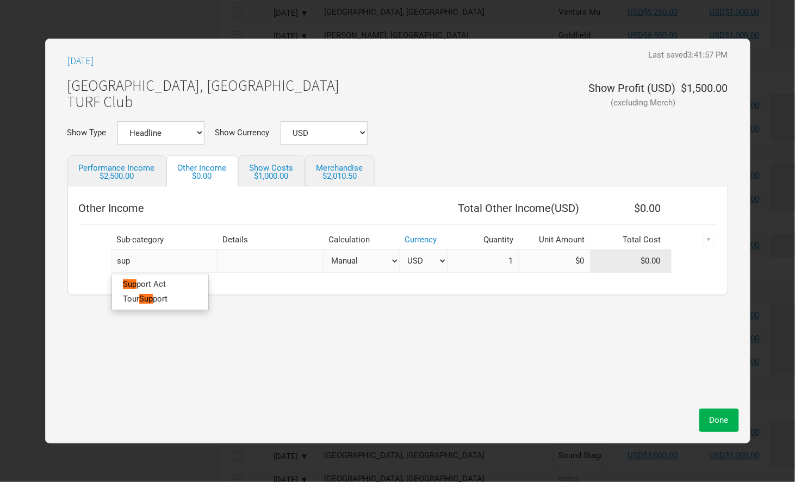
type input "supp"
type input "suppo"
click at [175, 285] on link "Suppo rt Act" at bounding box center [160, 284] width 96 height 15
select select "USD"
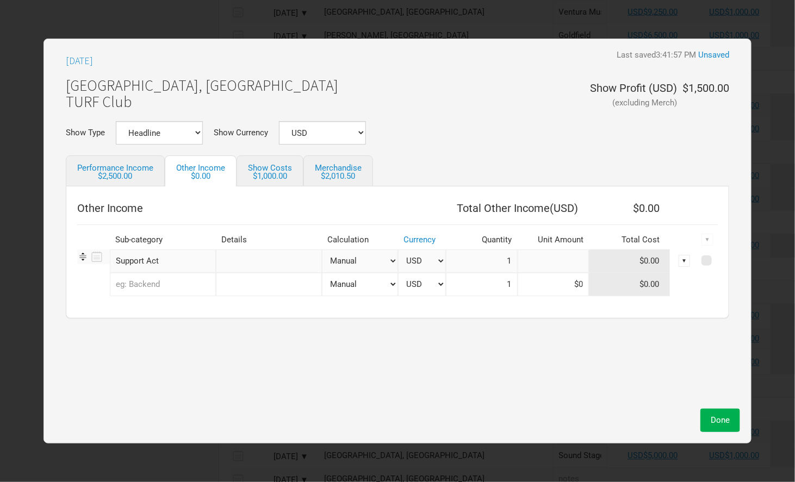
click at [578, 263] on input at bounding box center [554, 261] width 72 height 23
type input "$375"
click at [711, 425] on span "Done" at bounding box center [720, 421] width 19 height 10
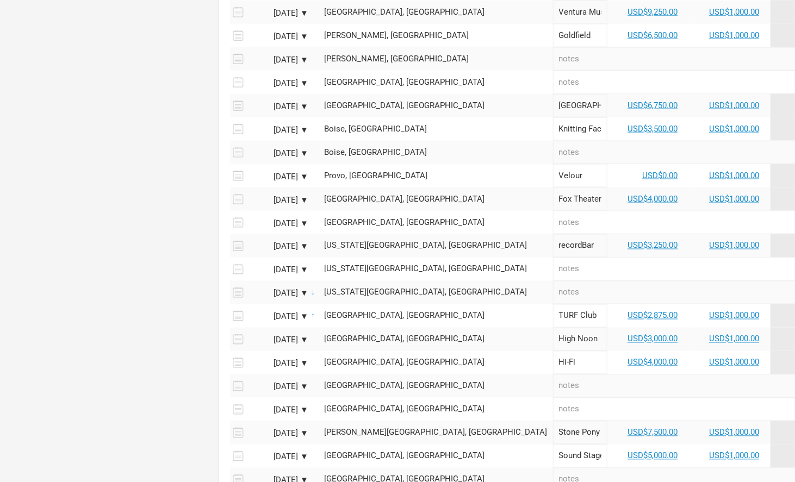
click at [295, 290] on div "[DATE] ▼" at bounding box center [279, 294] width 60 height 8
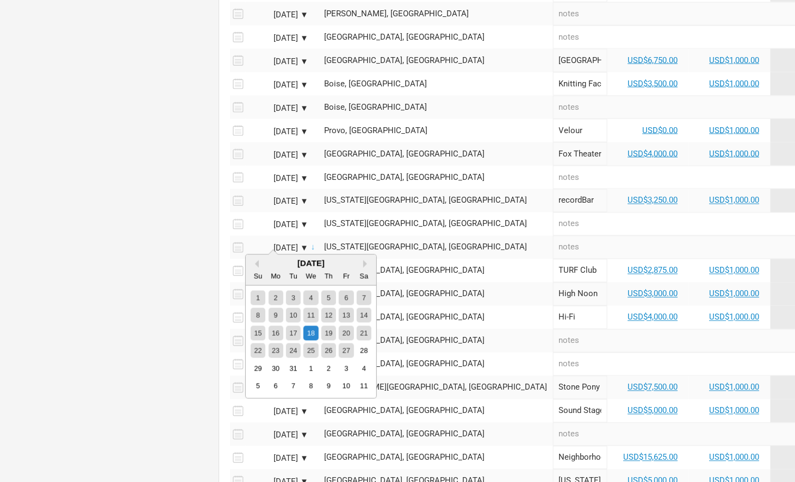
scroll to position [699, 0]
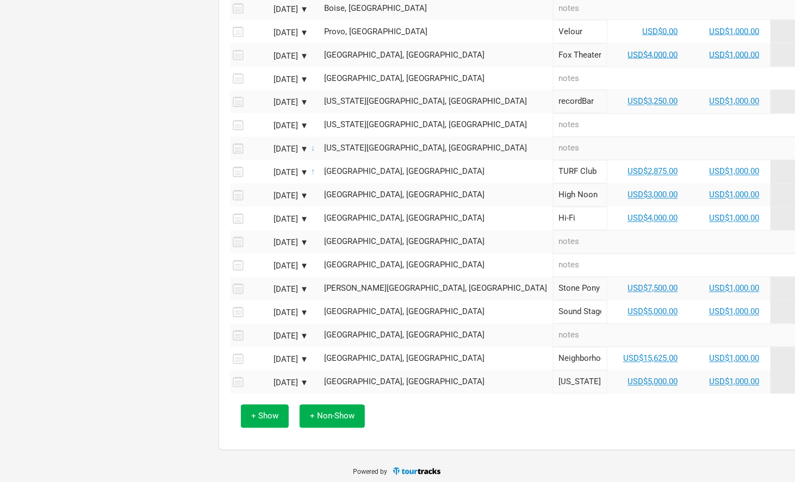
click at [239, 143] on icon at bounding box center [237, 148] width 14 height 15
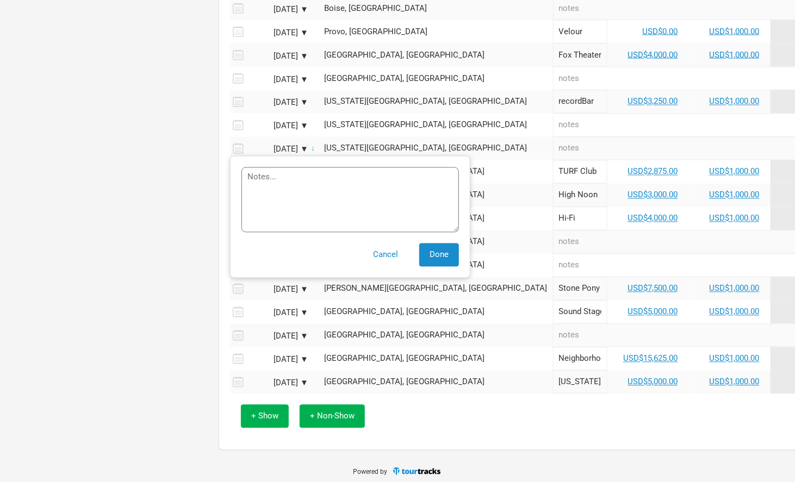
click at [390, 145] on div "[US_STATE][GEOGRAPHIC_DATA], [GEOGRAPHIC_DATA]" at bounding box center [436, 149] width 223 height 8
click at [435, 245] on button "Done" at bounding box center [439, 255] width 40 height 23
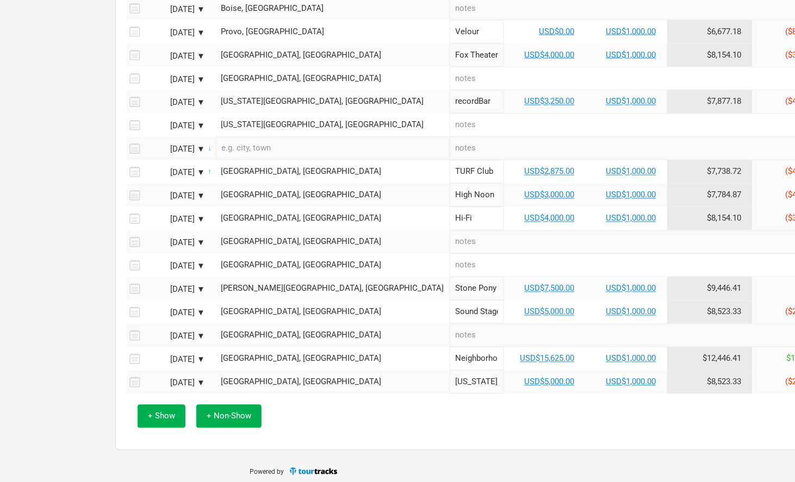
scroll to position [699, 113]
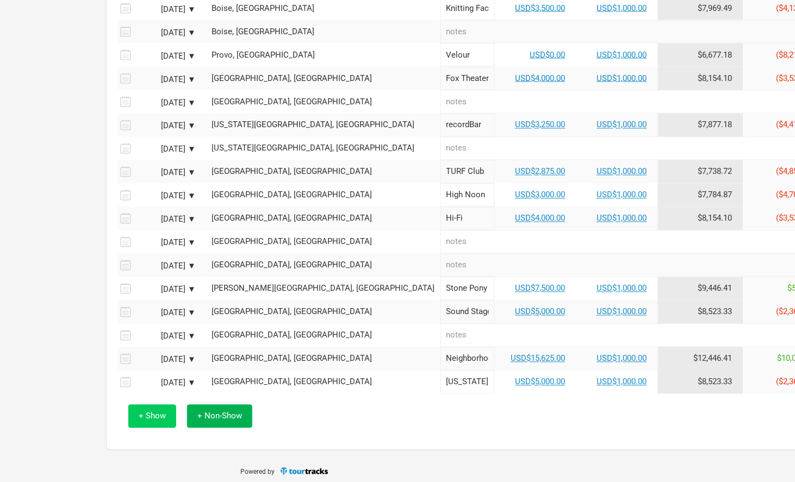
click at [161, 417] on span "+ Show" at bounding box center [152, 417] width 27 height 10
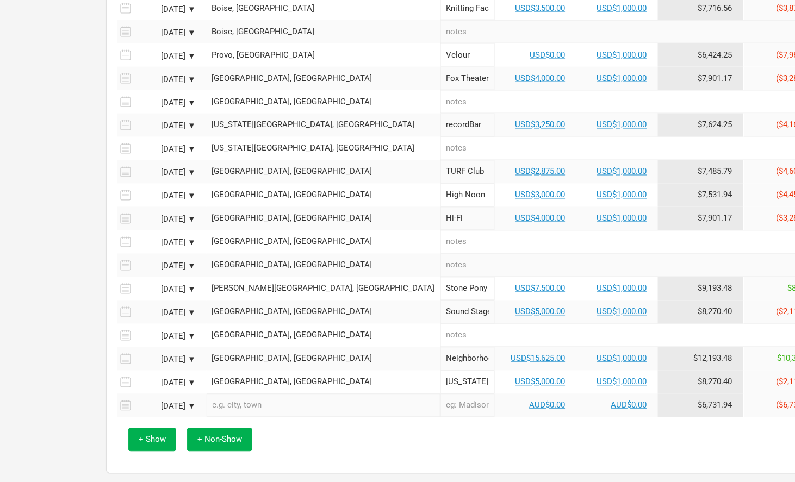
click at [162, 403] on div "[DATE] ▼" at bounding box center [166, 407] width 60 height 8
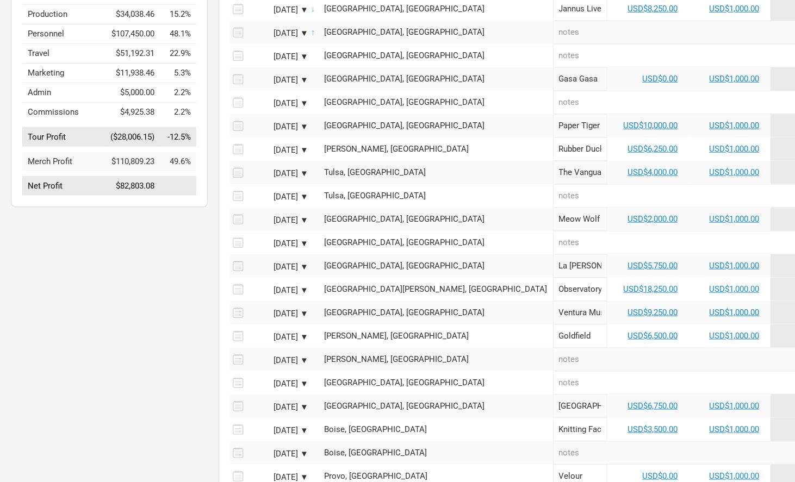
scroll to position [699, 0]
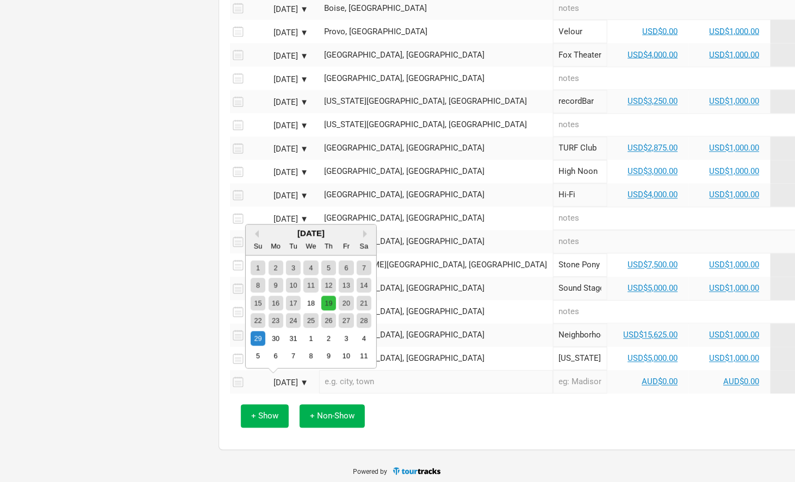
click at [328, 304] on div "19" at bounding box center [328, 303] width 15 height 15
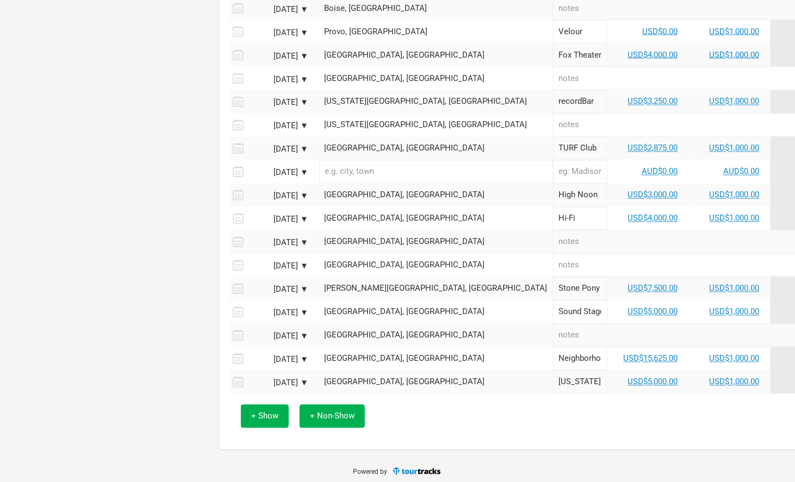
click at [385, 165] on input "text" at bounding box center [436, 171] width 234 height 23
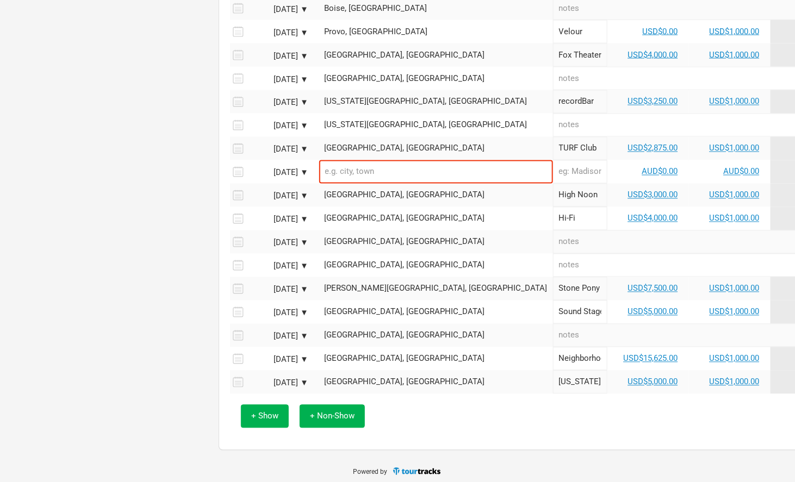
click at [301, 193] on div "[DATE] ▼" at bounding box center [279, 197] width 60 height 8
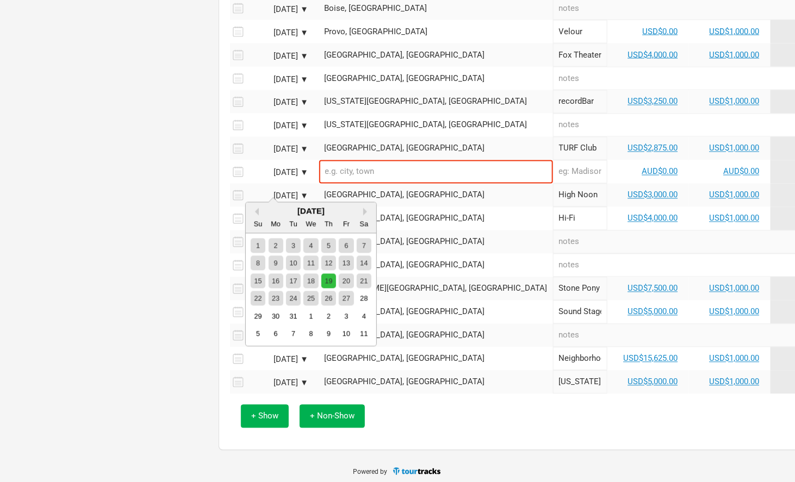
click at [329, 279] on div "19" at bounding box center [328, 281] width 15 height 15
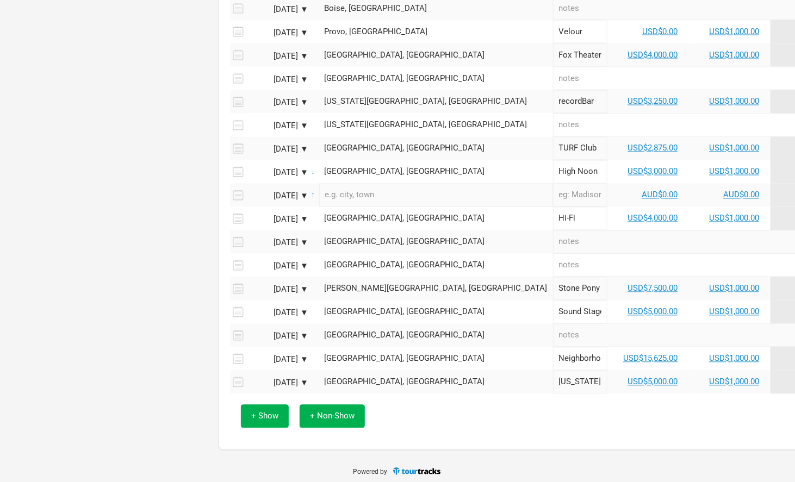
click at [287, 193] on div "[DATE] ▼" at bounding box center [279, 197] width 60 height 8
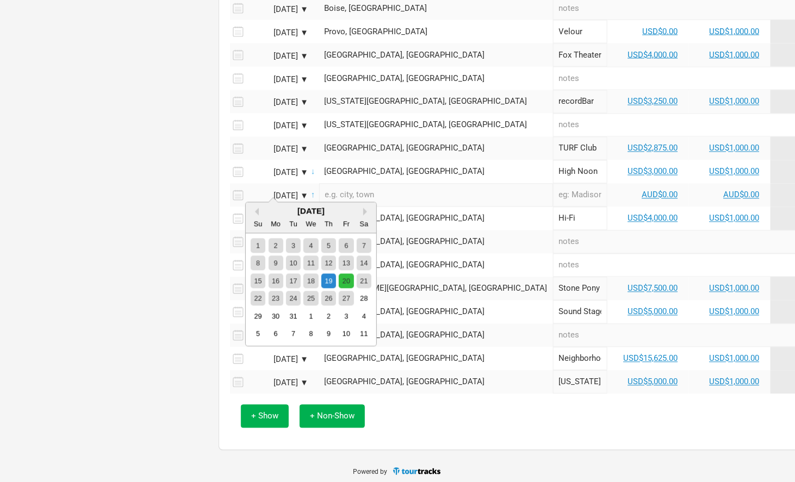
click at [345, 281] on div "20" at bounding box center [346, 281] width 15 height 15
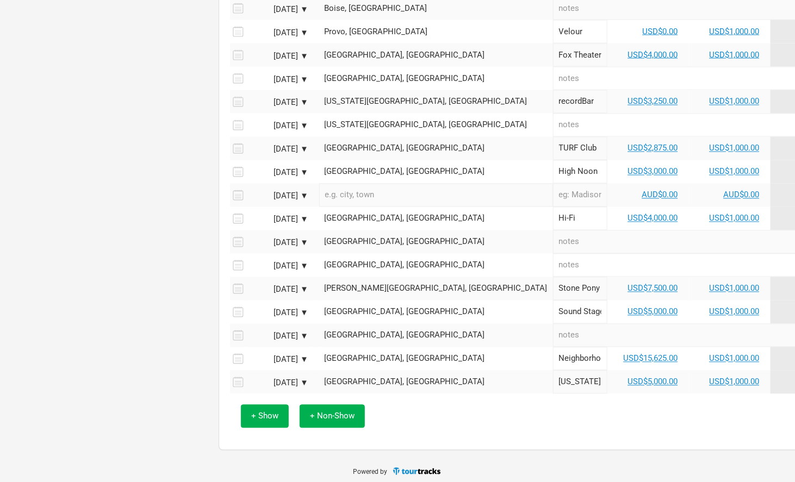
click at [373, 187] on input "text" at bounding box center [436, 195] width 234 height 23
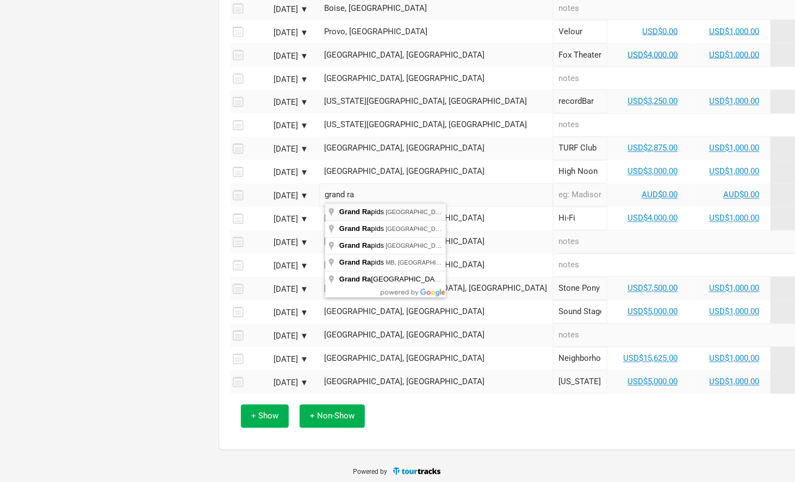
type input "[GEOGRAPHIC_DATA], [GEOGRAPHIC_DATA], [GEOGRAPHIC_DATA]"
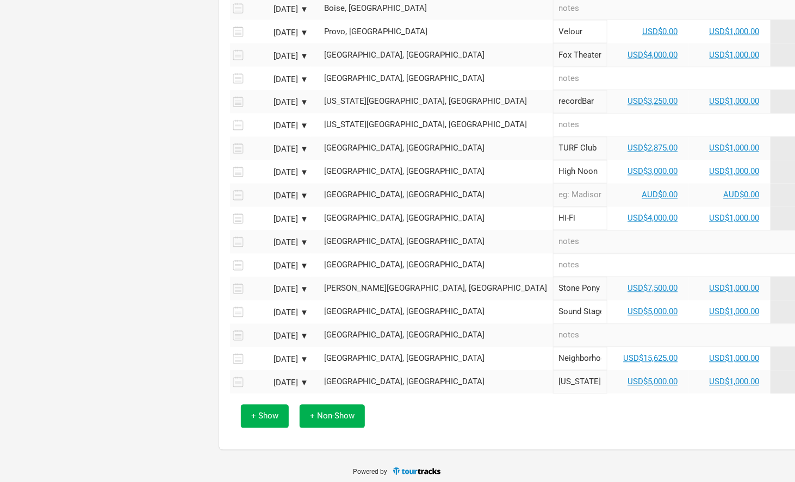
click at [553, 195] on input "text" at bounding box center [580, 195] width 54 height 23
click at [628, 167] on link "USD$3,000.00" at bounding box center [653, 172] width 50 height 10
select select "USD"
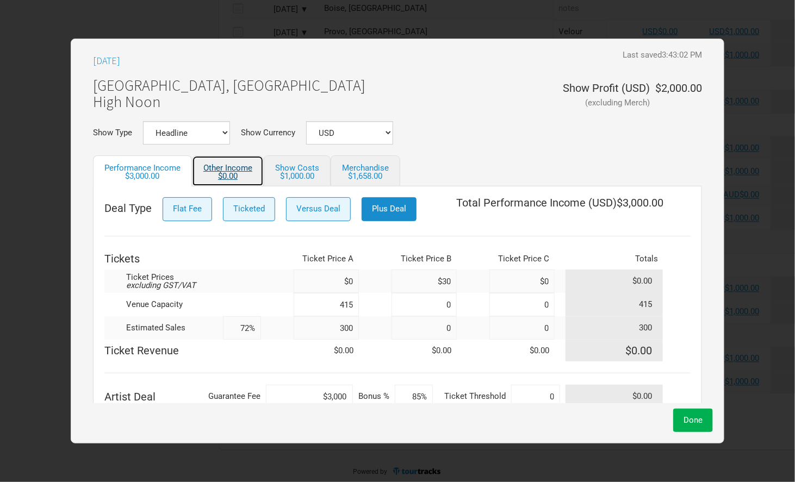
click at [239, 168] on link "Other Income $0.00" at bounding box center [228, 171] width 72 height 31
select select "USD"
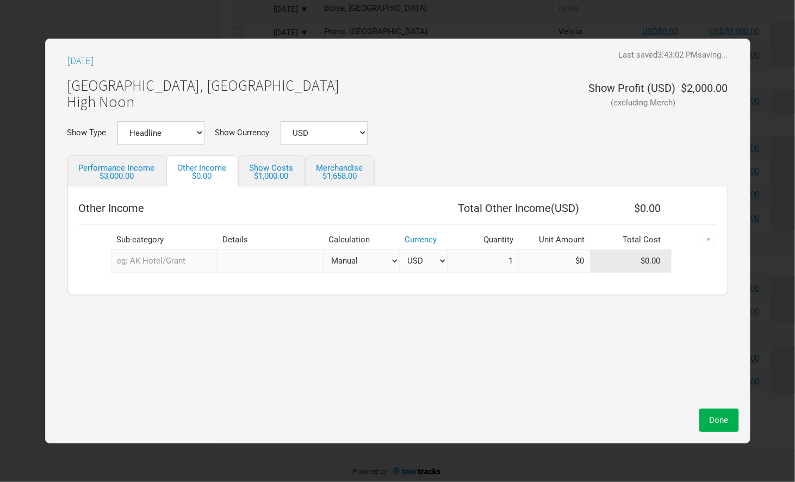
click at [168, 256] on input "text" at bounding box center [165, 261] width 106 height 23
type input "sup"
type input "supp"
type input "suppo"
click at [146, 286] on mark "Suppo" at bounding box center [134, 285] width 23 height 10
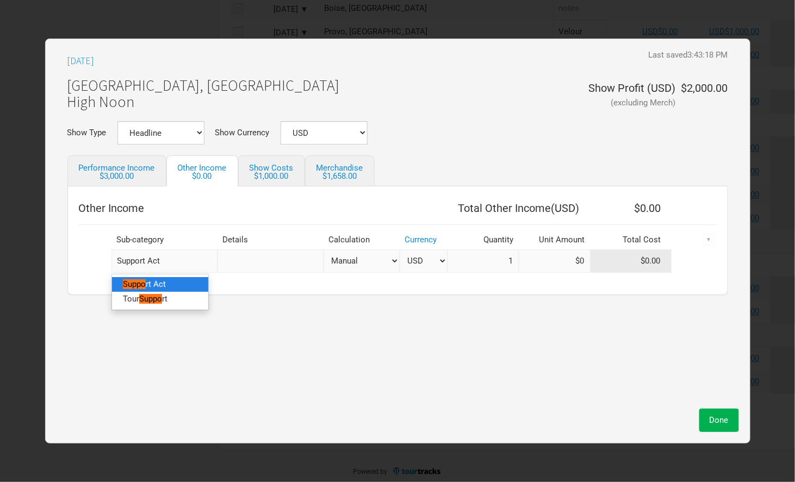
select select "USD"
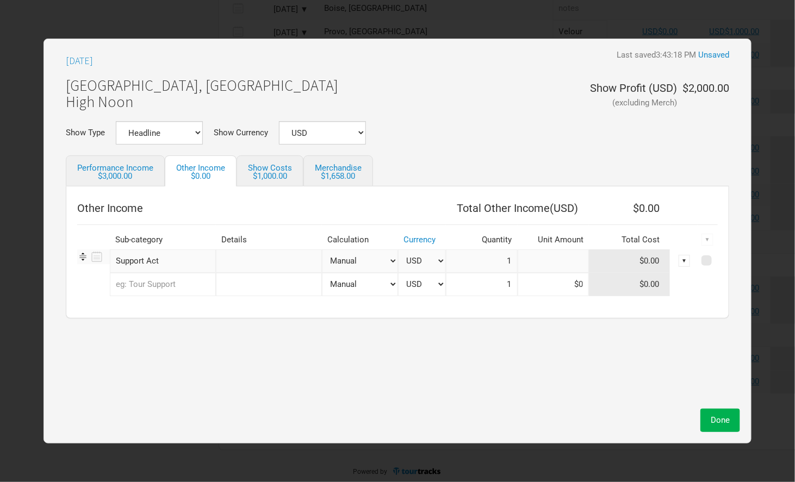
click at [552, 258] on input at bounding box center [554, 261] width 72 height 23
type input "$750"
click at [708, 414] on button "Done" at bounding box center [721, 420] width 40 height 23
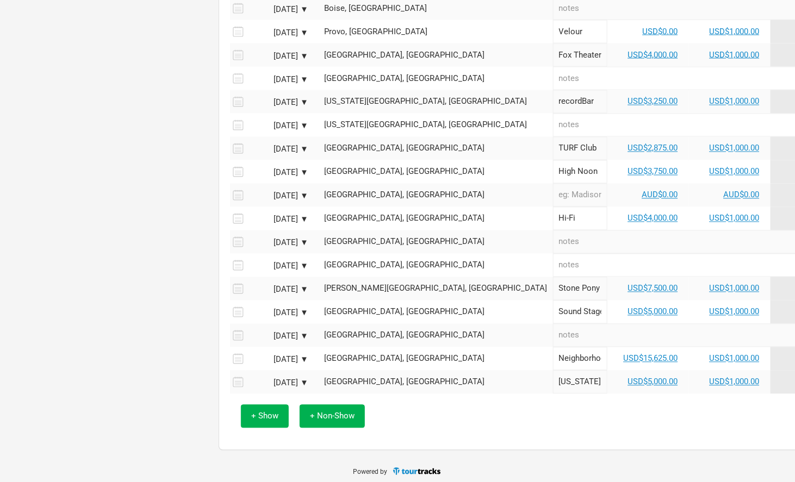
click at [553, 191] on input "text" at bounding box center [580, 195] width 54 height 23
type input "Pyramid Scheme"
click at [642, 190] on link "AUD$0.00" at bounding box center [660, 195] width 36 height 10
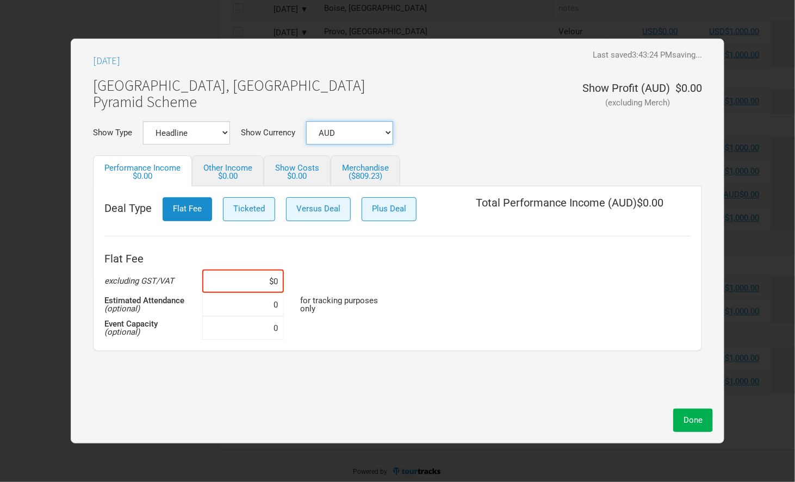
click at [374, 134] on select "AUD USD New ..." at bounding box center [349, 132] width 87 height 23
select select "USD"
click at [308, 121] on select "AUD USD New ..." at bounding box center [349, 132] width 87 height 23
click at [239, 280] on input at bounding box center [243, 281] width 82 height 23
type input "$0"
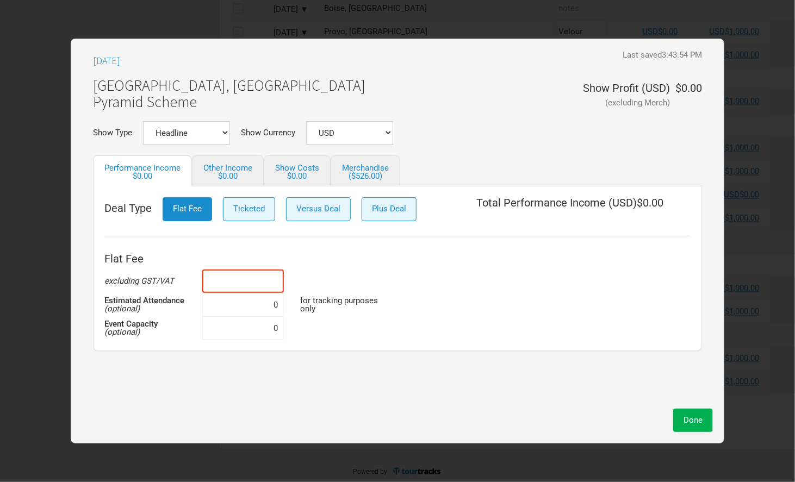
type input "$0"
type input "$2,500"
click at [243, 335] on input at bounding box center [243, 328] width 82 height 23
type input "425"
click at [249, 303] on input at bounding box center [243, 304] width 82 height 23
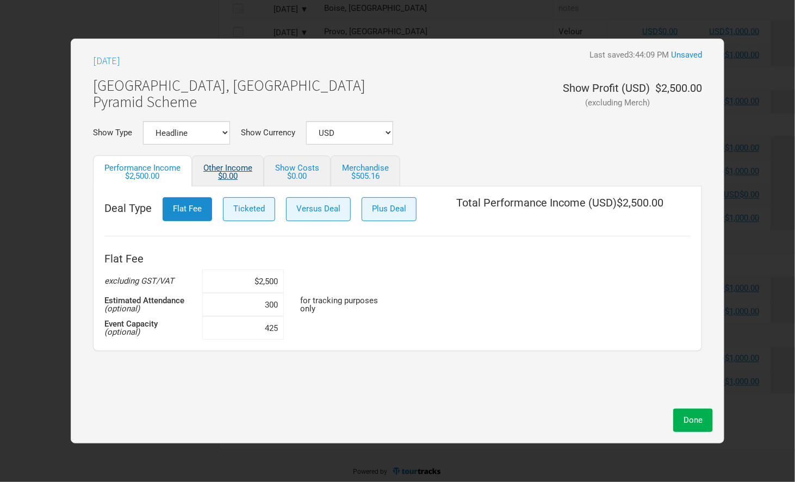
type input "300"
click at [240, 167] on link "Other Income $0.00" at bounding box center [228, 171] width 72 height 31
select select "USD"
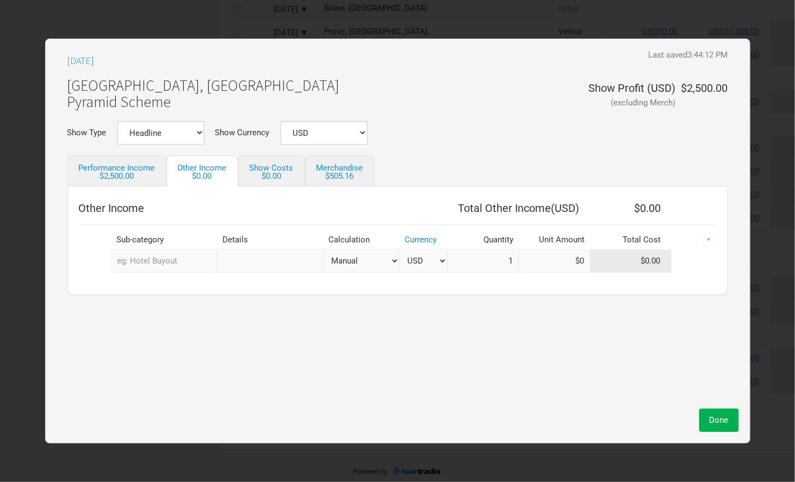
click at [184, 253] on input "text" at bounding box center [165, 261] width 106 height 23
type input "sup"
type input "supp"
click at [184, 288] on link "Supp ort Act" at bounding box center [160, 284] width 96 height 15
select select "USD"
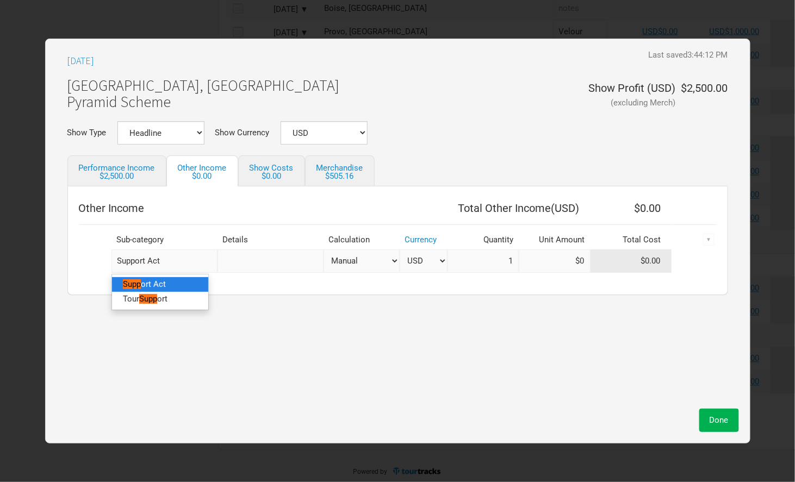
select select "USD"
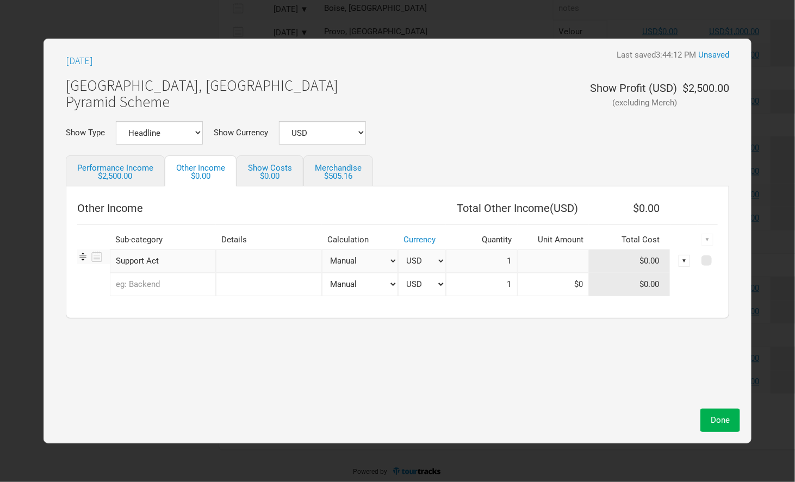
click at [577, 257] on input at bounding box center [554, 261] width 72 height 23
type input "$750"
click at [711, 425] on span "Done" at bounding box center [720, 421] width 19 height 10
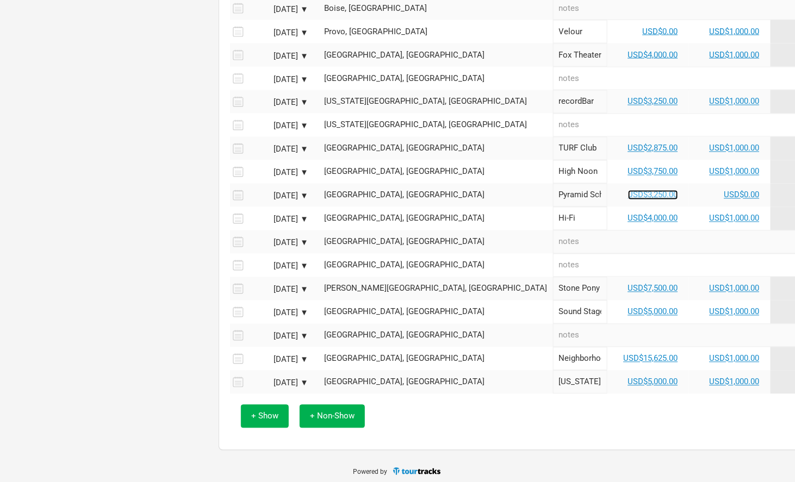
click at [628, 190] on link "USD$3,250.00" at bounding box center [653, 195] width 50 height 10
select select "USD"
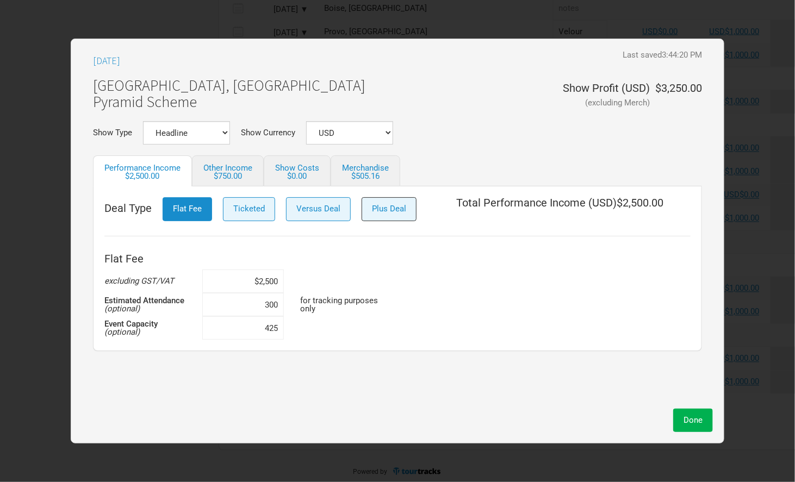
click at [384, 204] on span "Plus Deal" at bounding box center [389, 209] width 34 height 10
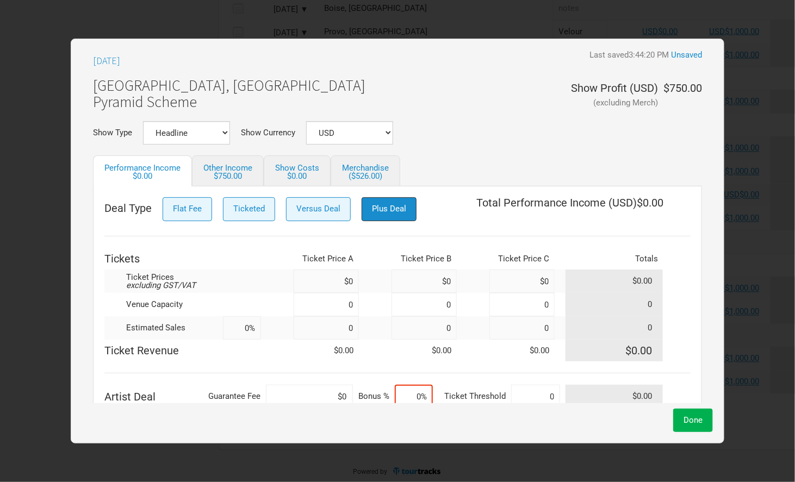
scroll to position [21, 0]
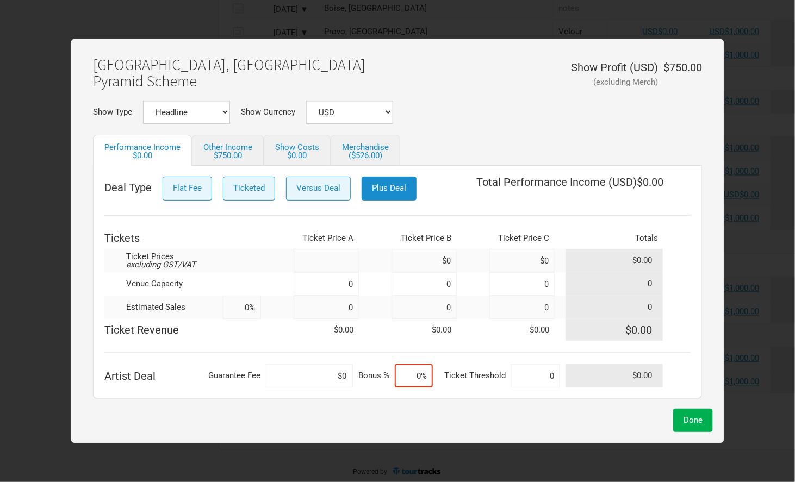
click at [327, 262] on input at bounding box center [326, 260] width 65 height 23
type input "$25"
type input "$30"
type input "$0"
click at [331, 283] on input at bounding box center [326, 284] width 65 height 23
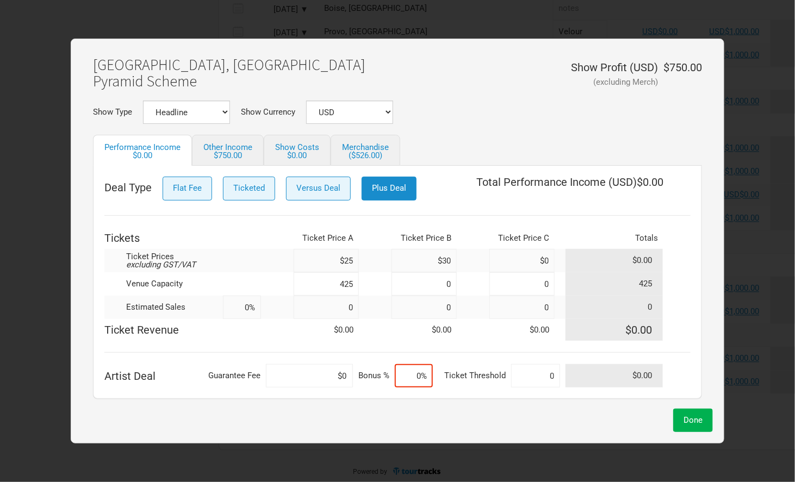
type input "425"
type input "0"
click at [336, 313] on input at bounding box center [326, 307] width 65 height 23
type input "300"
type input "71%"
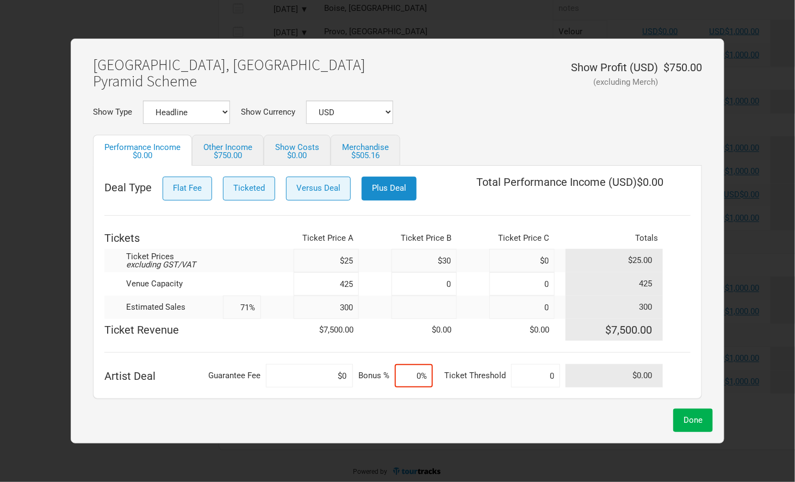
type input "0"
click at [415, 374] on input at bounding box center [414, 375] width 38 height 23
type input "85%"
click at [319, 371] on input at bounding box center [309, 375] width 87 height 23
type input "$2,500"
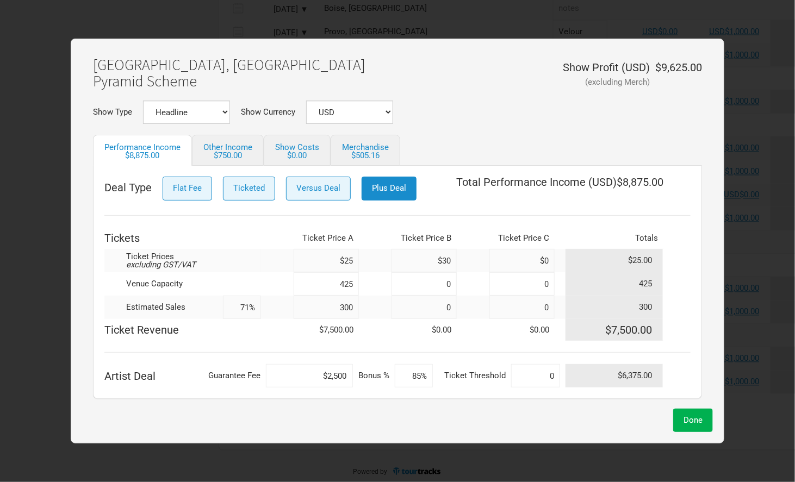
click at [270, 351] on div "Deal Type Flat Fee Ticketed Versus Deal Plus Deal Total Performance Income ( US…" at bounding box center [397, 282] width 586 height 211
click at [189, 189] on span "Flat Fee" at bounding box center [187, 188] width 29 height 10
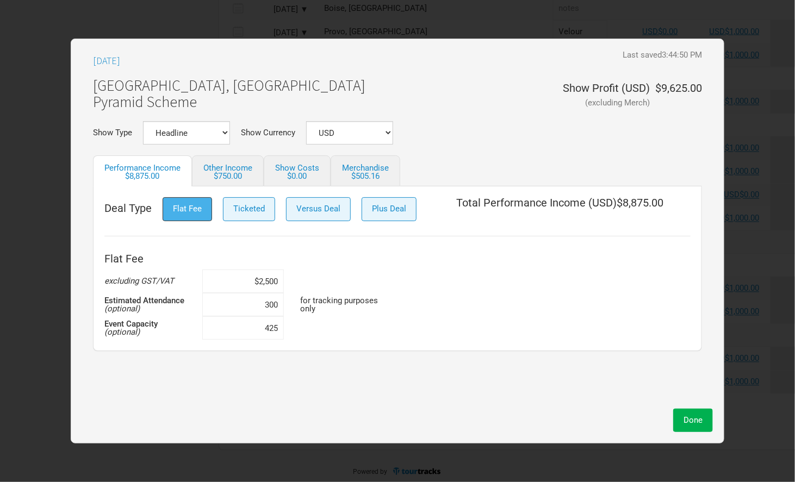
scroll to position [0, 0]
drag, startPoint x: 277, startPoint y: 279, endPoint x: 244, endPoint y: 279, distance: 33.2
click at [244, 279] on input "$2,500" at bounding box center [243, 281] width 82 height 23
type input "$0"
type input "0"
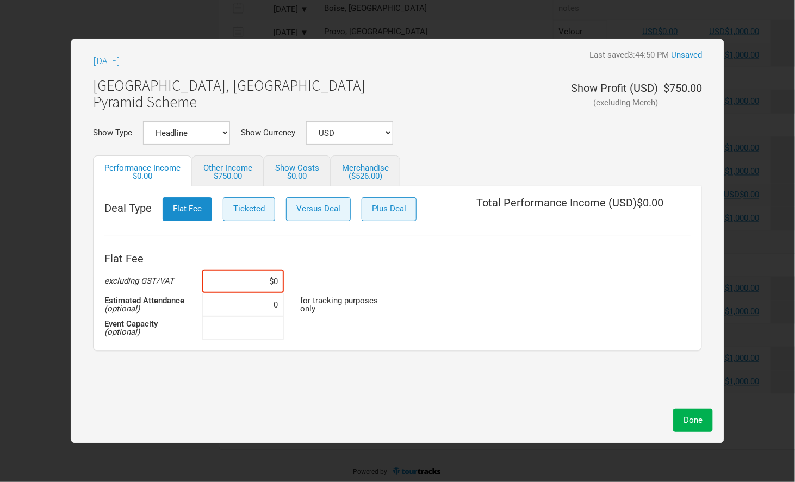
type input "0"
click at [397, 212] on span "Plus Deal" at bounding box center [389, 209] width 34 height 10
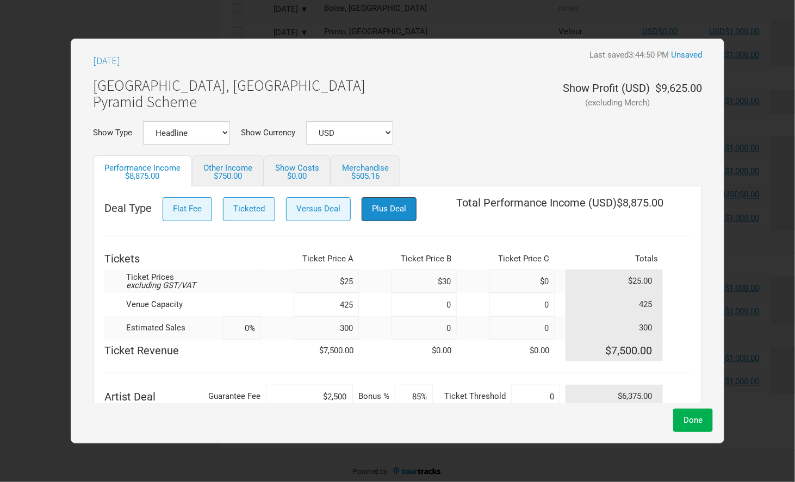
type input "71%"
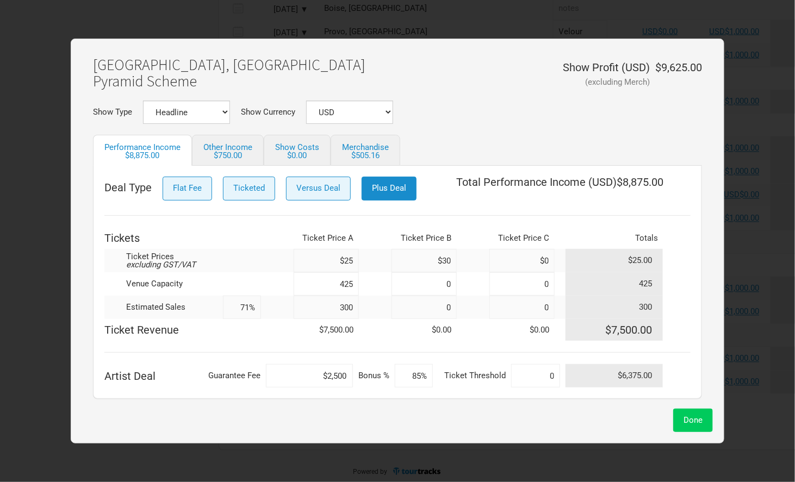
click at [685, 414] on button "Done" at bounding box center [693, 420] width 40 height 23
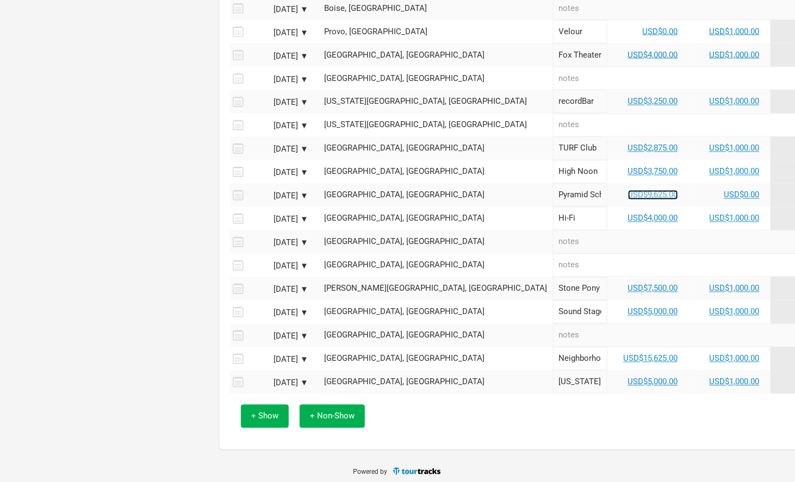
click at [628, 190] on link "USD$9,625.00" at bounding box center [653, 195] width 50 height 10
select select "USD"
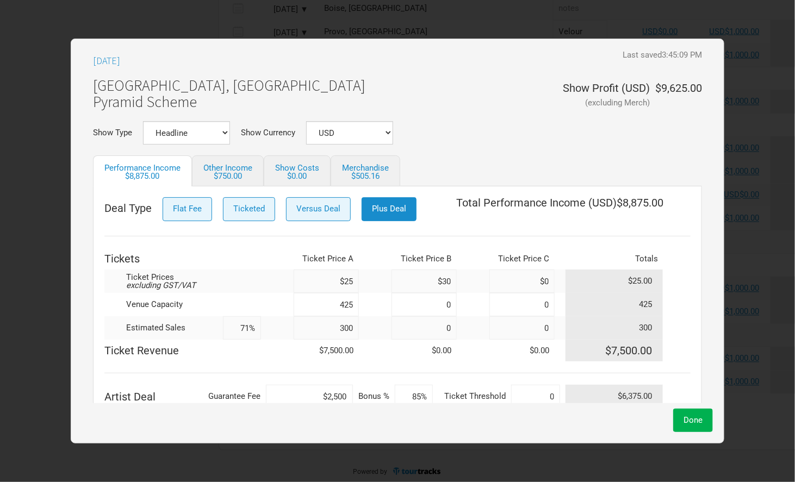
scroll to position [21, 0]
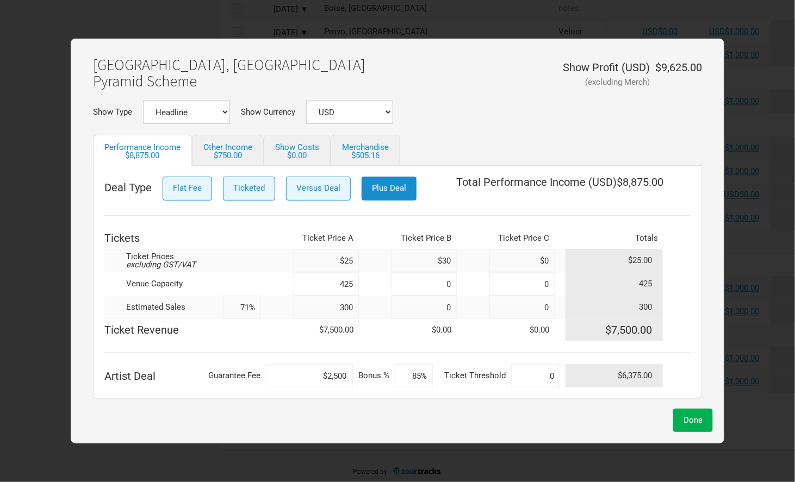
click at [419, 370] on input "85%" at bounding box center [414, 375] width 38 height 23
click at [237, 352] on hr at bounding box center [397, 352] width 586 height 1
click at [697, 416] on span "Done" at bounding box center [693, 421] width 19 height 10
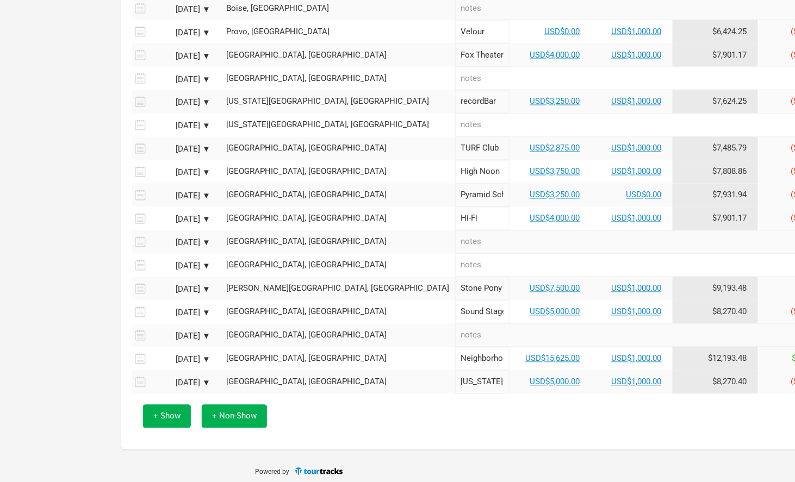
scroll to position [699, 113]
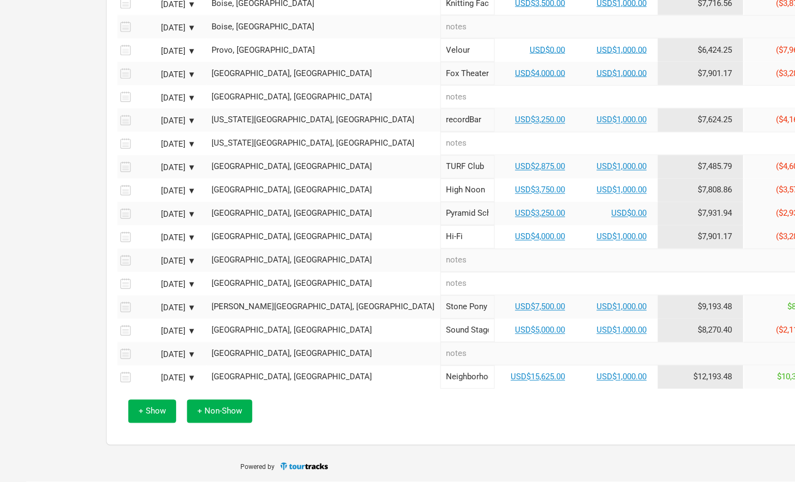
scroll to position [676, 113]
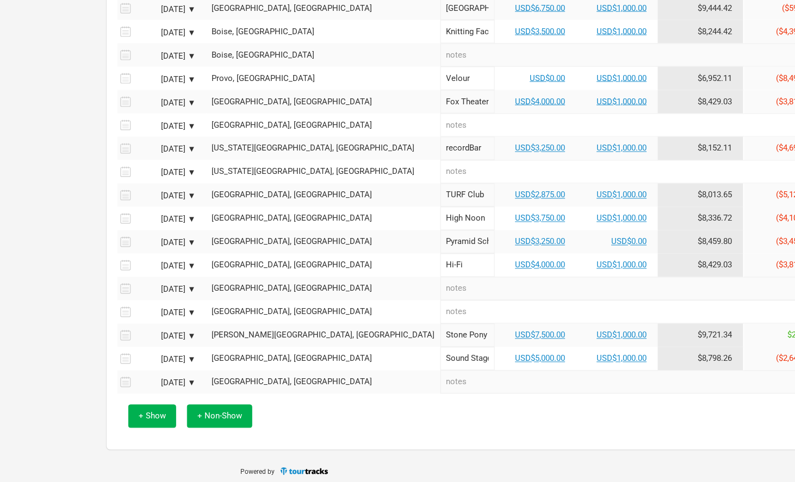
click at [182, 333] on div "[DATE] ▼" at bounding box center [166, 337] width 60 height 8
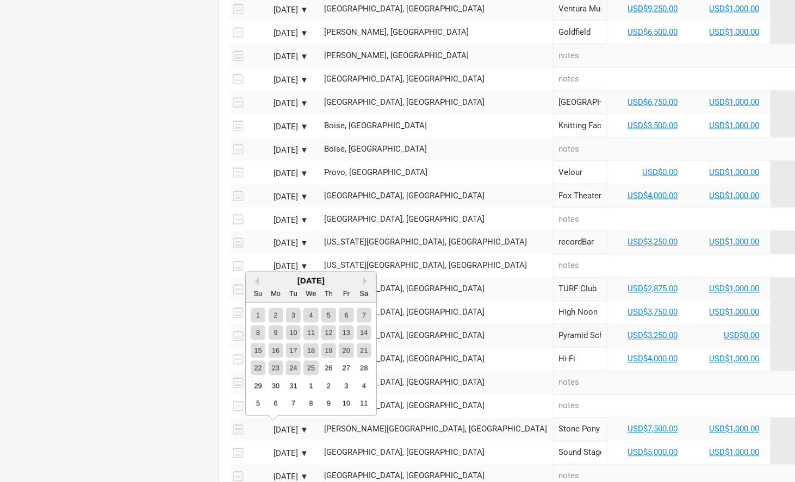
scroll to position [652, 0]
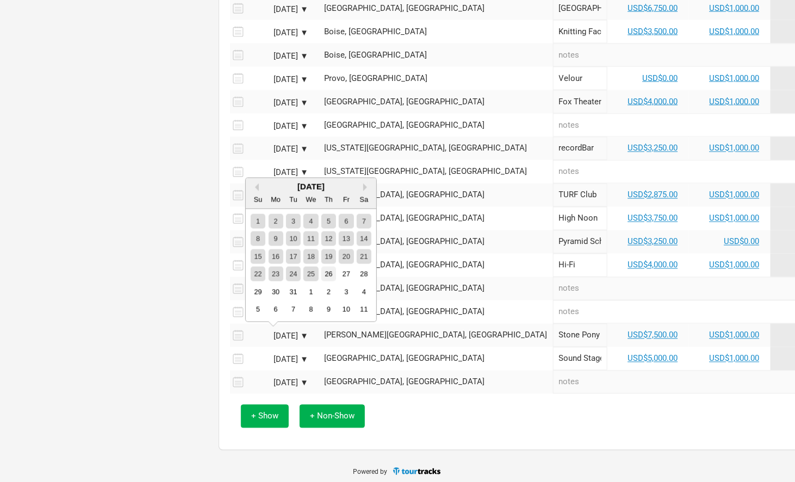
click at [329, 275] on div "26" at bounding box center [328, 274] width 15 height 15
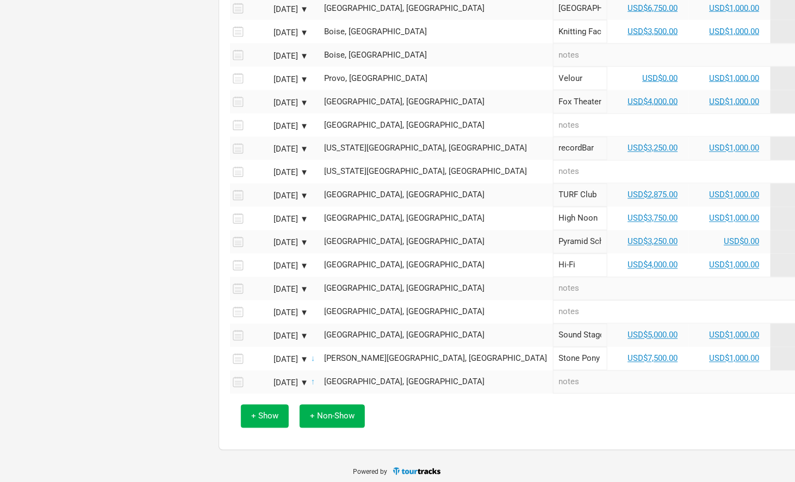
click at [302, 380] on div "[DATE] ▼" at bounding box center [279, 384] width 60 height 8
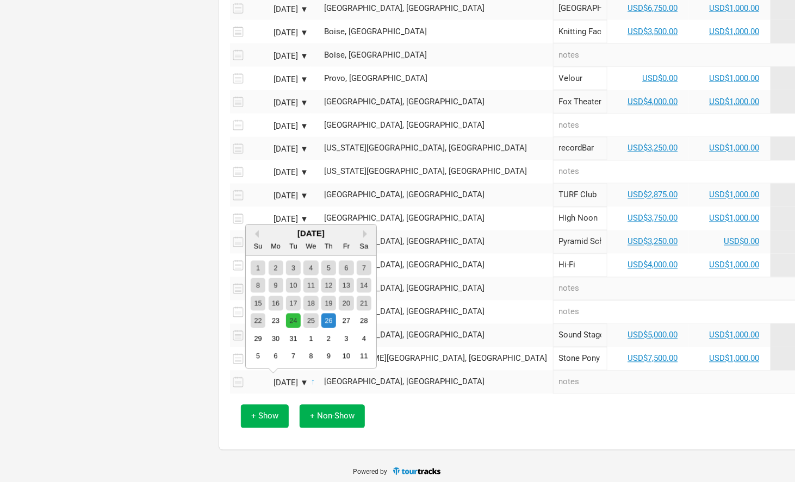
click at [294, 320] on div "24" at bounding box center [293, 321] width 15 height 15
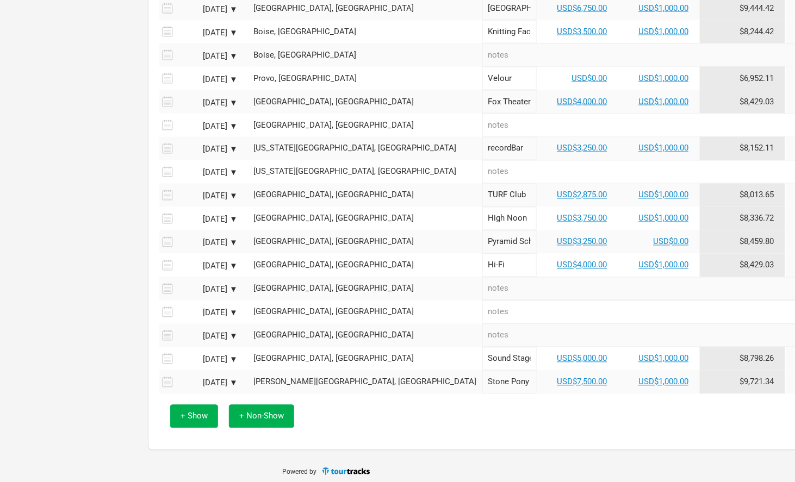
scroll to position [652, 79]
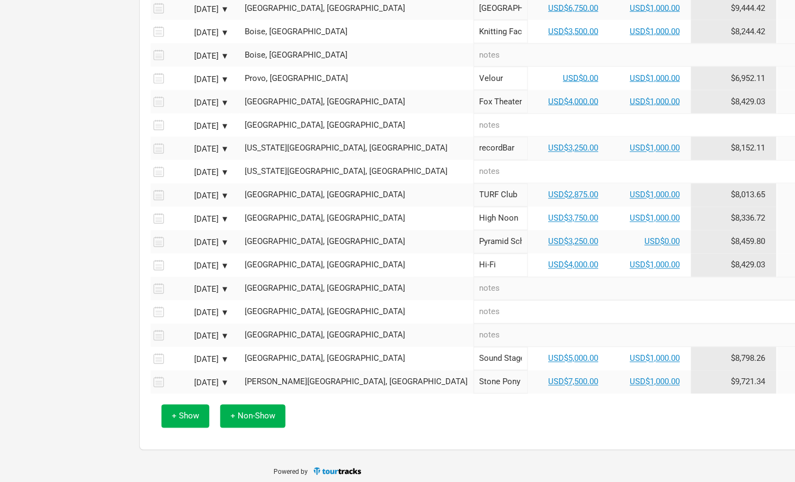
click at [528, 349] on td "USD$5,000.00" at bounding box center [569, 359] width 82 height 23
click at [549, 354] on link "USD$5,000.00" at bounding box center [574, 359] width 50 height 10
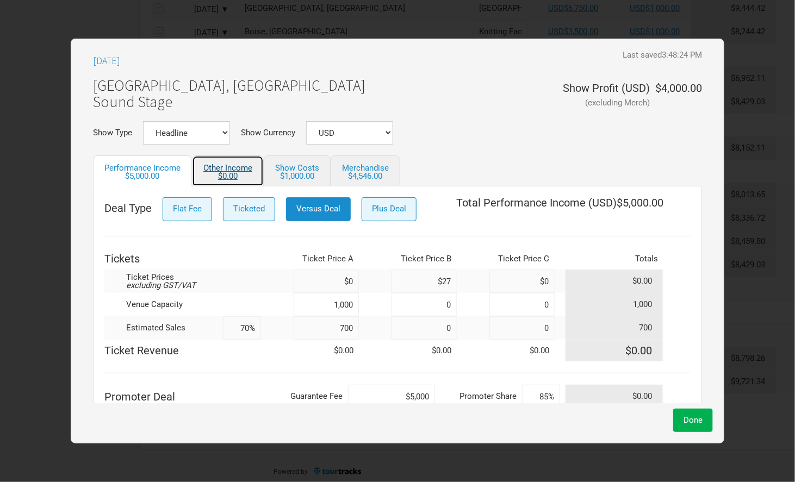
click at [243, 181] on link "Other Income $0.00" at bounding box center [228, 171] width 72 height 31
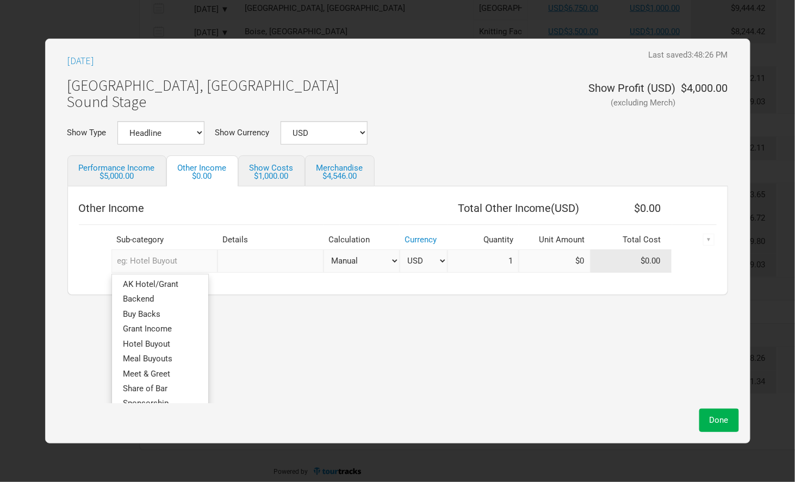
click at [171, 259] on input "text" at bounding box center [165, 261] width 106 height 23
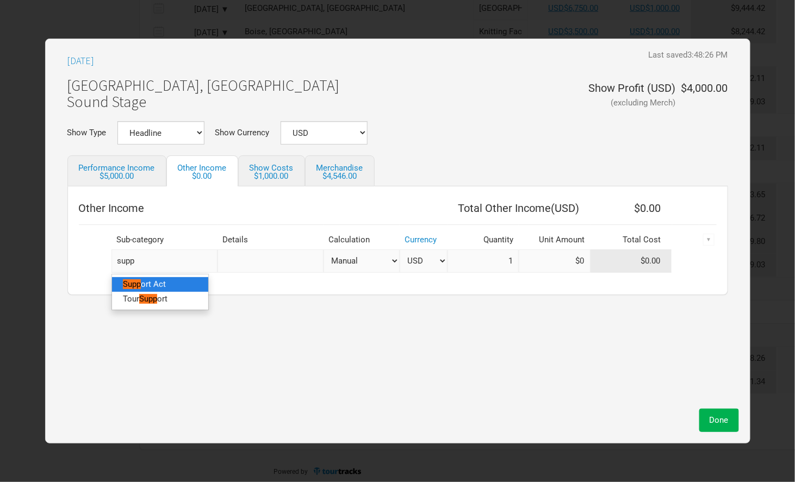
click at [173, 281] on link "Supp ort Act" at bounding box center [160, 284] width 96 height 15
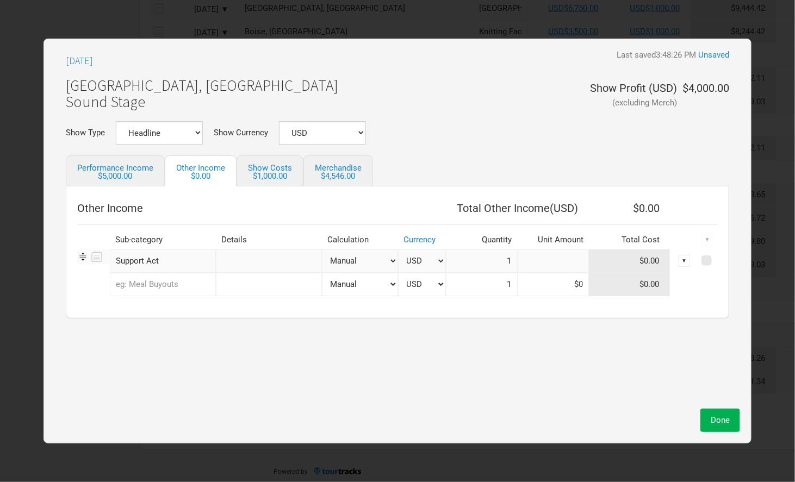
click at [577, 258] on input at bounding box center [554, 261] width 72 height 23
click at [715, 418] on span "Done" at bounding box center [720, 421] width 19 height 10
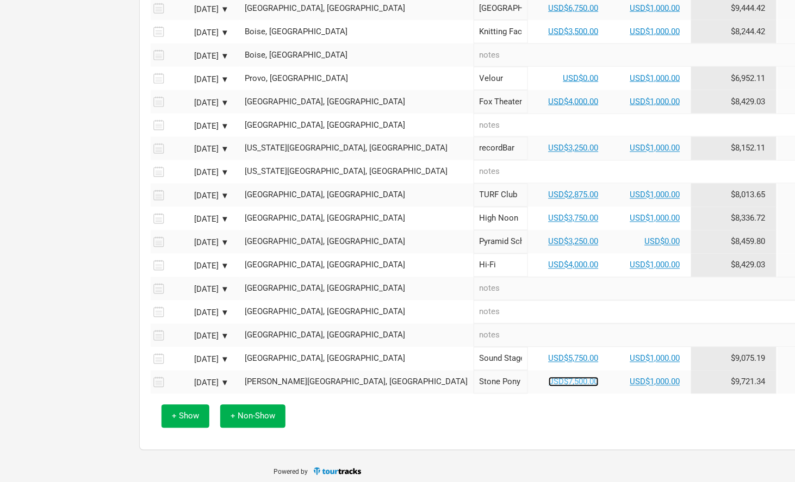
click at [549, 382] on link "USD$7,500.00" at bounding box center [574, 383] width 50 height 10
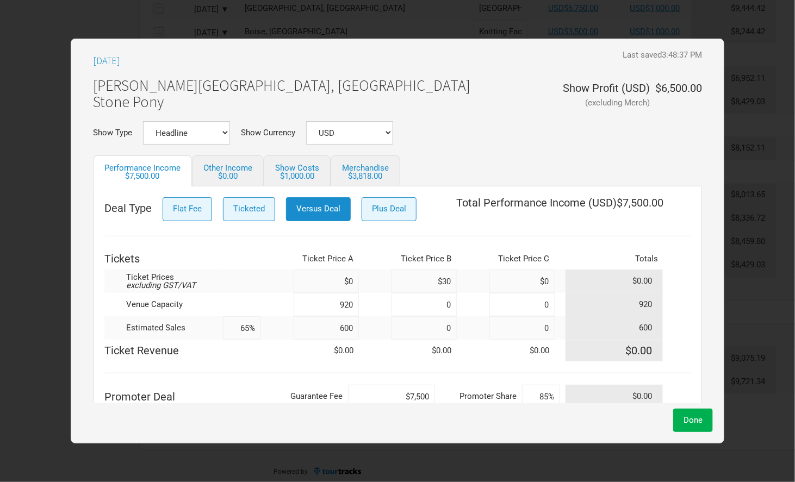
click at [425, 399] on input "$7,500" at bounding box center [391, 396] width 87 height 23
click at [224, 168] on link "Other Income $0.00" at bounding box center [228, 171] width 72 height 31
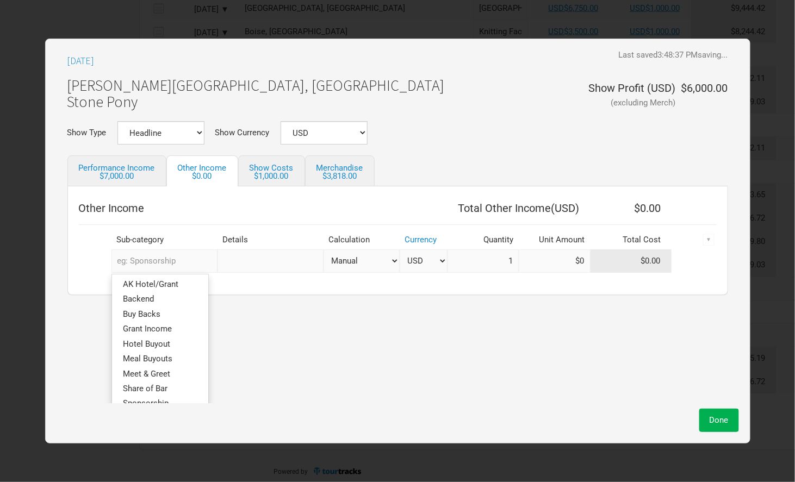
click at [155, 258] on input "text" at bounding box center [165, 261] width 106 height 23
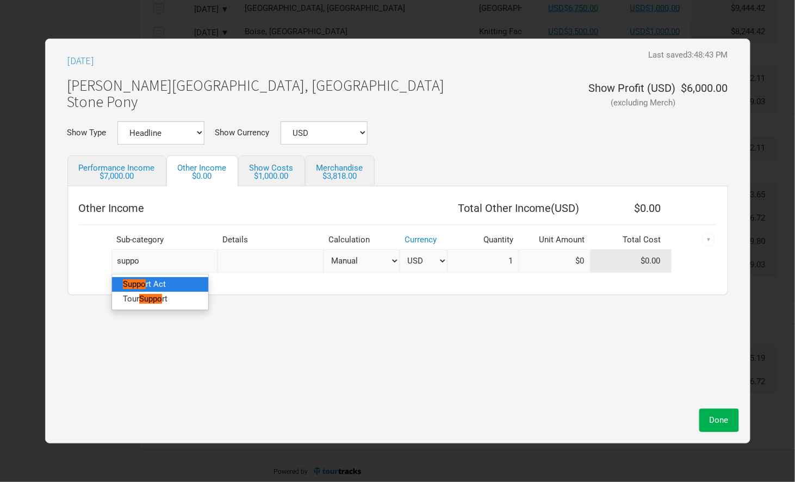
click at [166, 286] on span "rt Act" at bounding box center [156, 285] width 20 height 10
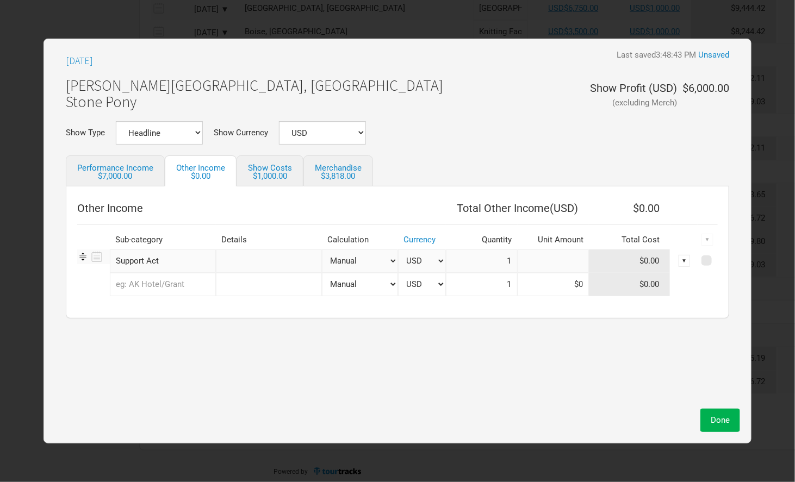
click at [556, 267] on input at bounding box center [554, 261] width 72 height 23
click at [642, 345] on div "[DATE] Last saved 3:48:43 PM Unsaved [PERSON_NAME][GEOGRAPHIC_DATA], [GEOGRAPHI…" at bounding box center [397, 227] width 685 height 354
click at [719, 427] on button "Done" at bounding box center [721, 420] width 40 height 23
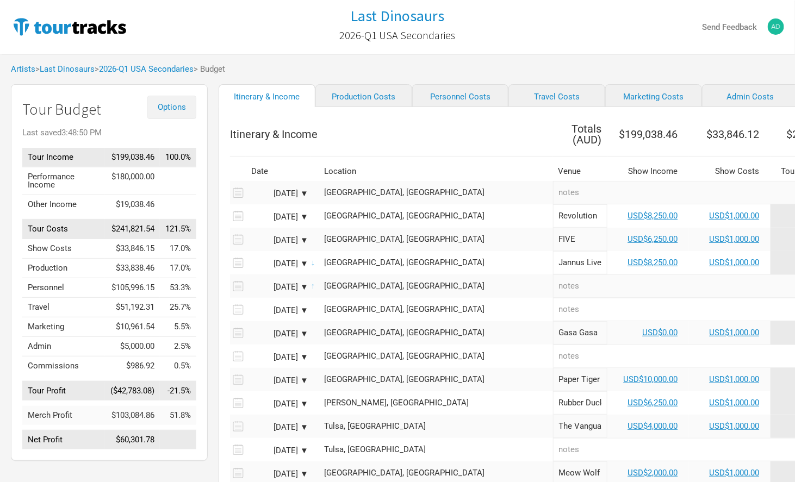
click at [166, 107] on span "Options" at bounding box center [172, 107] width 28 height 10
click at [164, 159] on link "Budget Report" at bounding box center [155, 161] width 58 height 19
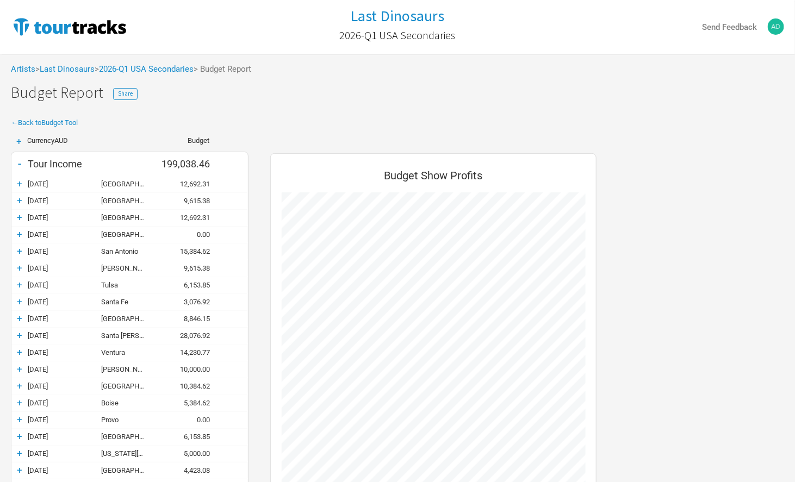
scroll to position [680, 348]
click at [122, 96] on span "Share" at bounding box center [125, 94] width 15 height 8
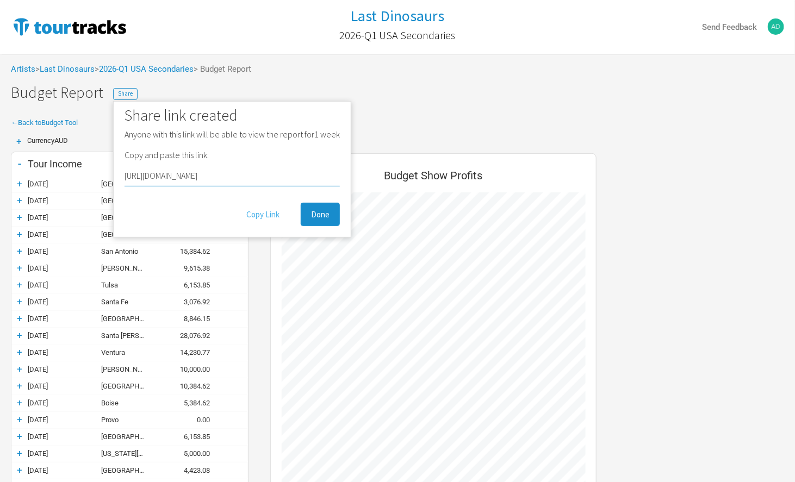
click at [267, 213] on button "Copy Link" at bounding box center [263, 214] width 54 height 23
